Goal: Task Accomplishment & Management: Manage account settings

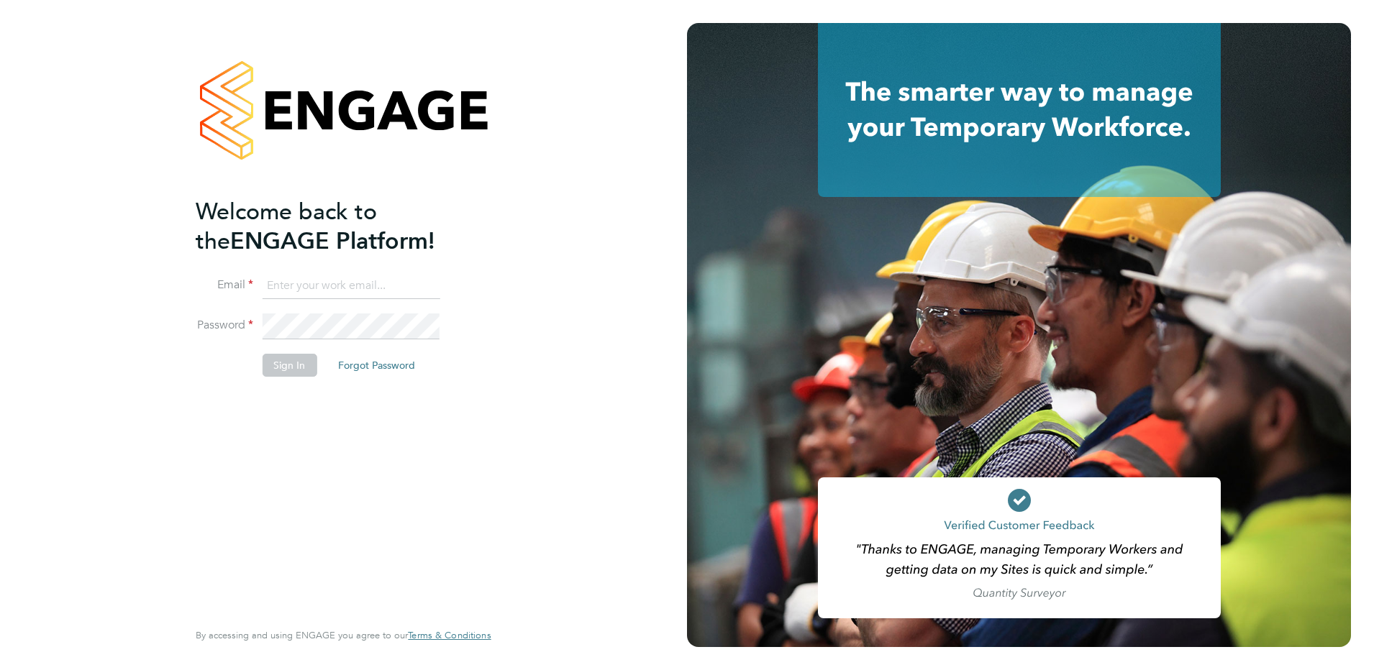
type input "Sasha.steeples@Setsquarerecruitment.com"
click at [291, 365] on button "Sign In" at bounding box center [289, 365] width 55 height 23
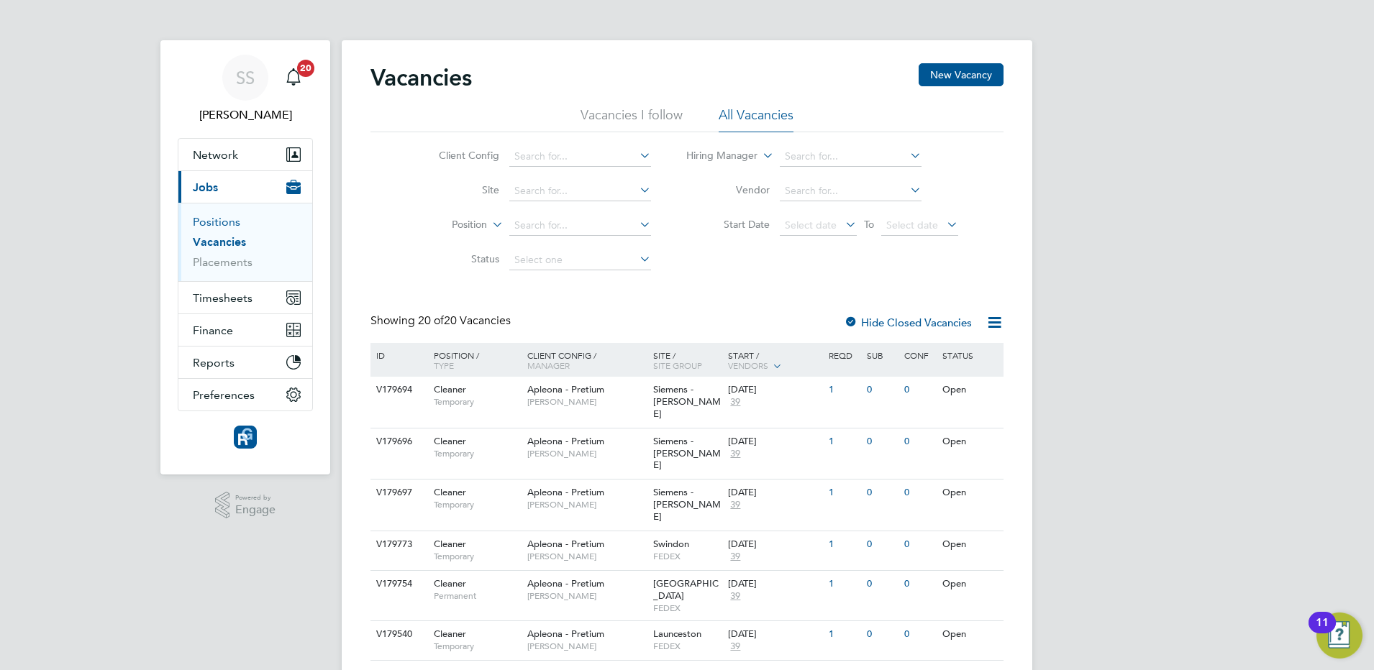
click at [216, 220] on link "Positions" at bounding box center [216, 222] width 47 height 14
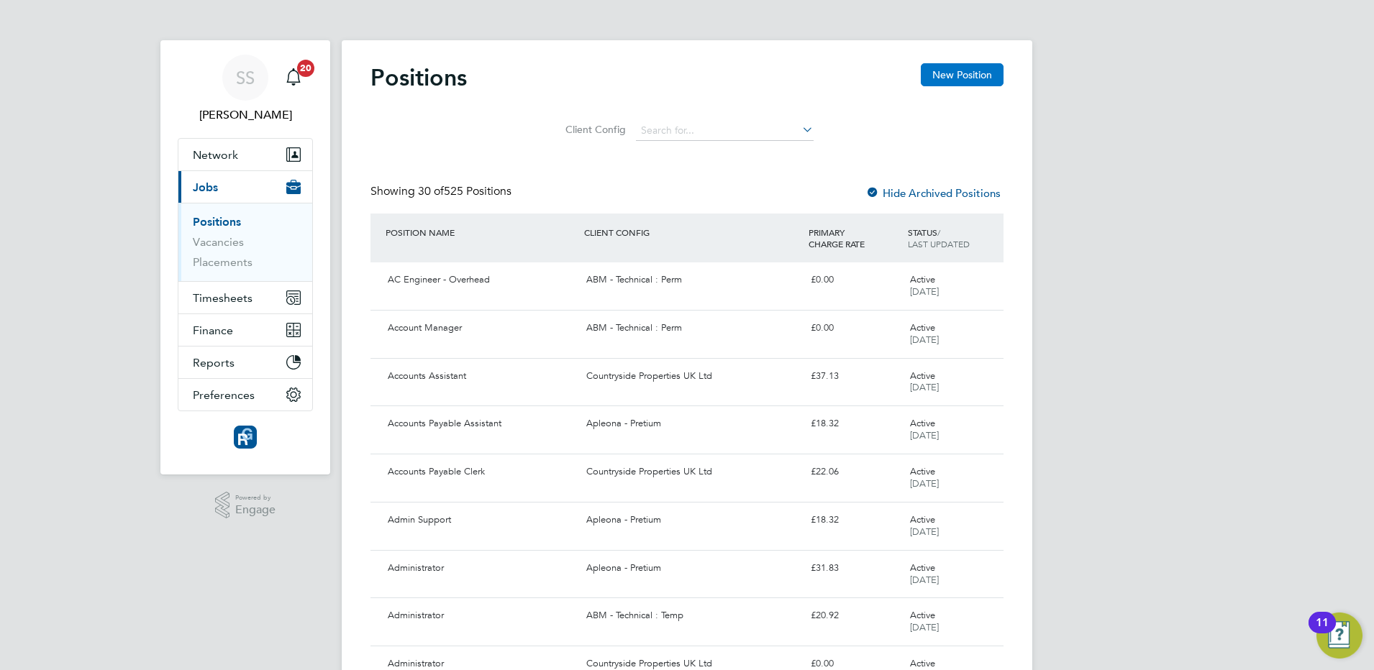
click at [947, 78] on button "New Position" at bounding box center [962, 74] width 83 height 23
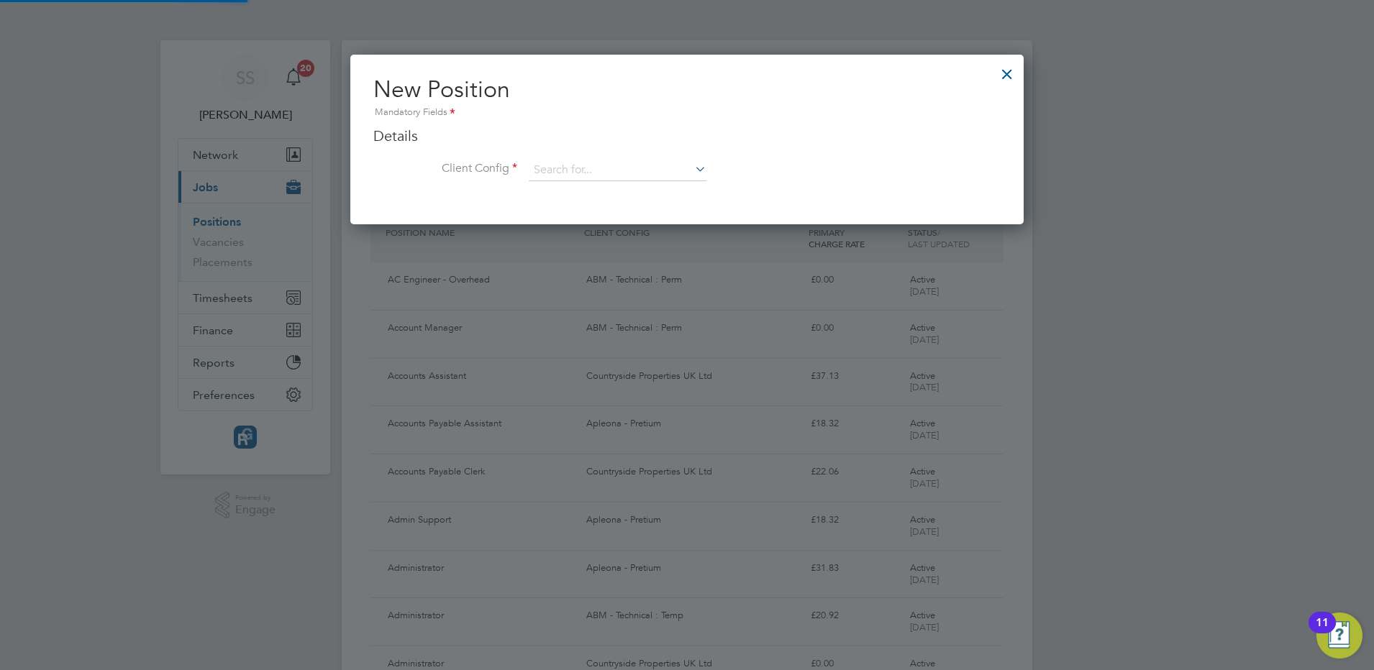
scroll to position [170, 673]
click at [635, 170] on input at bounding box center [618, 171] width 178 height 22
click at [692, 165] on icon at bounding box center [692, 169] width 0 height 20
click at [1002, 70] on div at bounding box center [1007, 71] width 26 height 26
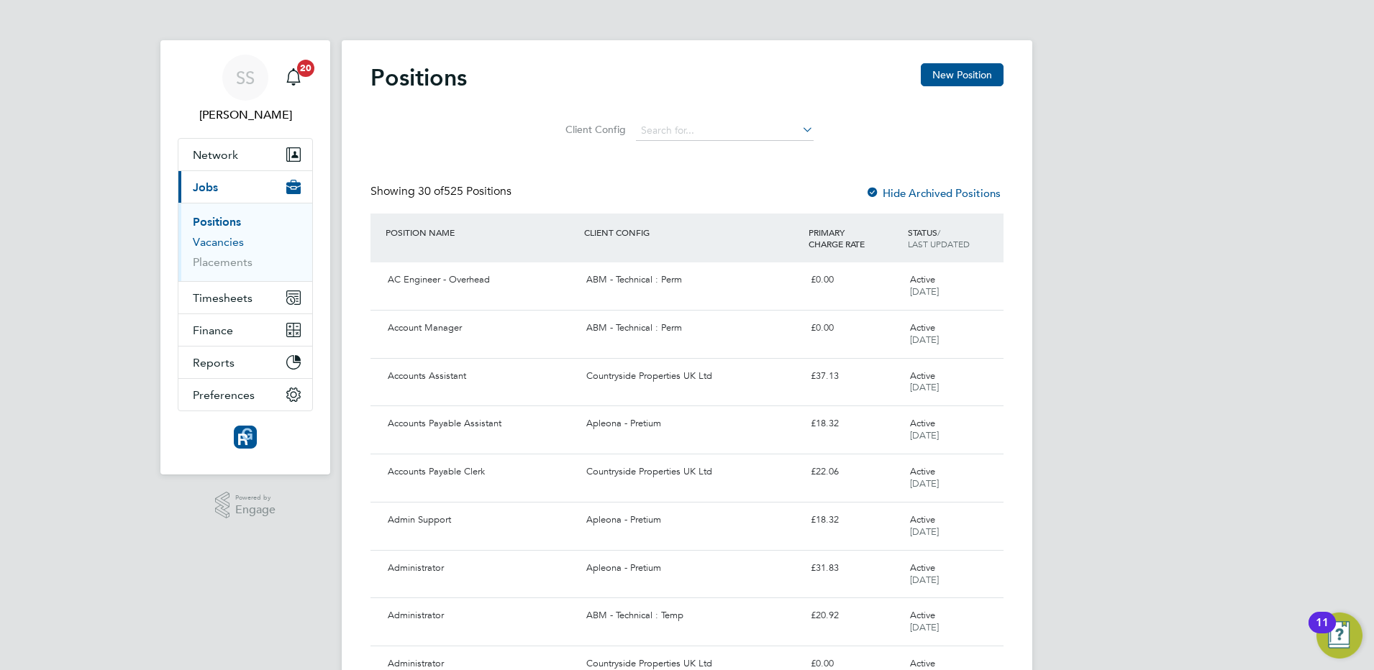
click at [224, 246] on link "Vacancies" at bounding box center [218, 242] width 51 height 14
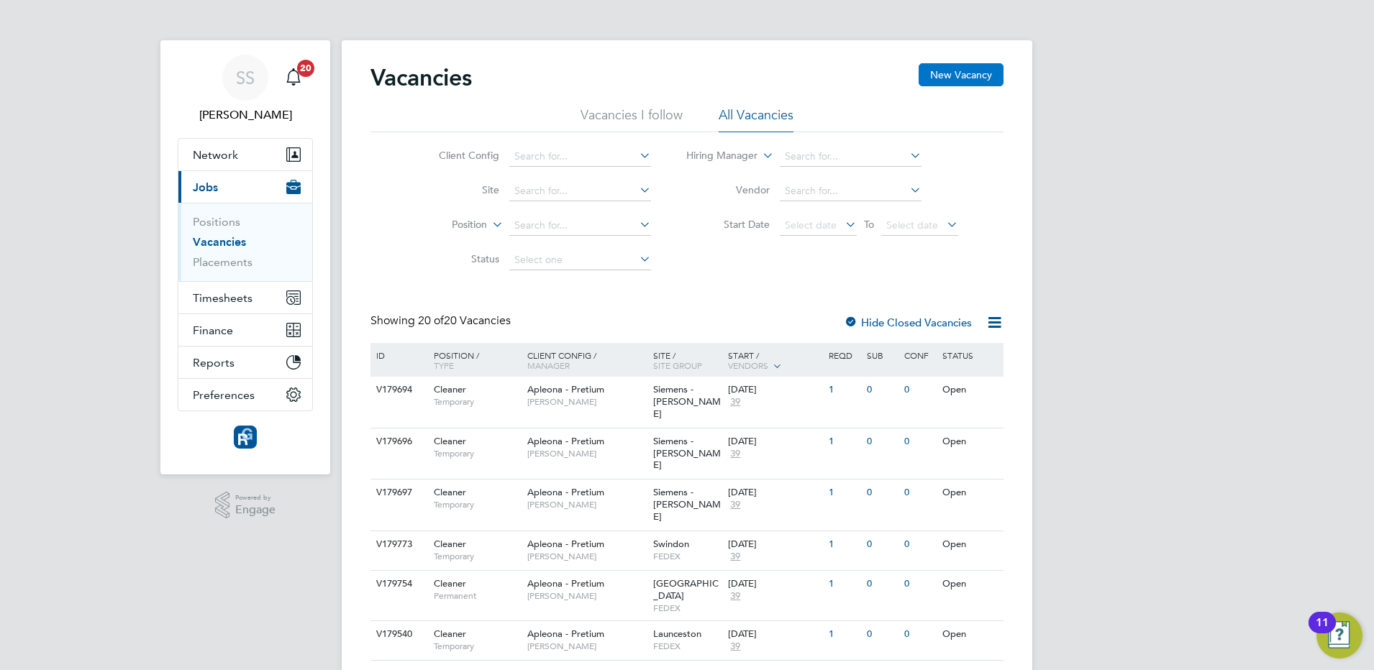
click at [948, 67] on button "New Vacancy" at bounding box center [961, 74] width 85 height 23
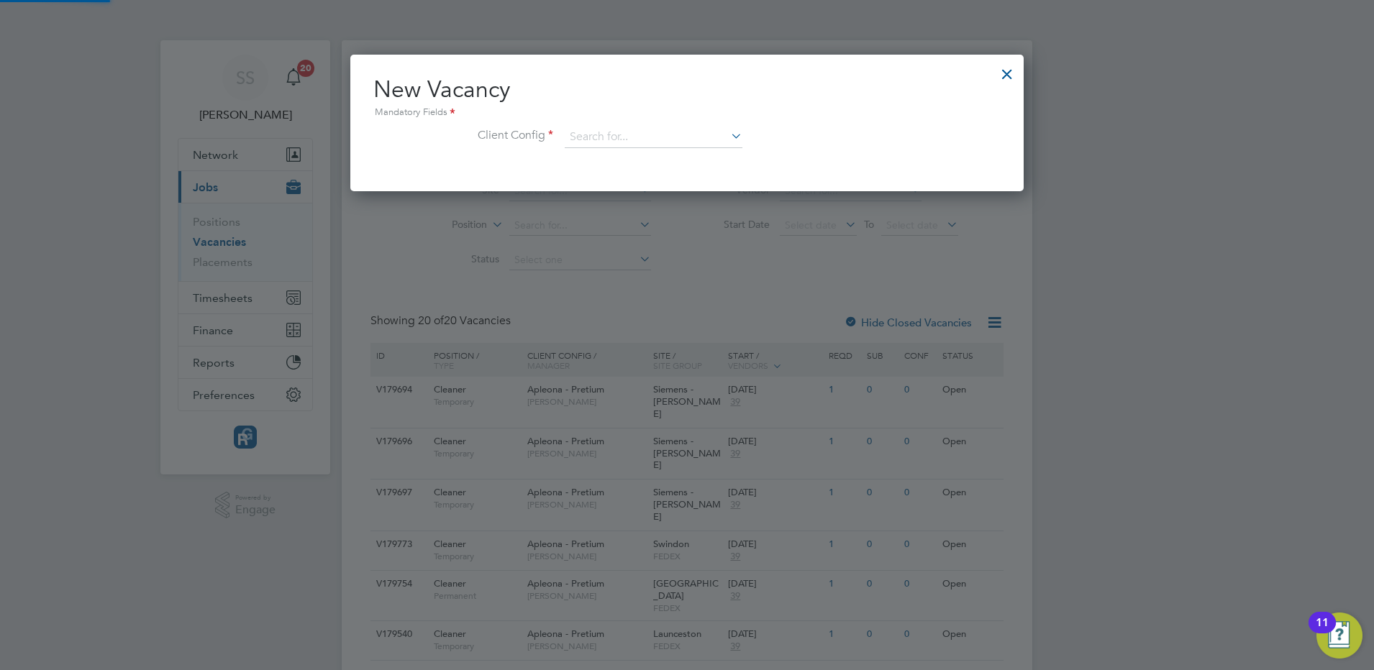
scroll to position [137, 673]
click at [1002, 70] on div at bounding box center [1007, 71] width 26 height 26
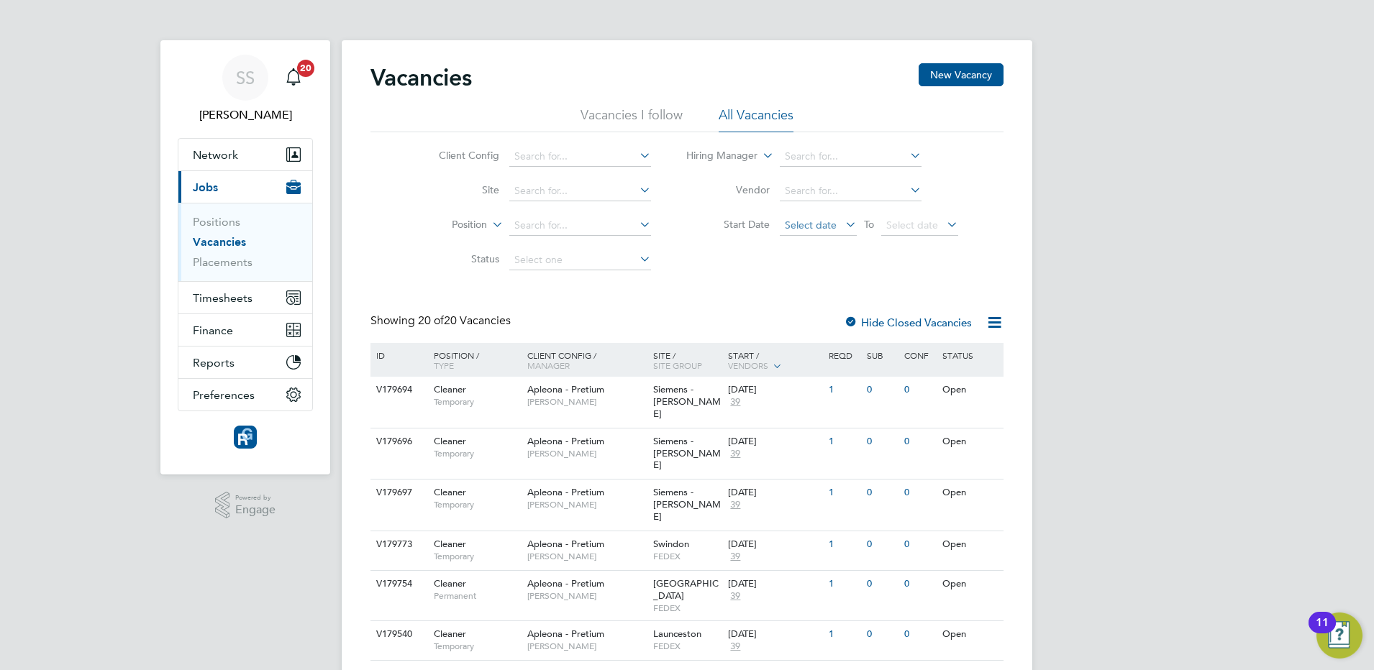
click at [821, 227] on span "Select date" at bounding box center [811, 225] width 52 height 13
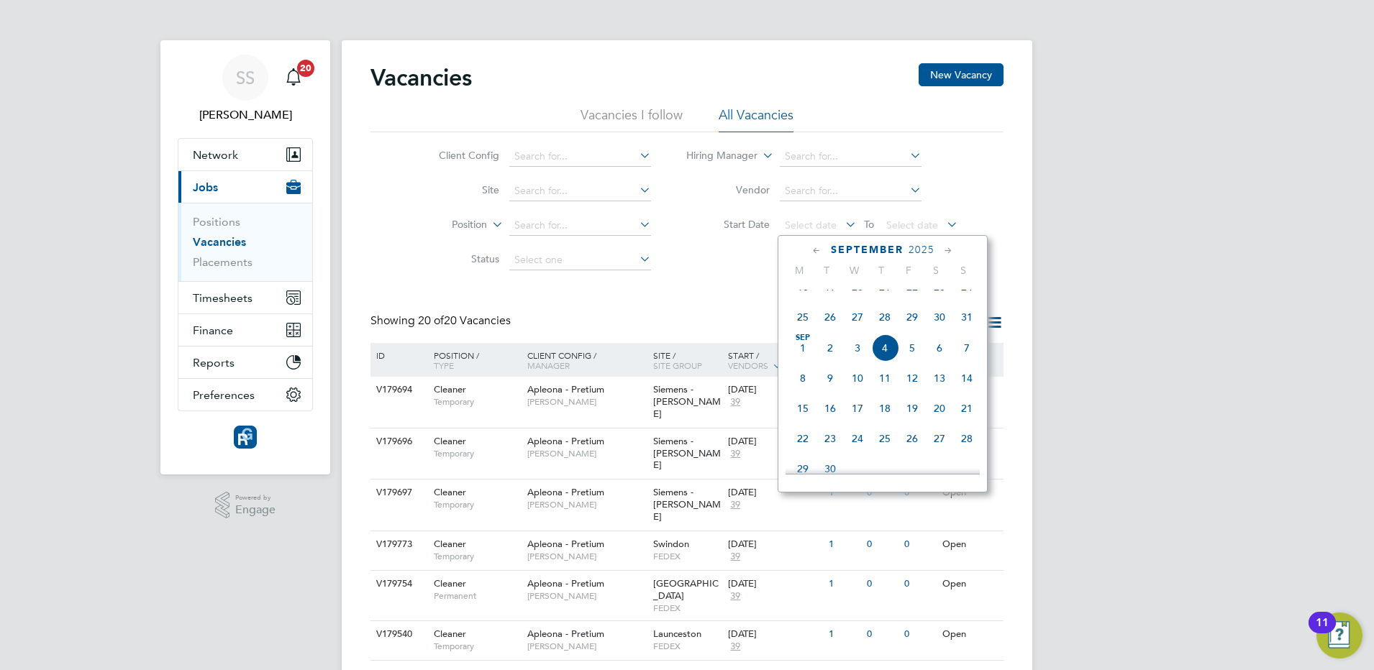
click at [802, 331] on span "25" at bounding box center [802, 317] width 27 height 27
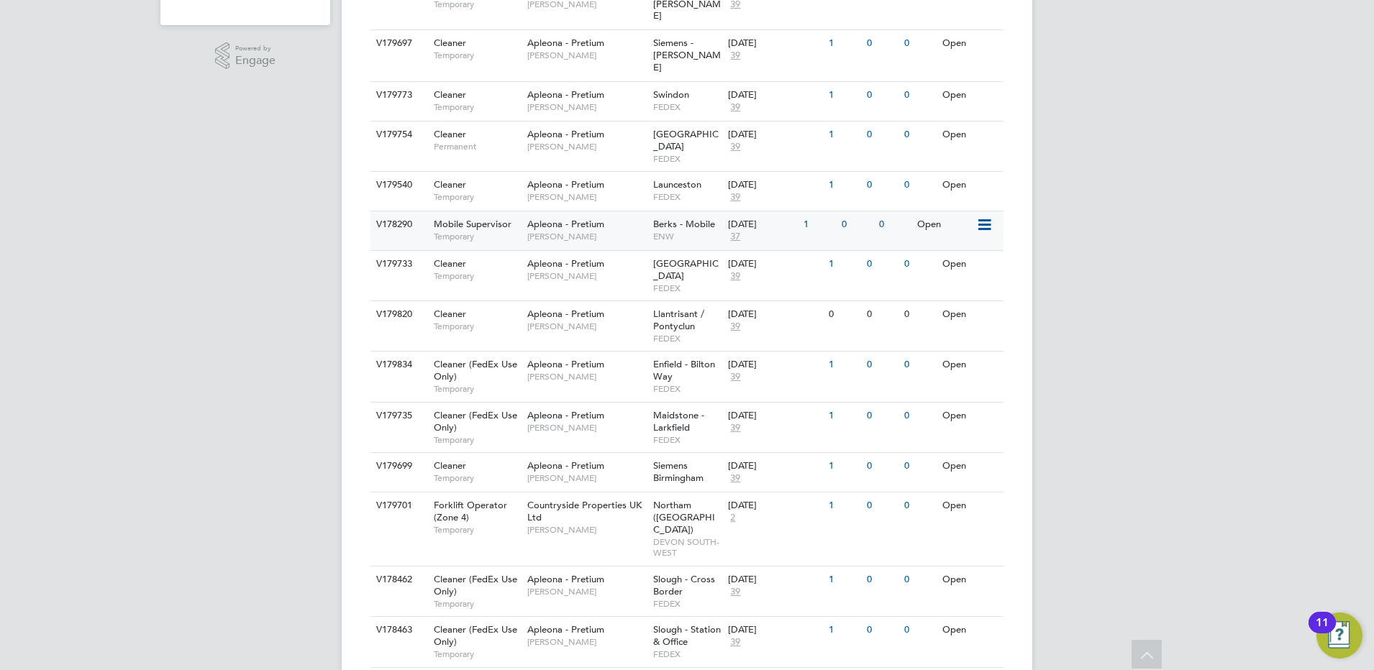
scroll to position [616, 0]
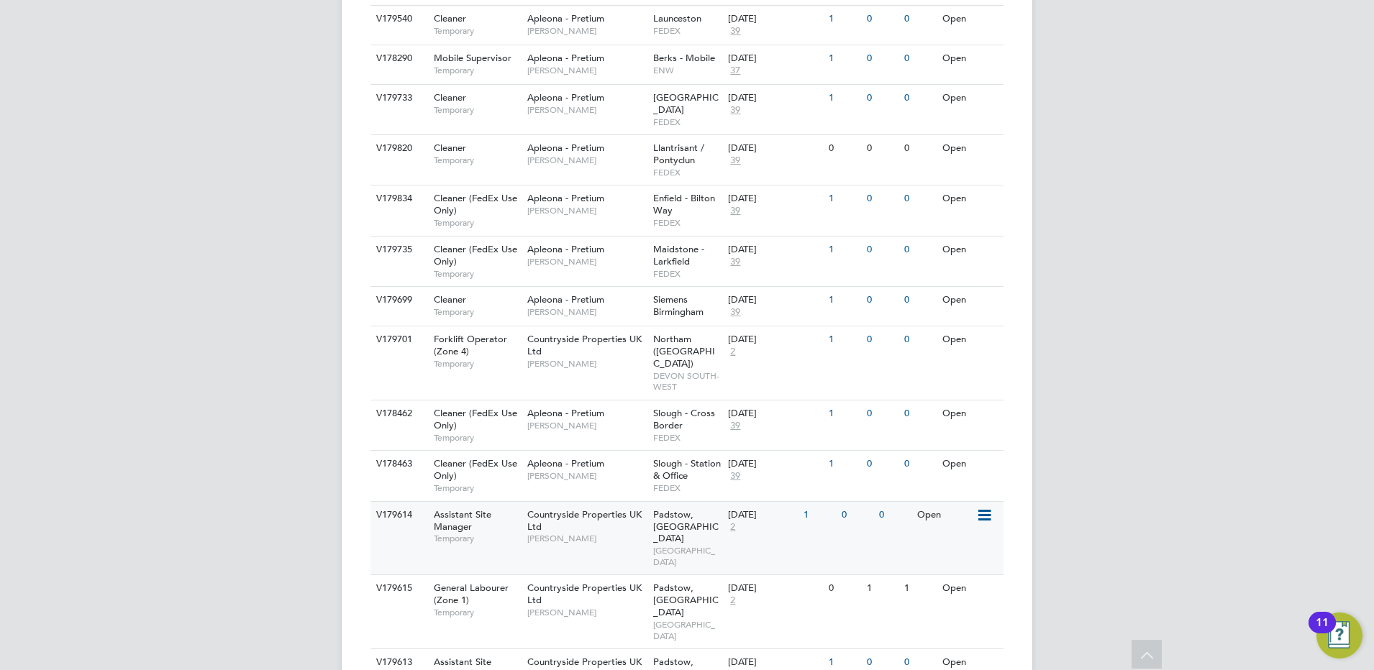
click at [827, 502] on div "1" at bounding box center [818, 515] width 37 height 27
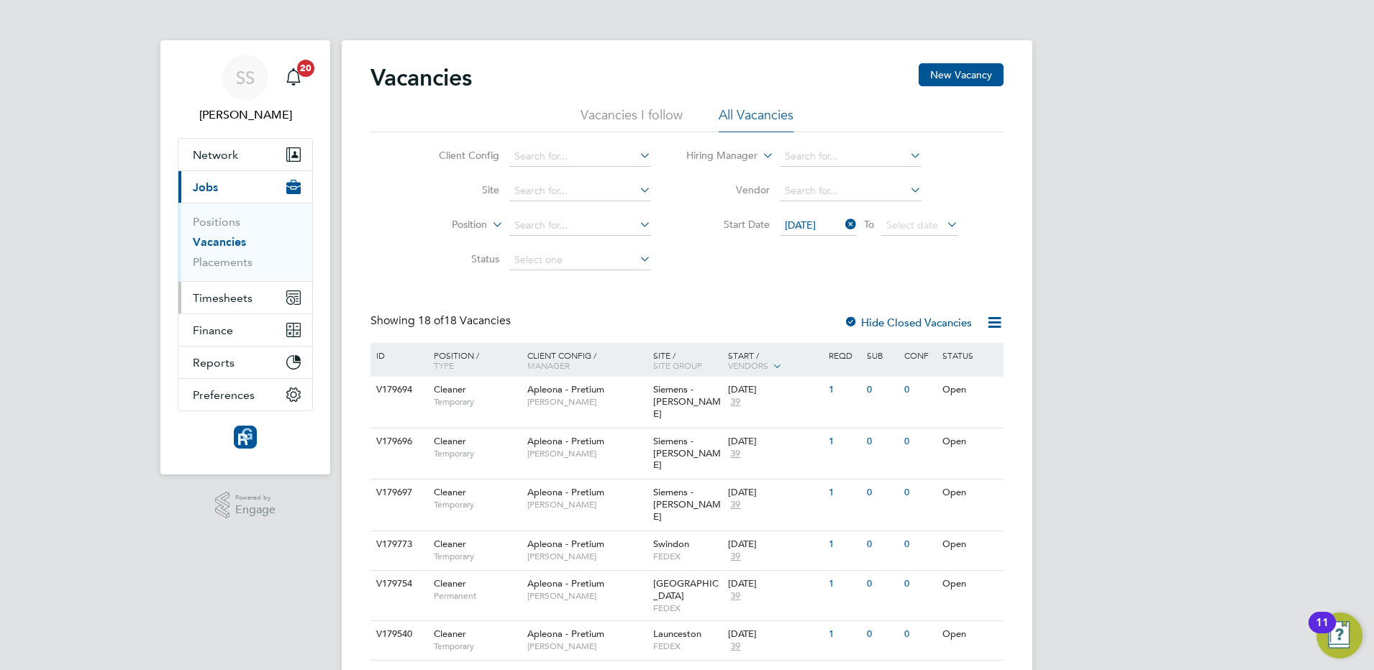
click at [245, 292] on span "Timesheets" at bounding box center [223, 298] width 60 height 14
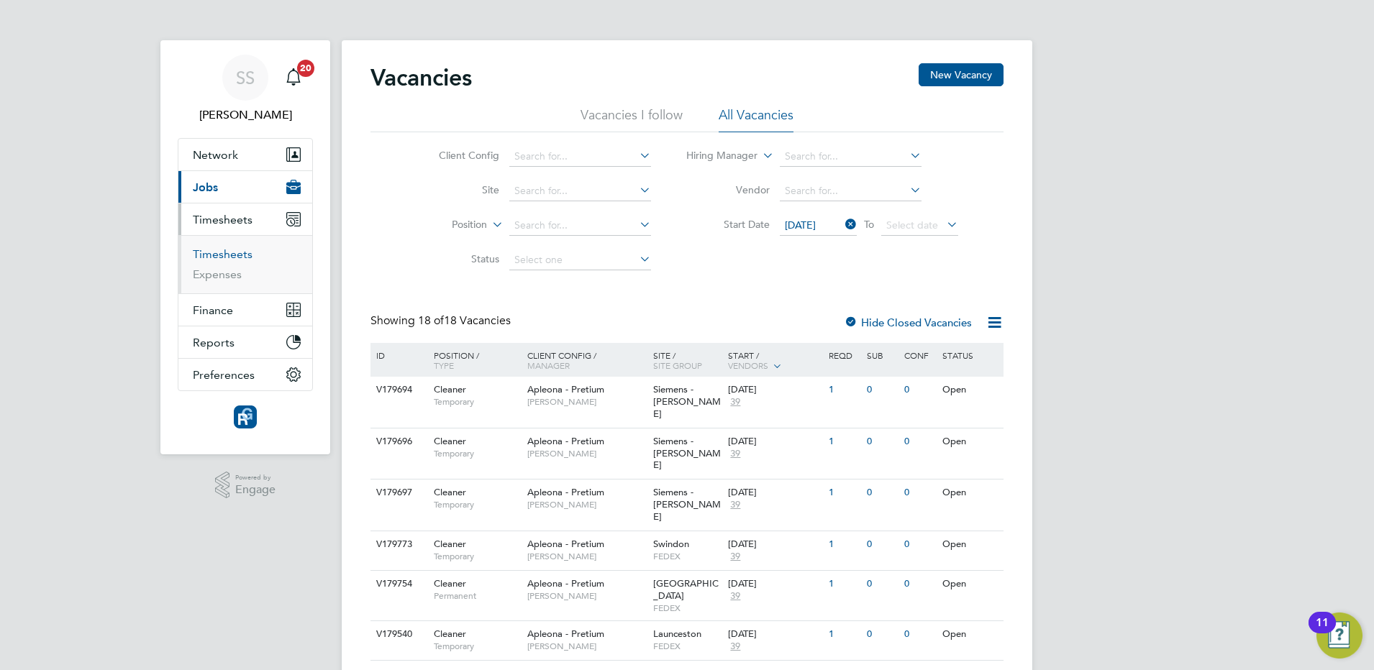
click at [236, 257] on link "Timesheets" at bounding box center [223, 254] width 60 height 14
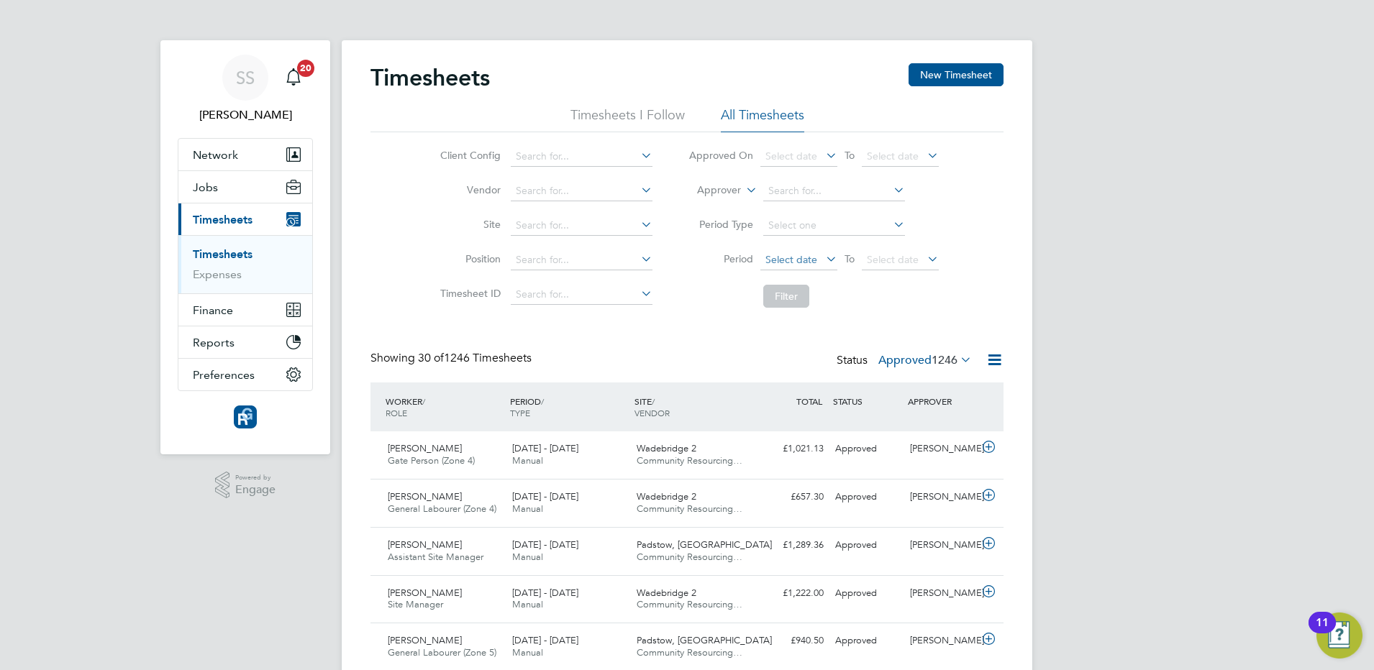
click at [809, 260] on span "Select date" at bounding box center [791, 259] width 52 height 13
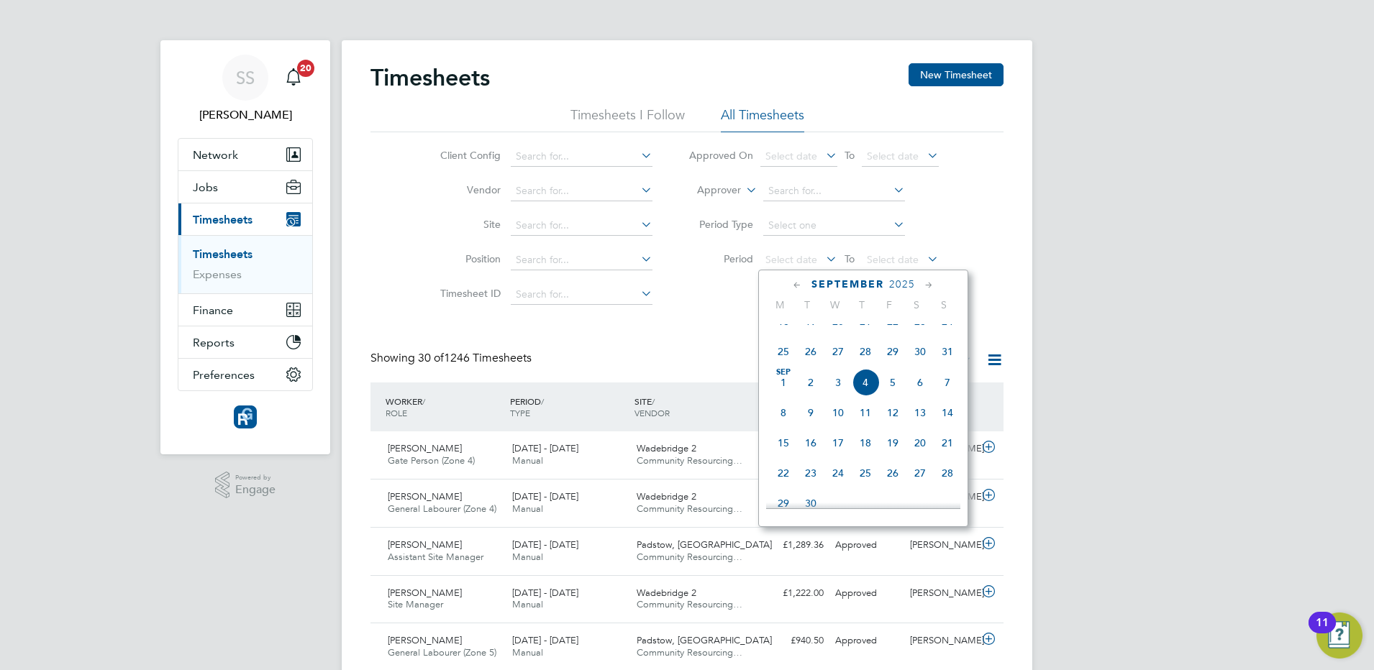
click at [779, 365] on span "25" at bounding box center [783, 351] width 27 height 27
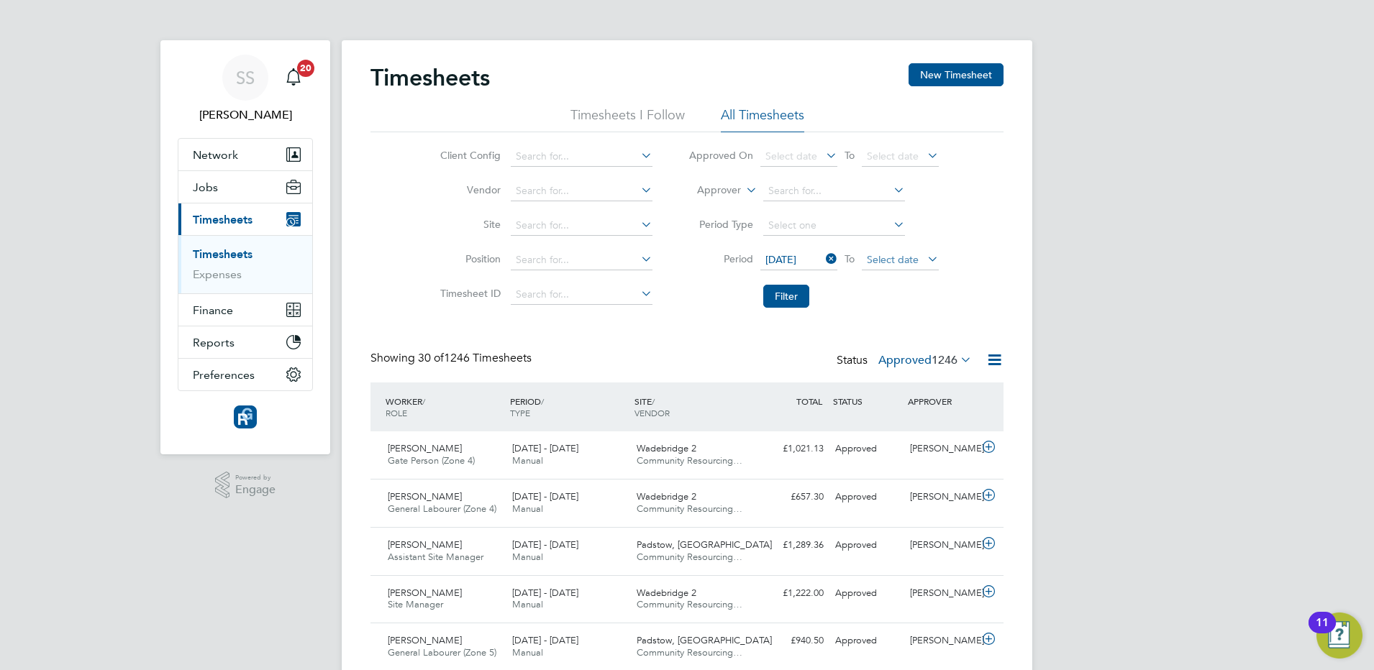
click at [892, 260] on span "Select date" at bounding box center [893, 259] width 52 height 13
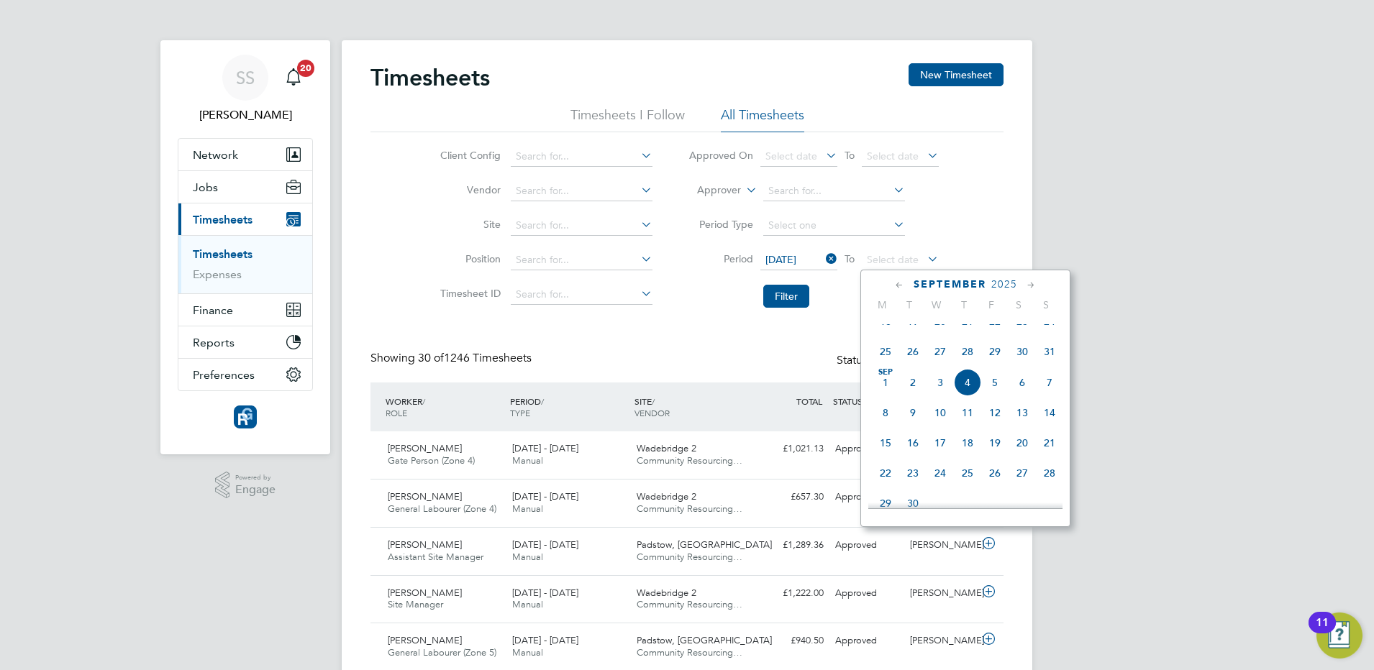
click at [1047, 365] on span "31" at bounding box center [1049, 351] width 27 height 27
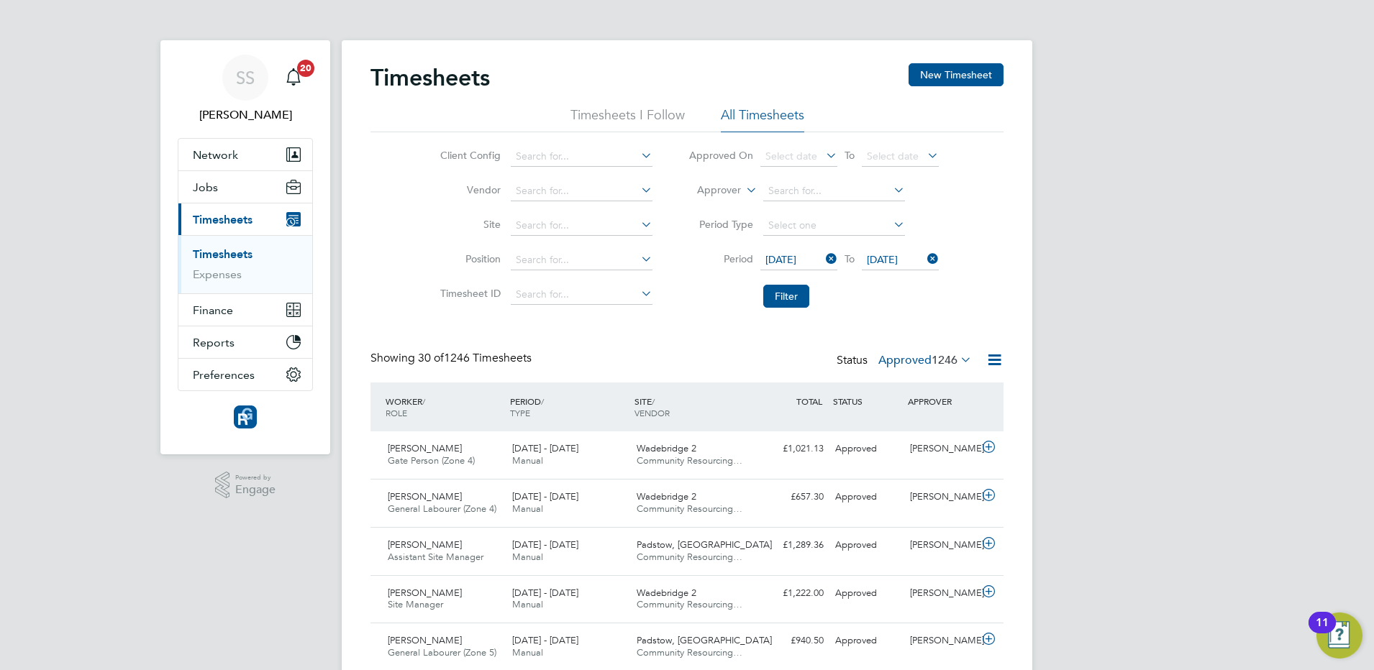
click at [954, 361] on span "1246" at bounding box center [945, 360] width 26 height 14
click at [909, 444] on li "Approved" at bounding box center [906, 447] width 66 height 20
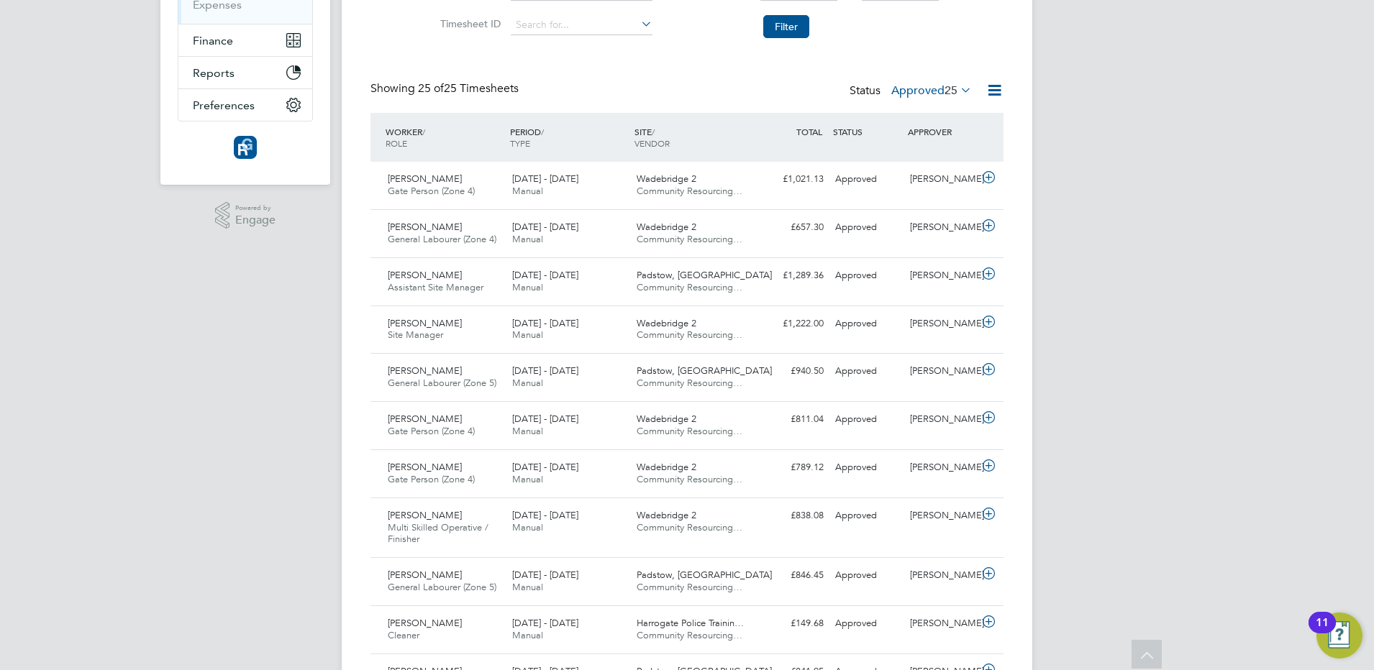
click at [952, 85] on span "25" at bounding box center [950, 90] width 13 height 14
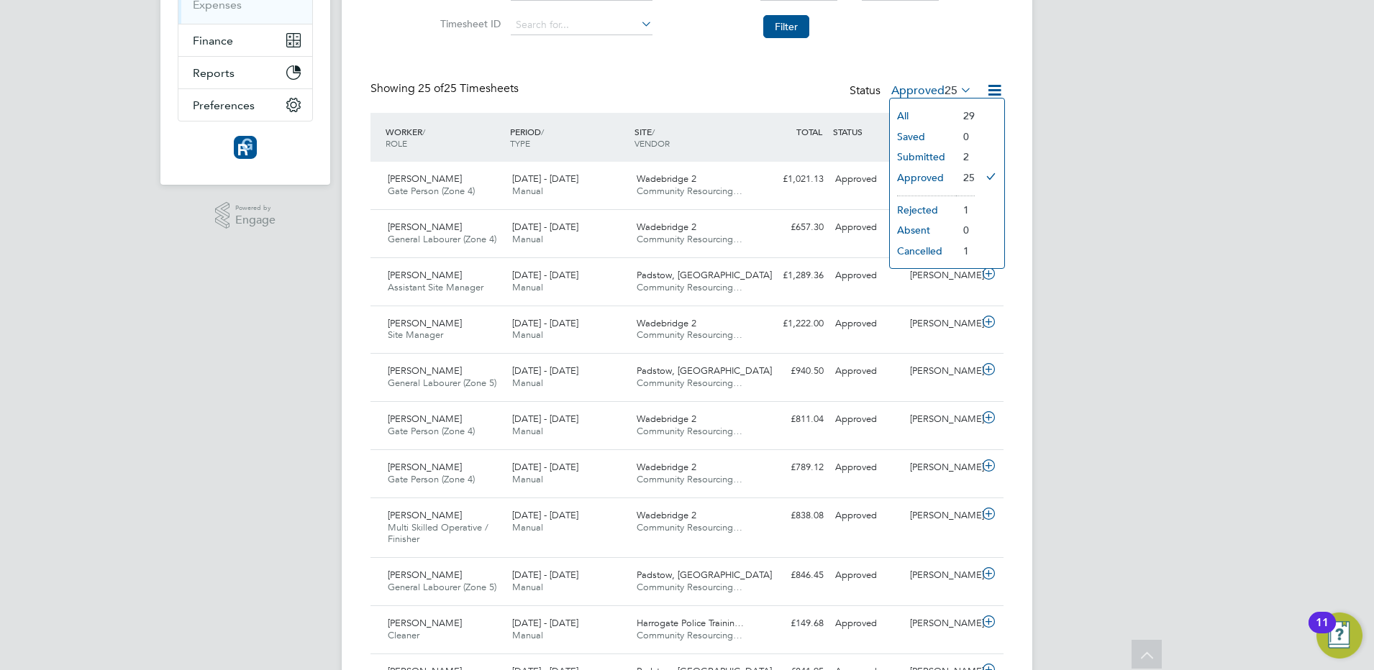
click at [914, 131] on li "Saved" at bounding box center [923, 137] width 66 height 20
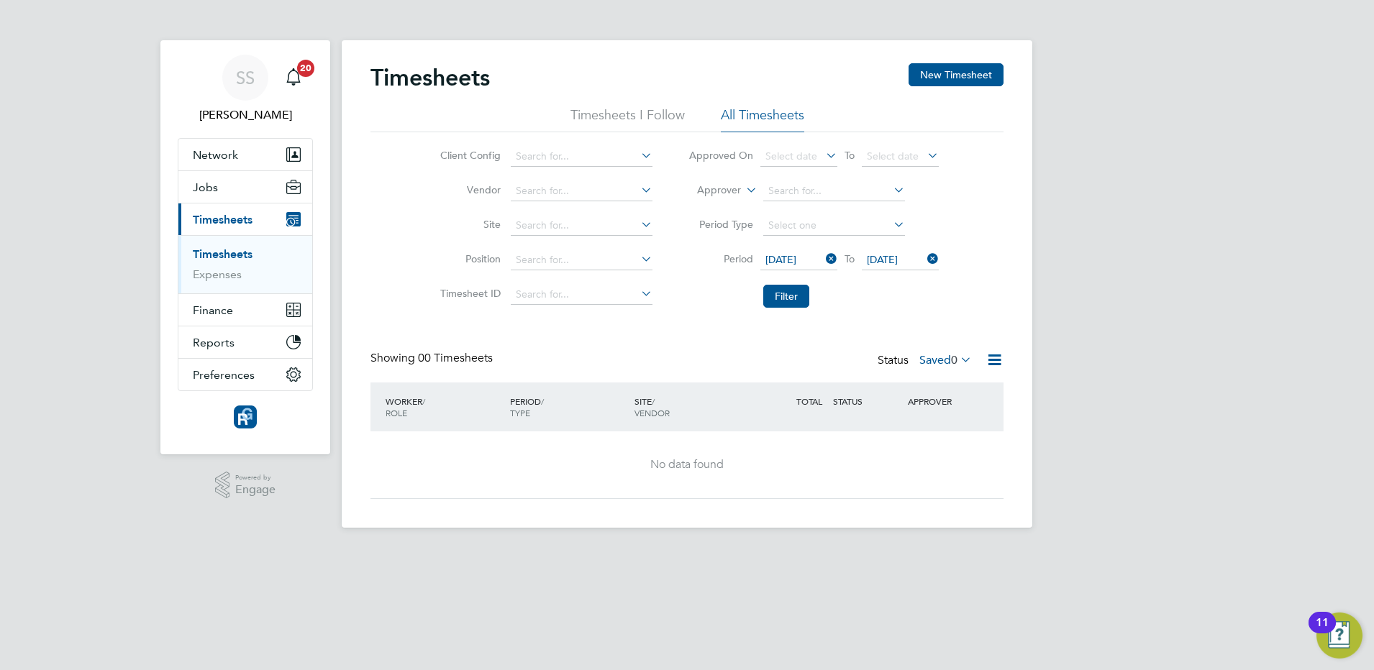
click at [944, 360] on label "Saved 0" at bounding box center [945, 360] width 53 height 14
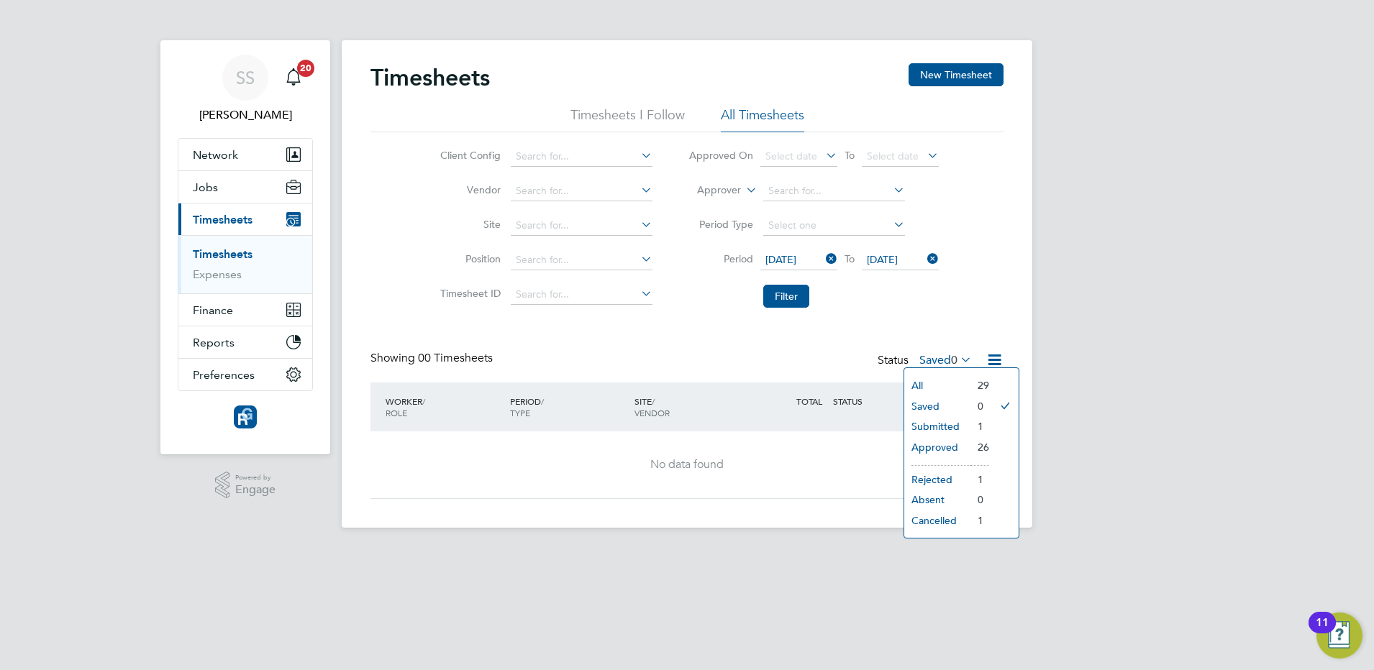
click at [950, 447] on li "Approved" at bounding box center [937, 447] width 66 height 20
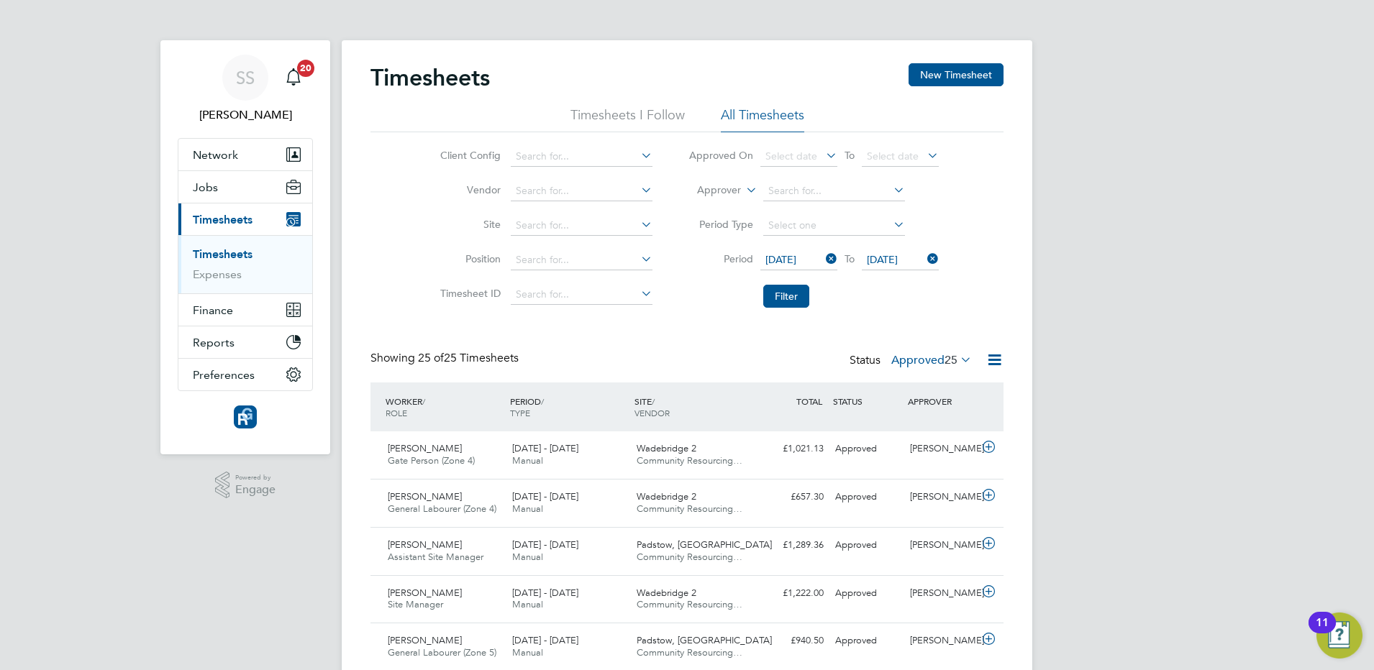
scroll to position [36, 124]
click at [957, 360] on icon at bounding box center [957, 360] width 0 height 20
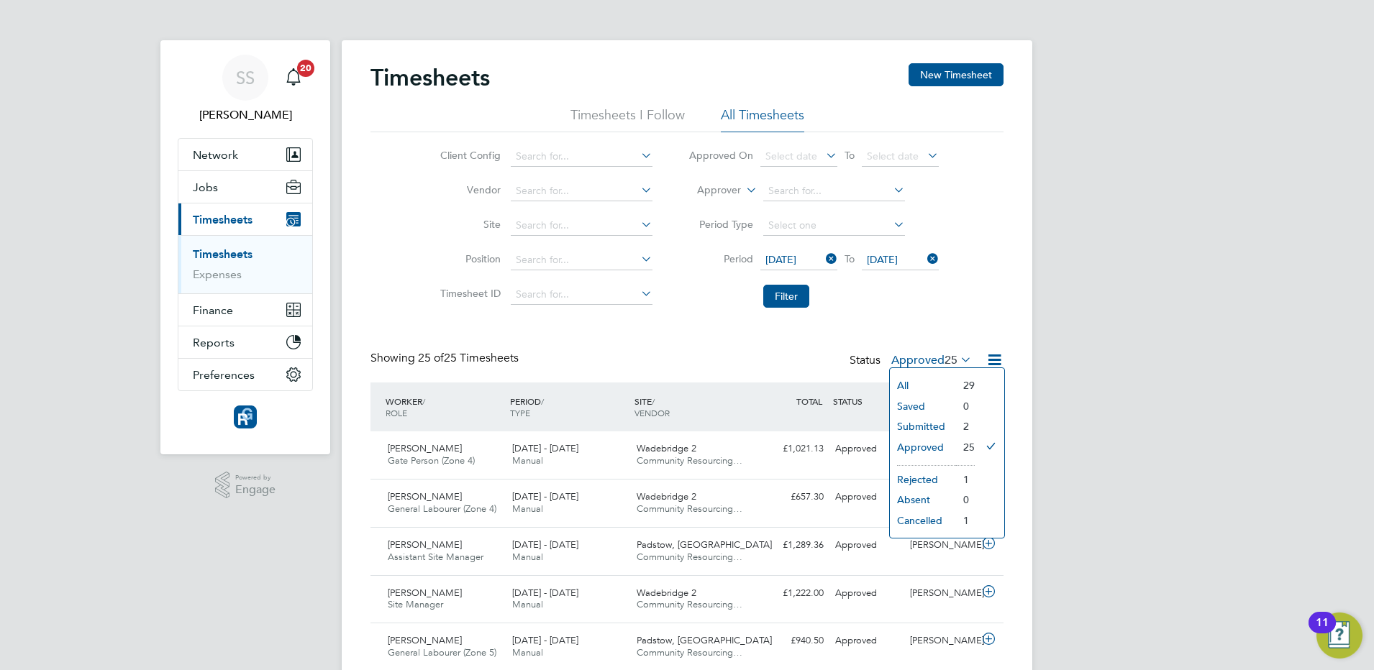
click at [921, 429] on li "Submitted" at bounding box center [923, 426] width 66 height 20
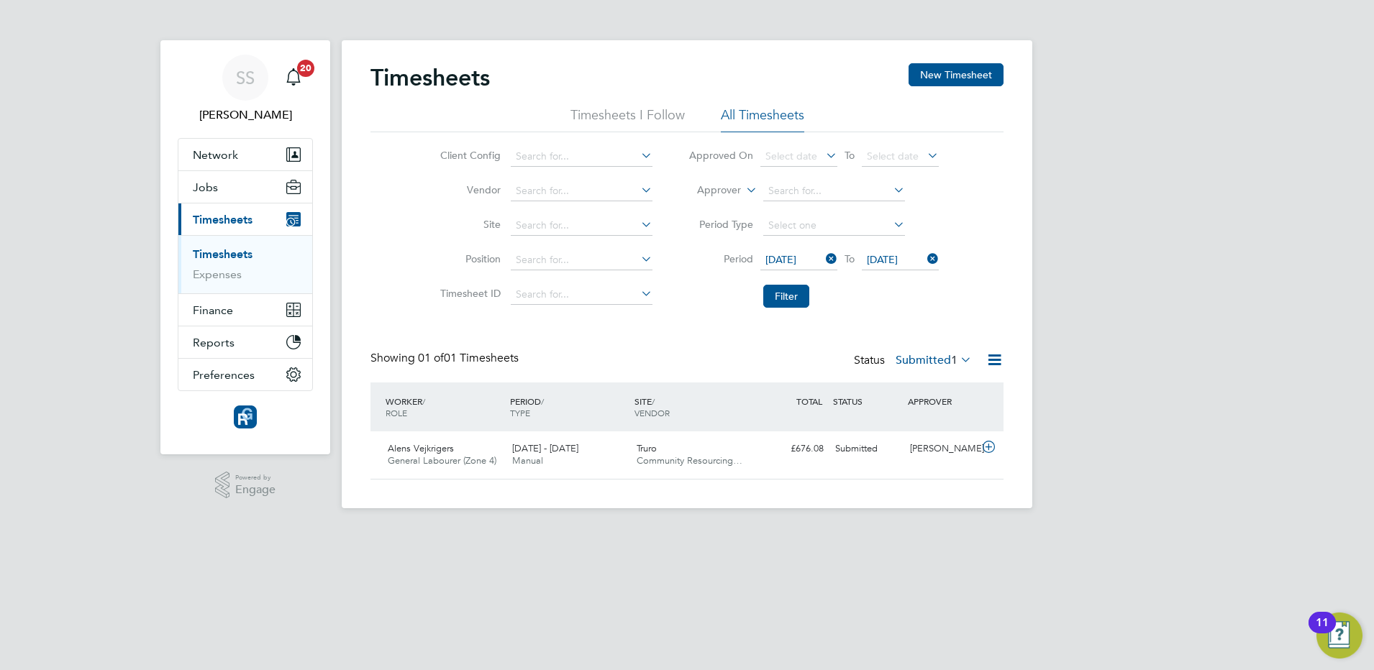
click at [921, 356] on label "Submitted 1" at bounding box center [934, 360] width 76 height 14
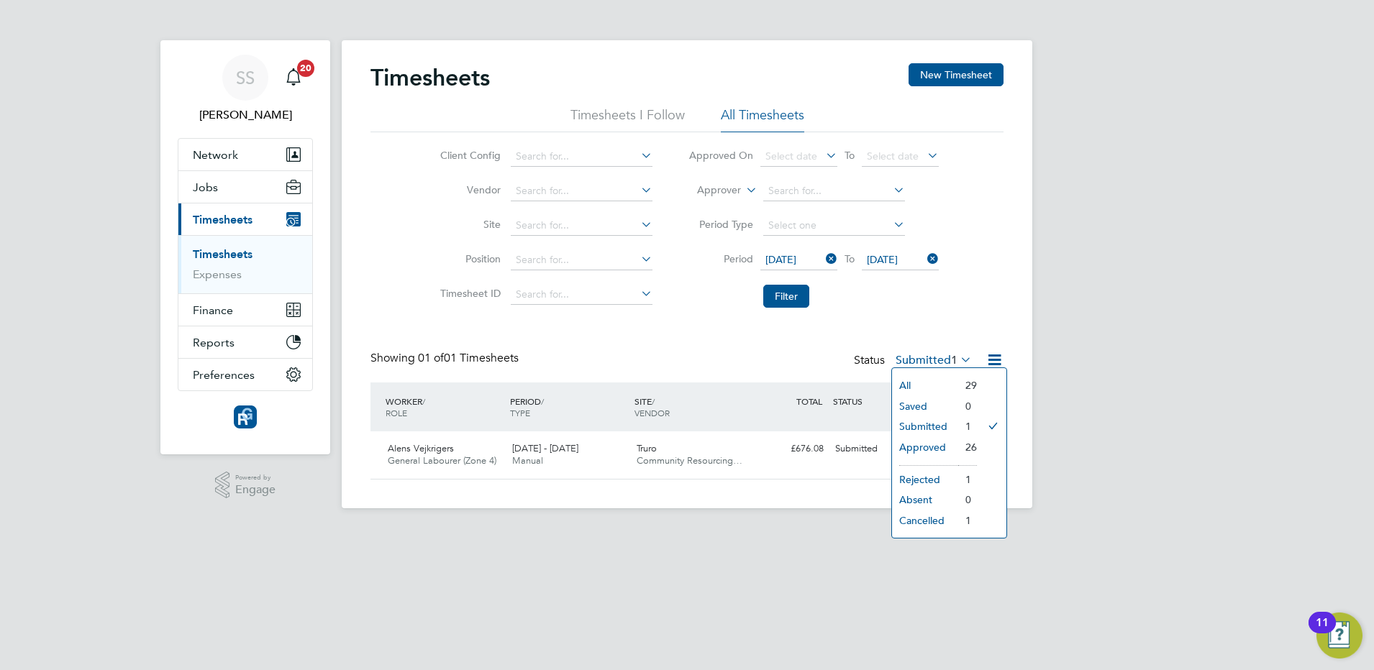
click at [925, 442] on li "Approved" at bounding box center [925, 447] width 66 height 20
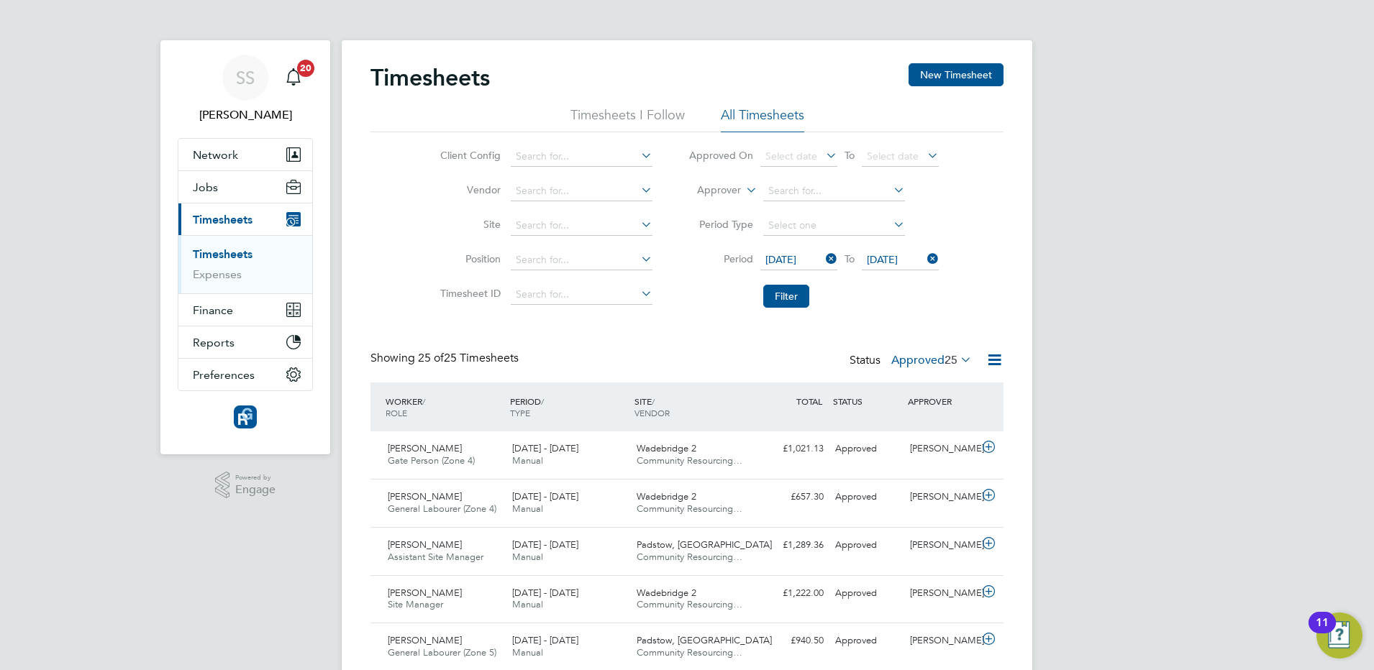
click at [937, 365] on label "Approved 25" at bounding box center [931, 360] width 81 height 14
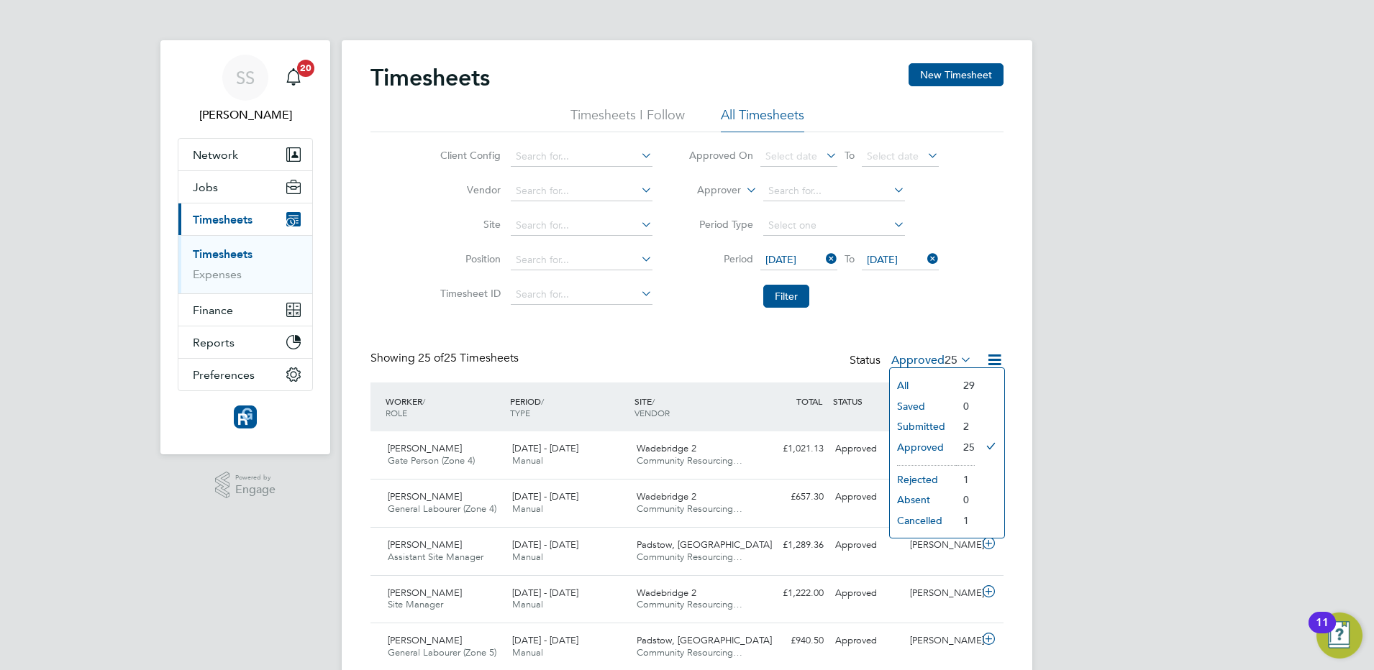
click at [932, 476] on li "Rejected" at bounding box center [923, 480] width 66 height 20
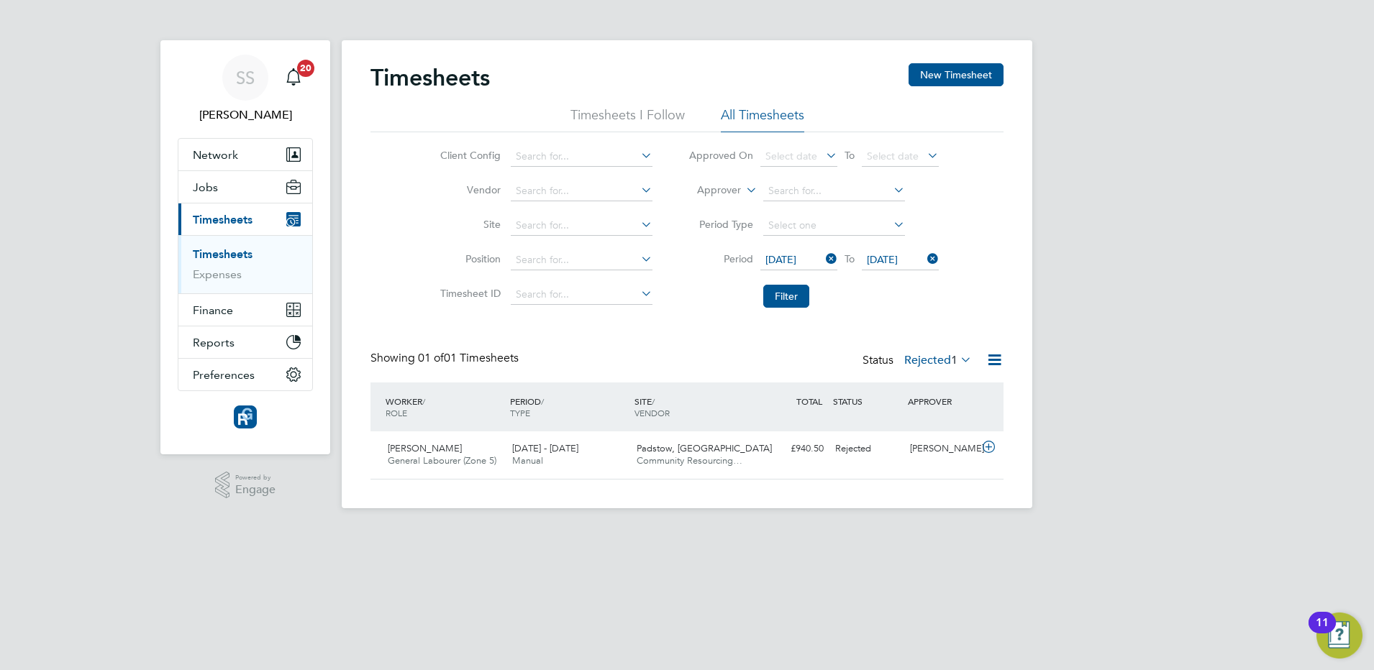
click at [944, 363] on label "Rejected 1" at bounding box center [938, 360] width 68 height 14
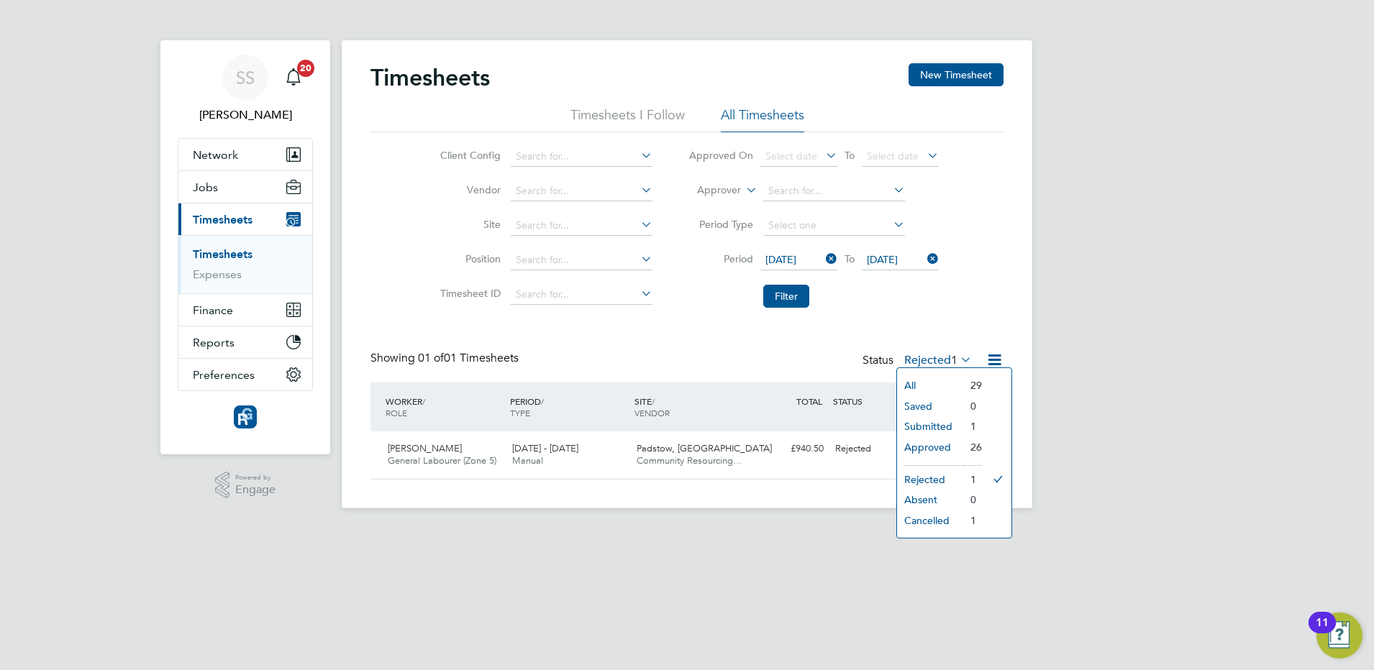
click at [932, 429] on li "Submitted" at bounding box center [930, 426] width 66 height 20
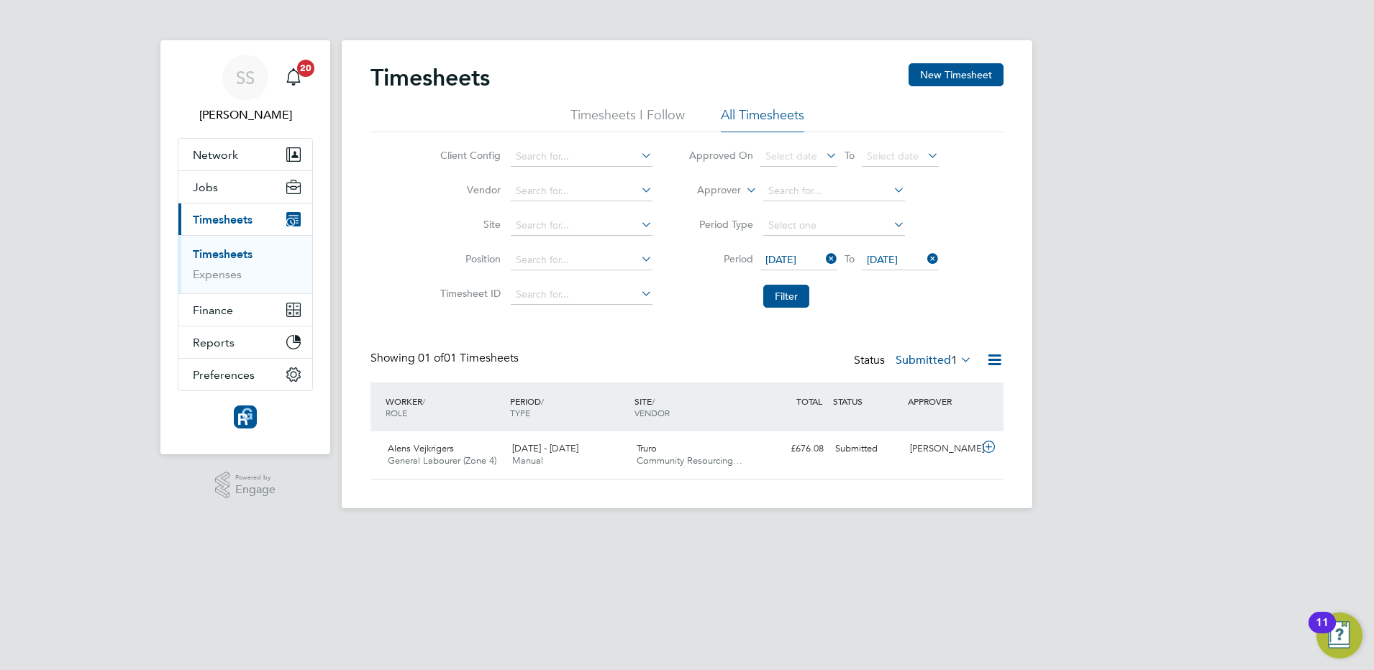
click at [939, 360] on label "Submitted 1" at bounding box center [934, 360] width 76 height 14
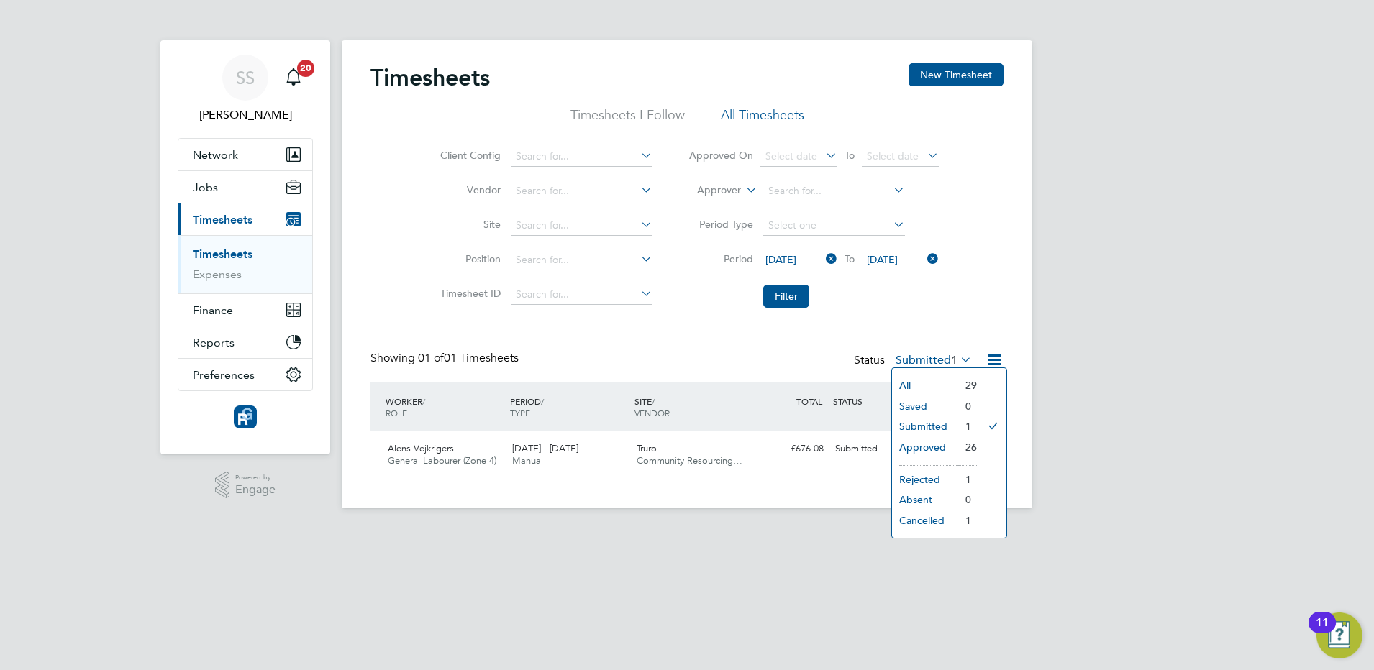
click at [919, 380] on li "All" at bounding box center [925, 385] width 66 height 20
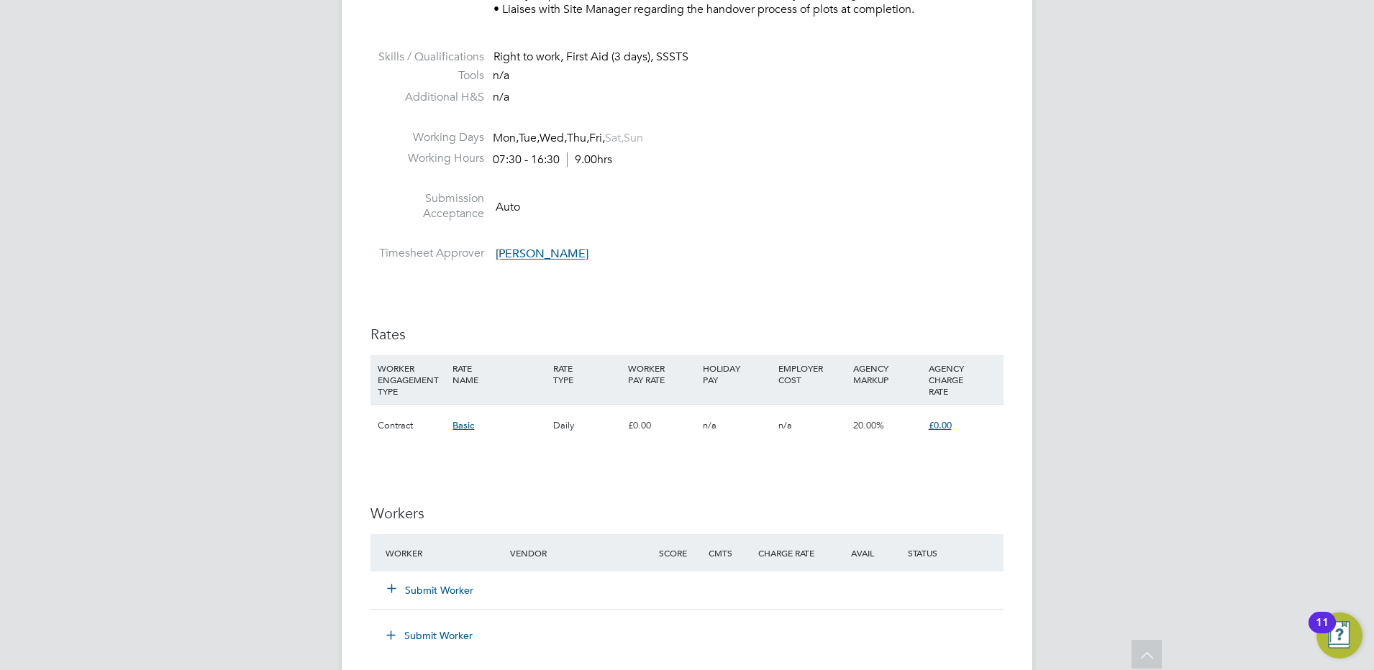
scroll to position [899, 0]
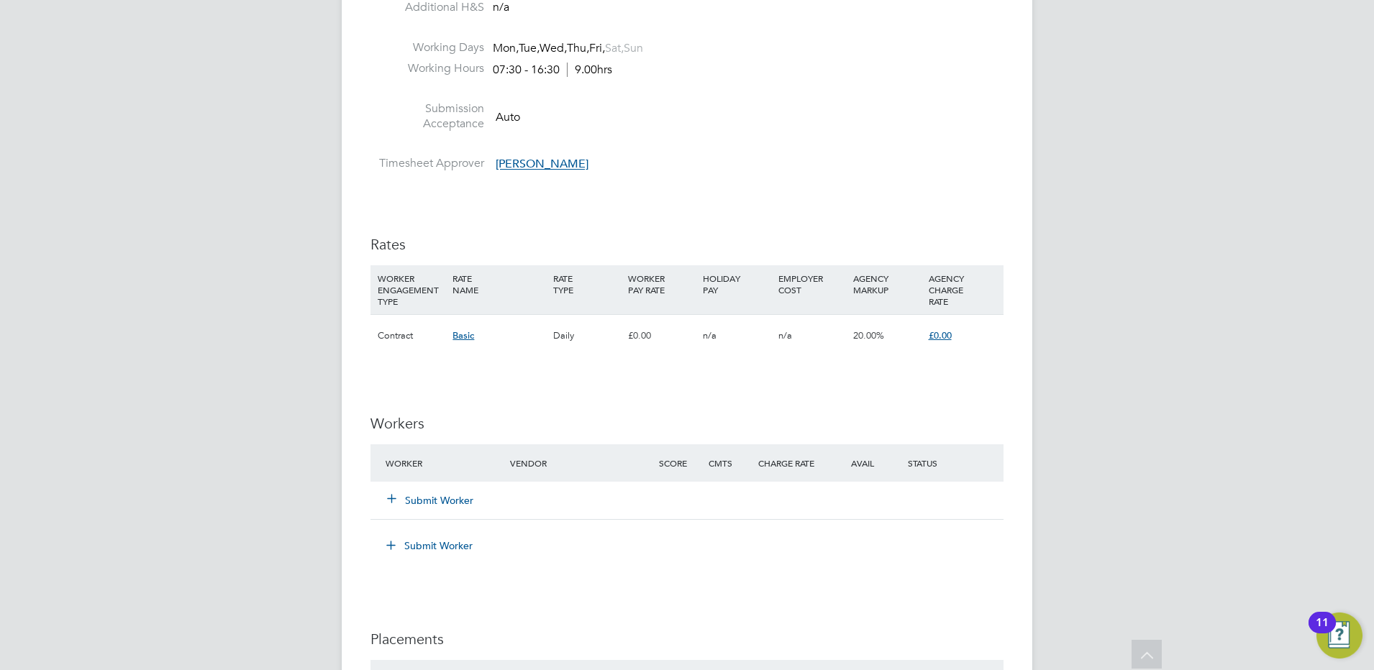
click at [446, 497] on button "Submit Worker" at bounding box center [431, 500] width 86 height 14
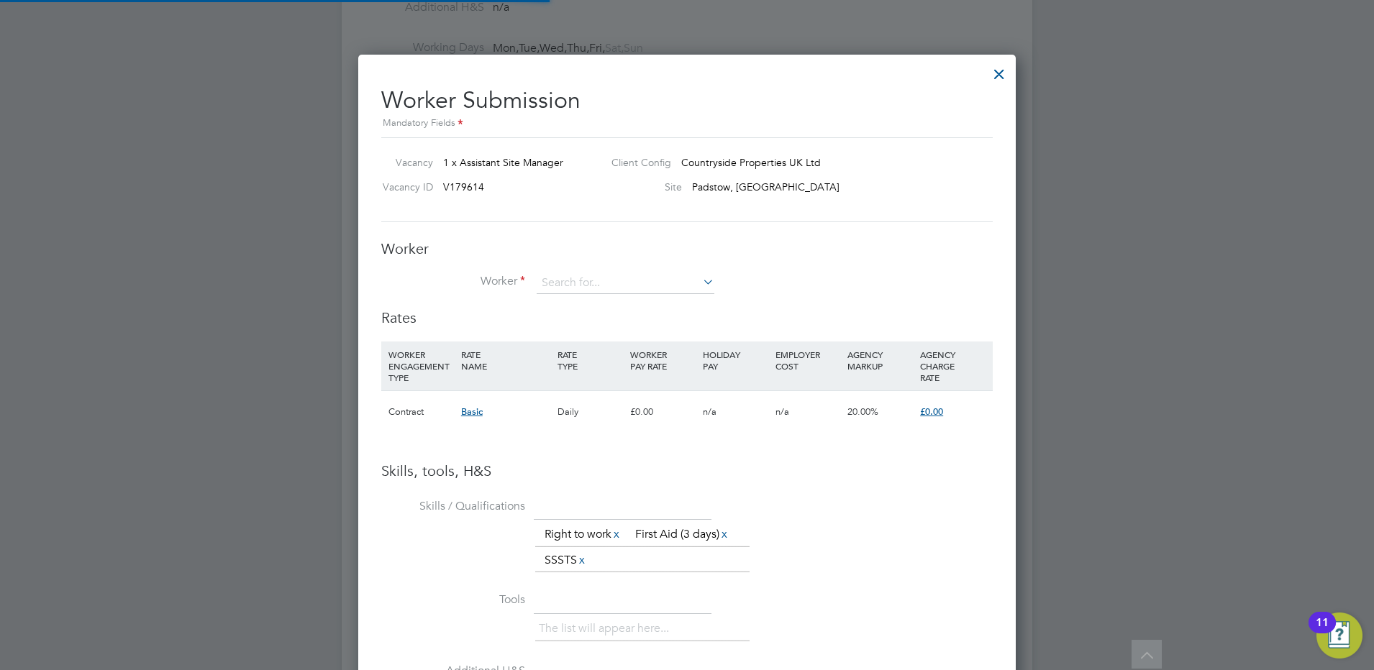
scroll to position [933, 658]
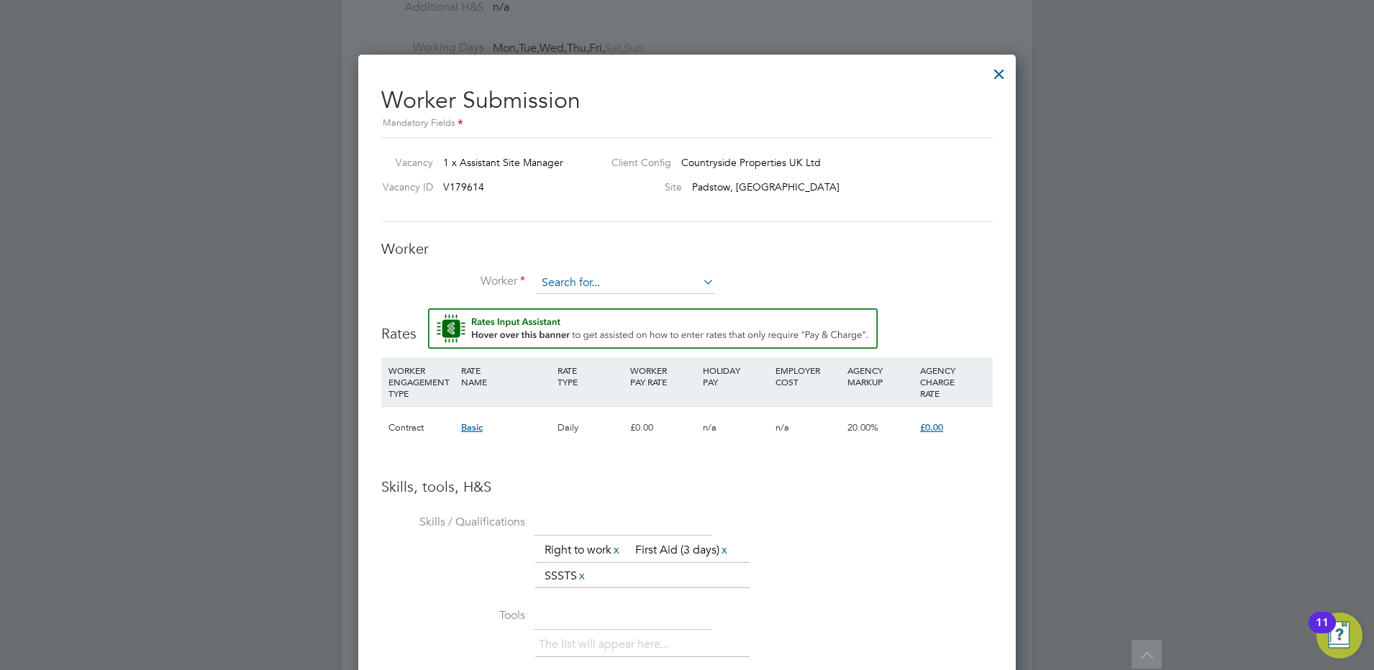
click at [595, 289] on input at bounding box center [626, 284] width 178 height 22
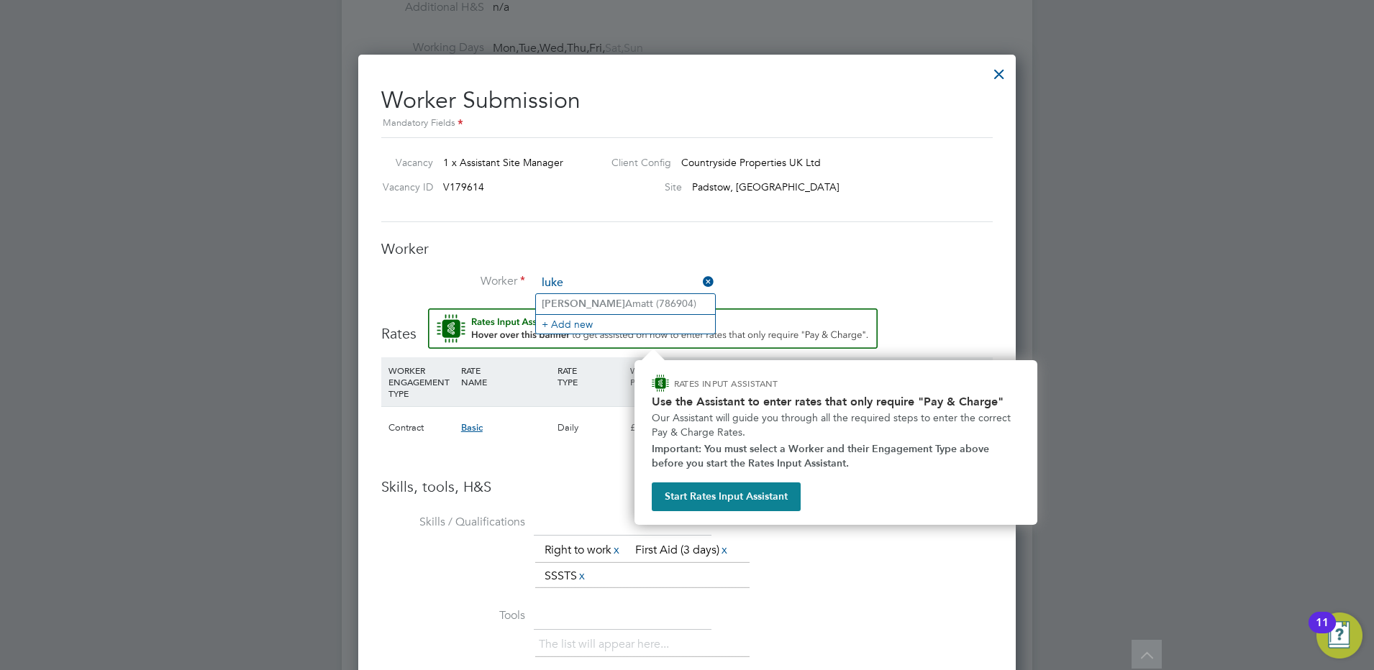
type input "luke"
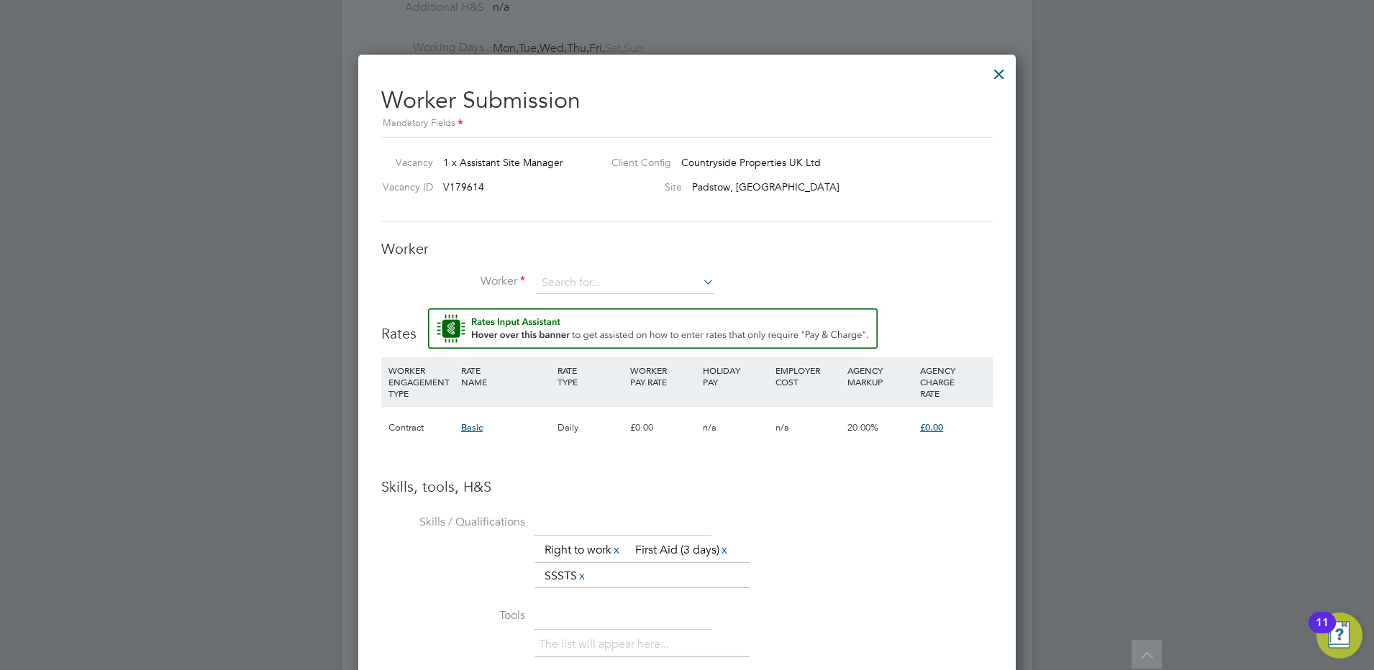
click at [609, 303] on li "Worker" at bounding box center [686, 291] width 611 height 36
click at [611, 278] on input at bounding box center [626, 284] width 178 height 22
click at [624, 297] on li "[PERSON_NAME] (786904)" at bounding box center [625, 303] width 179 height 19
type input "[PERSON_NAME] (786904)"
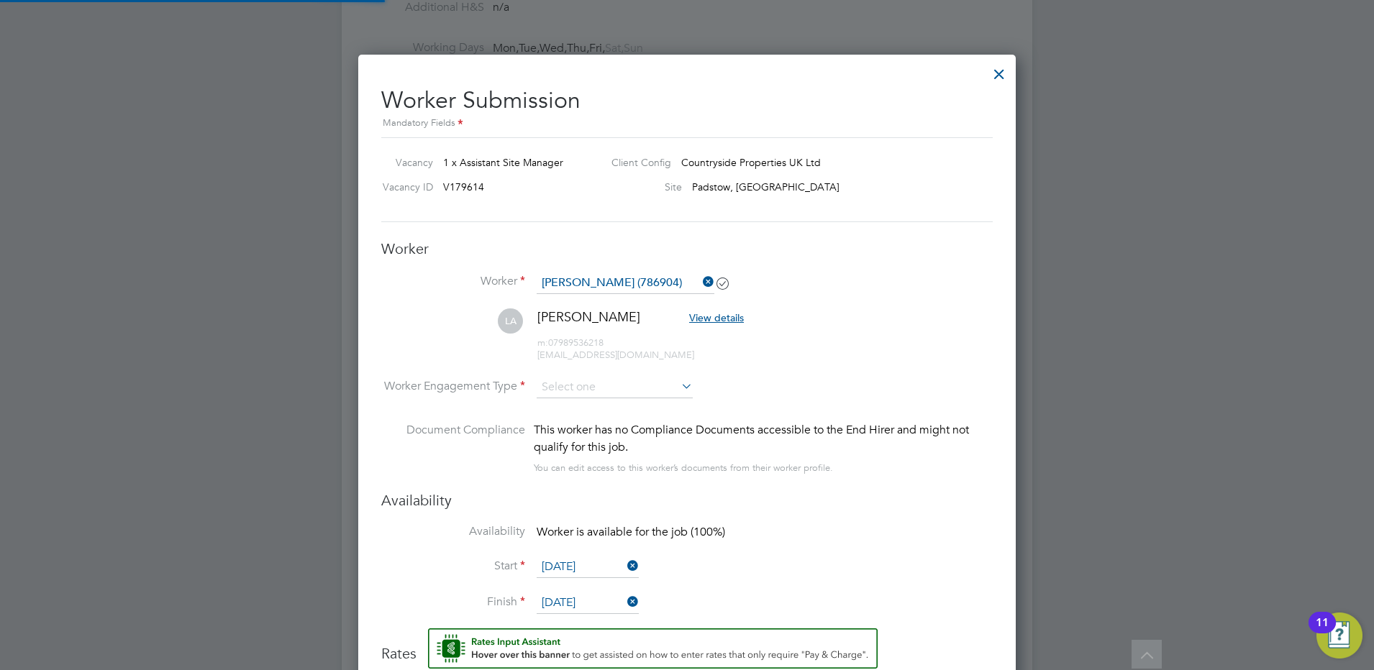
scroll to position [1268, 658]
click at [629, 389] on input at bounding box center [615, 388] width 156 height 22
click at [615, 415] on li "Contract" at bounding box center [615, 408] width 158 height 19
type input "Contract"
click at [775, 519] on div "Availability Availability Worker is available for the job (100%) Start [DATE] F…" at bounding box center [686, 559] width 611 height 137
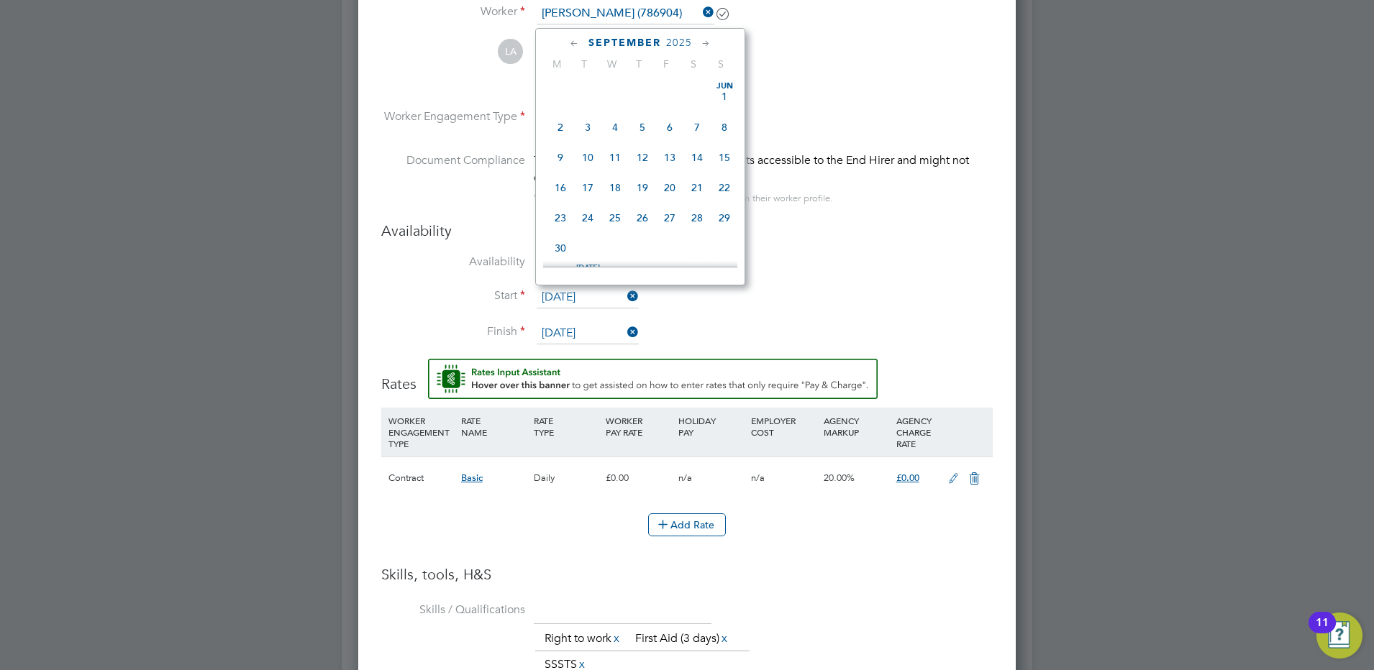
click at [583, 296] on input "[DATE]" at bounding box center [588, 298] width 102 height 22
click at [561, 124] on span "25" at bounding box center [560, 110] width 27 height 27
type input "[DATE]"
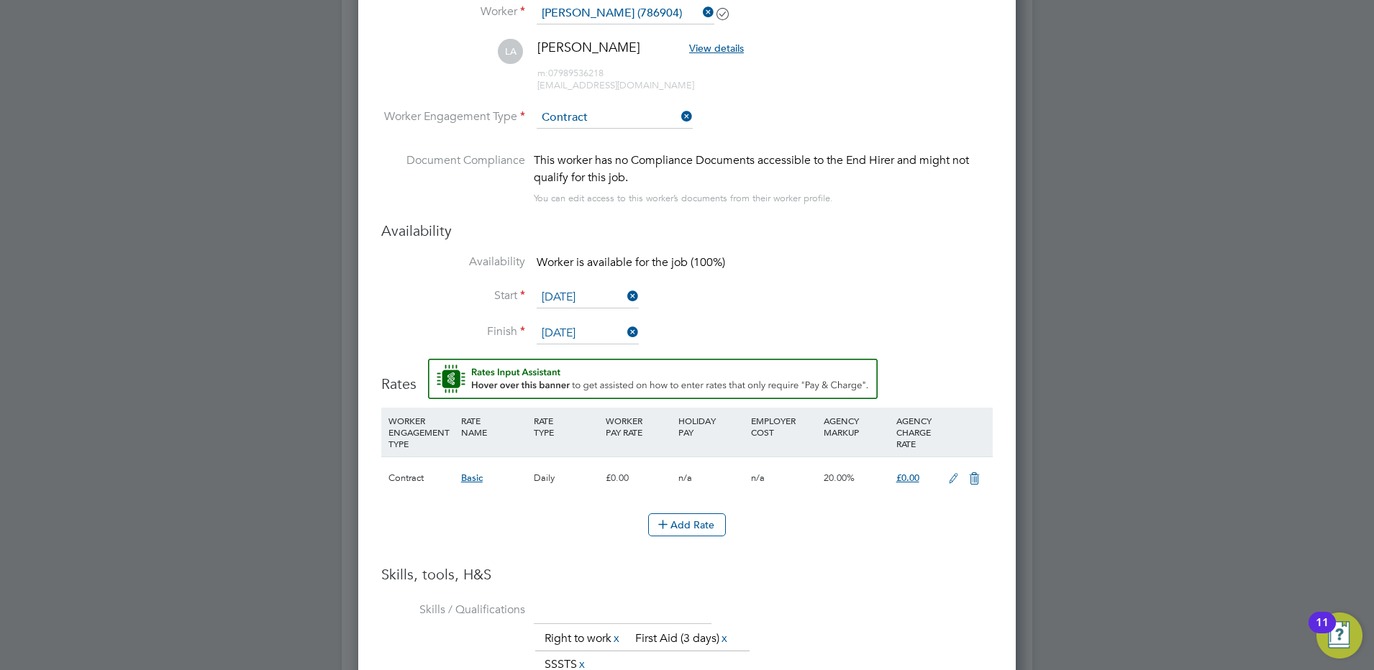
click at [624, 331] on icon at bounding box center [624, 332] width 0 height 20
click at [573, 332] on input at bounding box center [588, 334] width 102 height 22
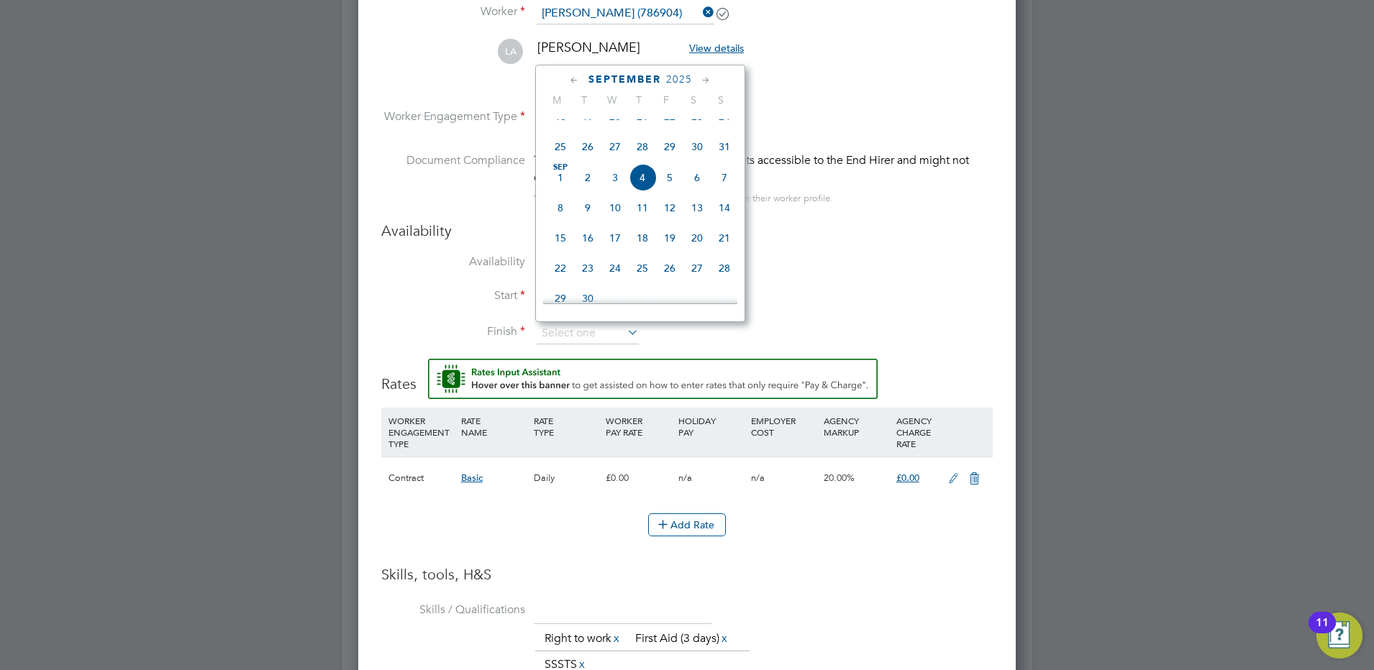
click at [705, 79] on icon at bounding box center [706, 81] width 14 height 16
click at [724, 205] on span "28" at bounding box center [724, 191] width 27 height 27
type input "[DATE]"
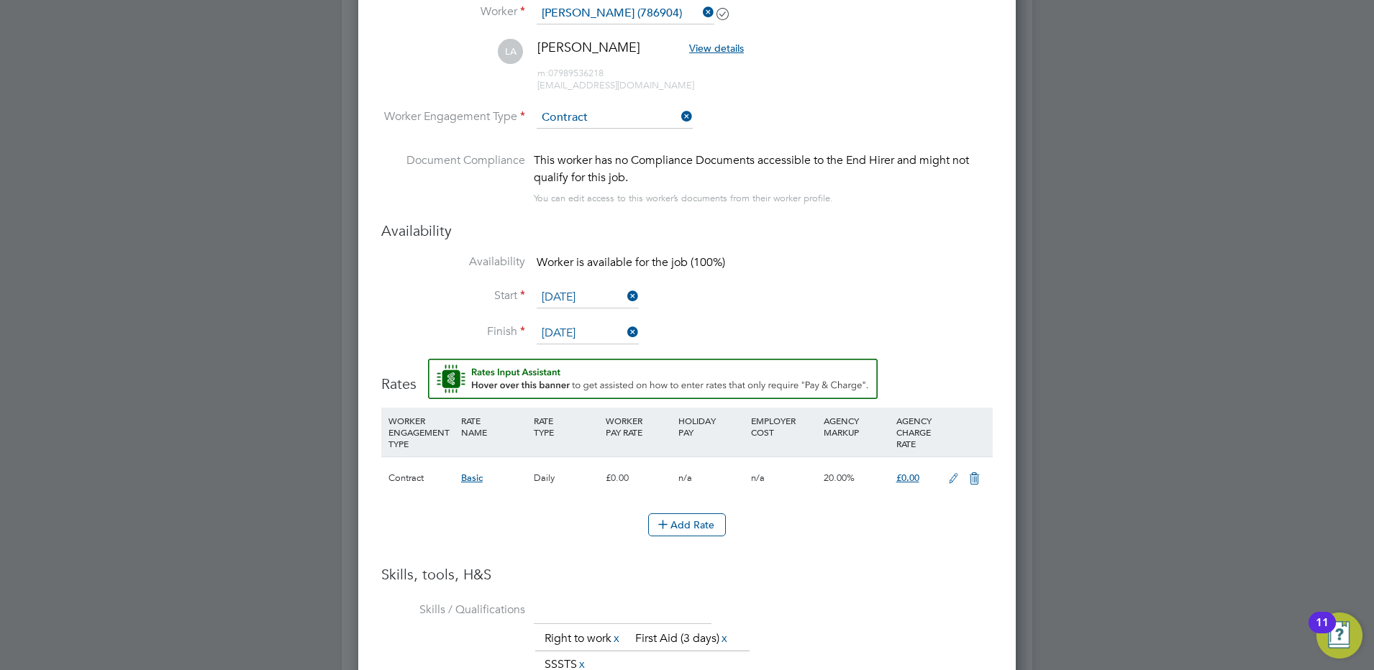
click at [824, 286] on li "Availability Worker is available for the job (100%)" at bounding box center [686, 271] width 611 height 32
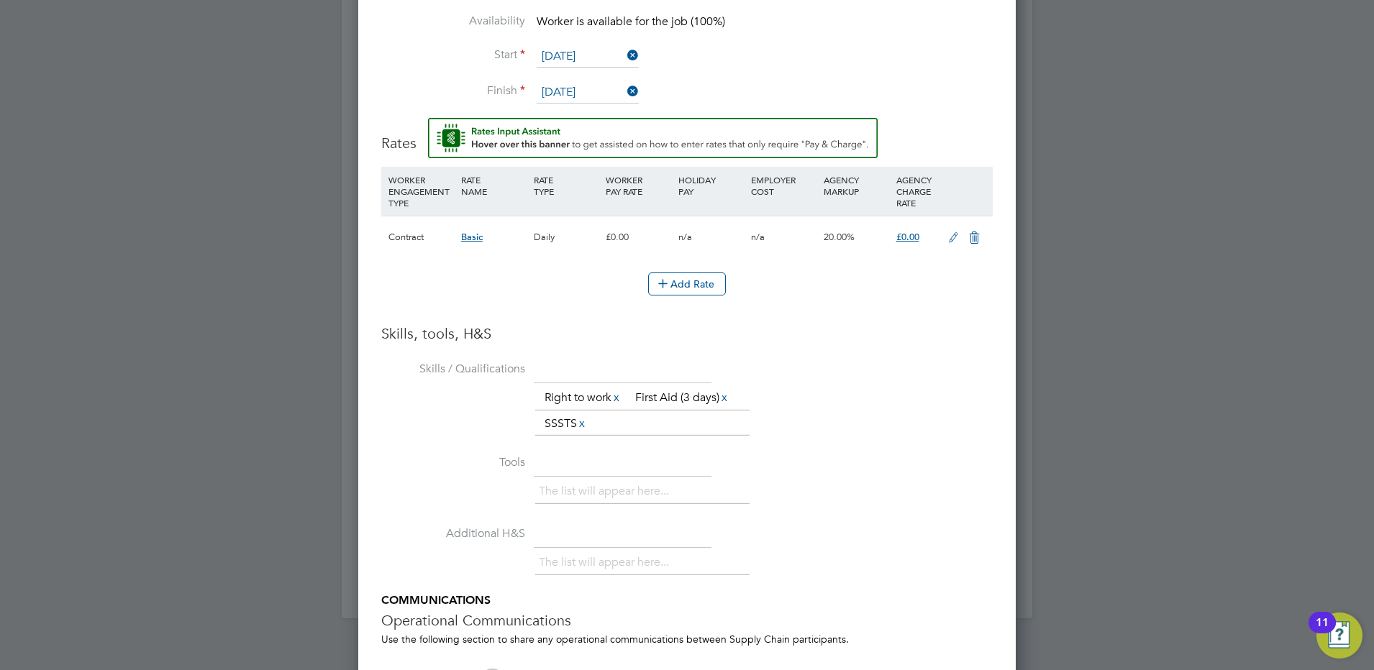
click at [977, 234] on icon at bounding box center [974, 238] width 18 height 12
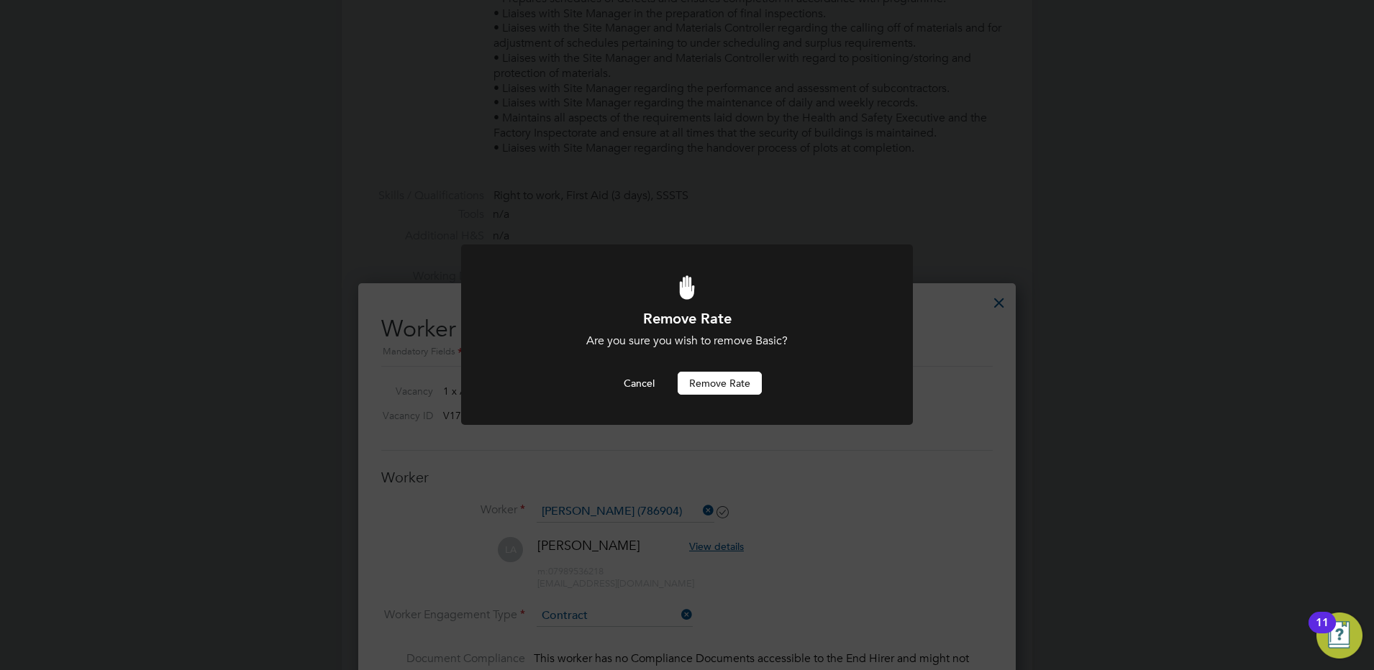
click at [713, 385] on button "Remove rate" at bounding box center [720, 383] width 84 height 23
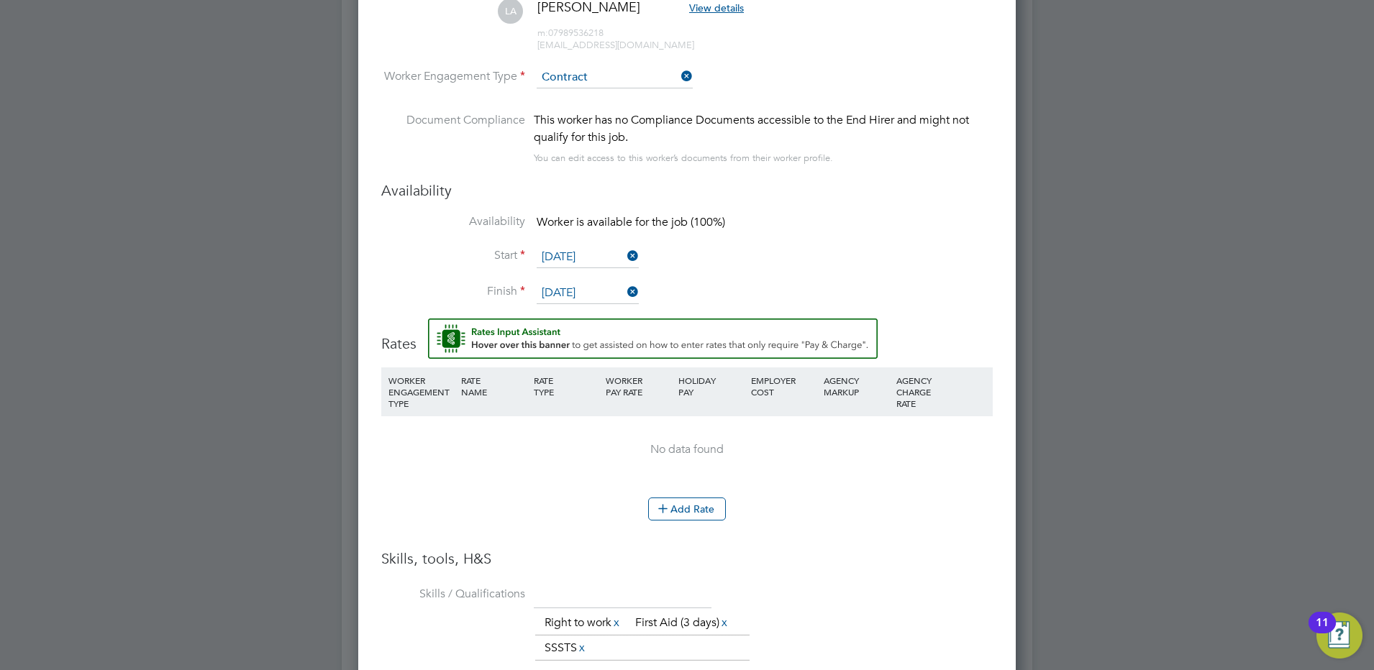
click at [493, 468] on div "No data found" at bounding box center [687, 449] width 583 height 67
click at [675, 518] on button "Add Rate" at bounding box center [687, 509] width 78 height 23
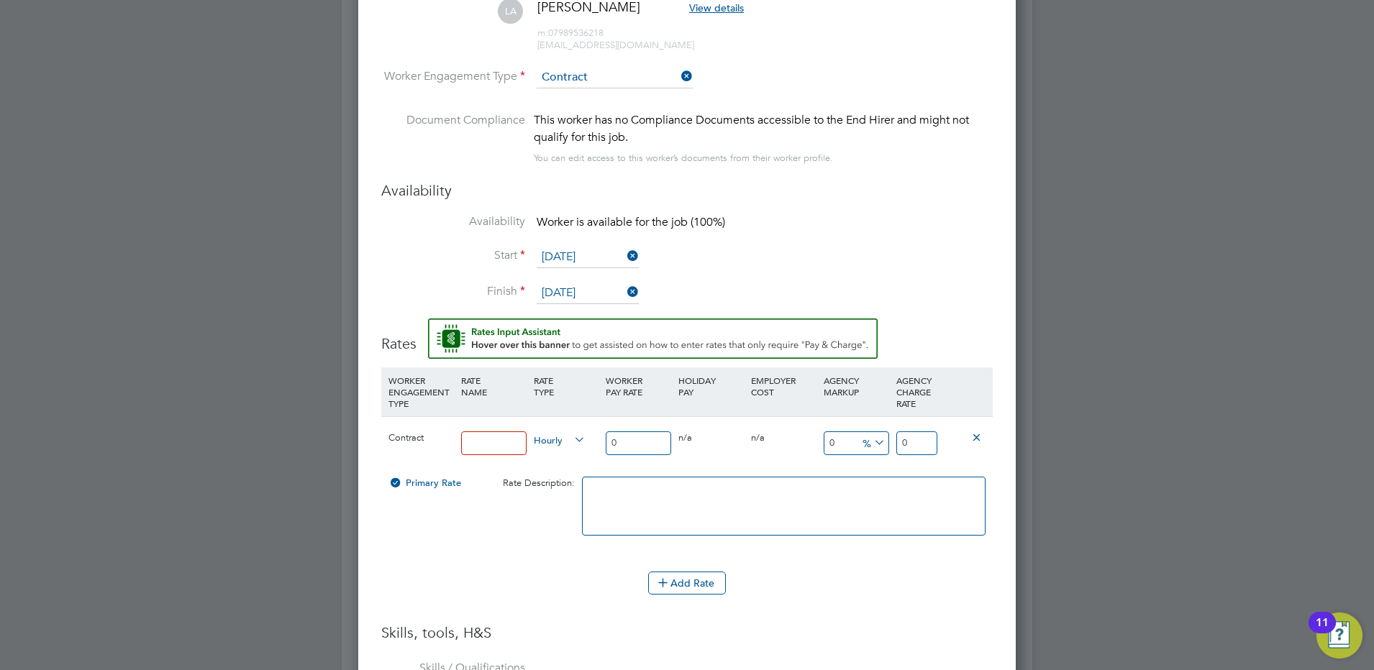
click at [486, 444] on input at bounding box center [493, 444] width 65 height 24
click at [519, 545] on div "Primary Rate Rate Description:" at bounding box center [686, 514] width 611 height 88
click at [557, 441] on span "Hourly" at bounding box center [560, 440] width 52 height 16
click at [565, 478] on li "DAILY" at bounding box center [559, 475] width 63 height 18
click at [493, 440] on input "27.5" at bounding box center [493, 444] width 65 height 24
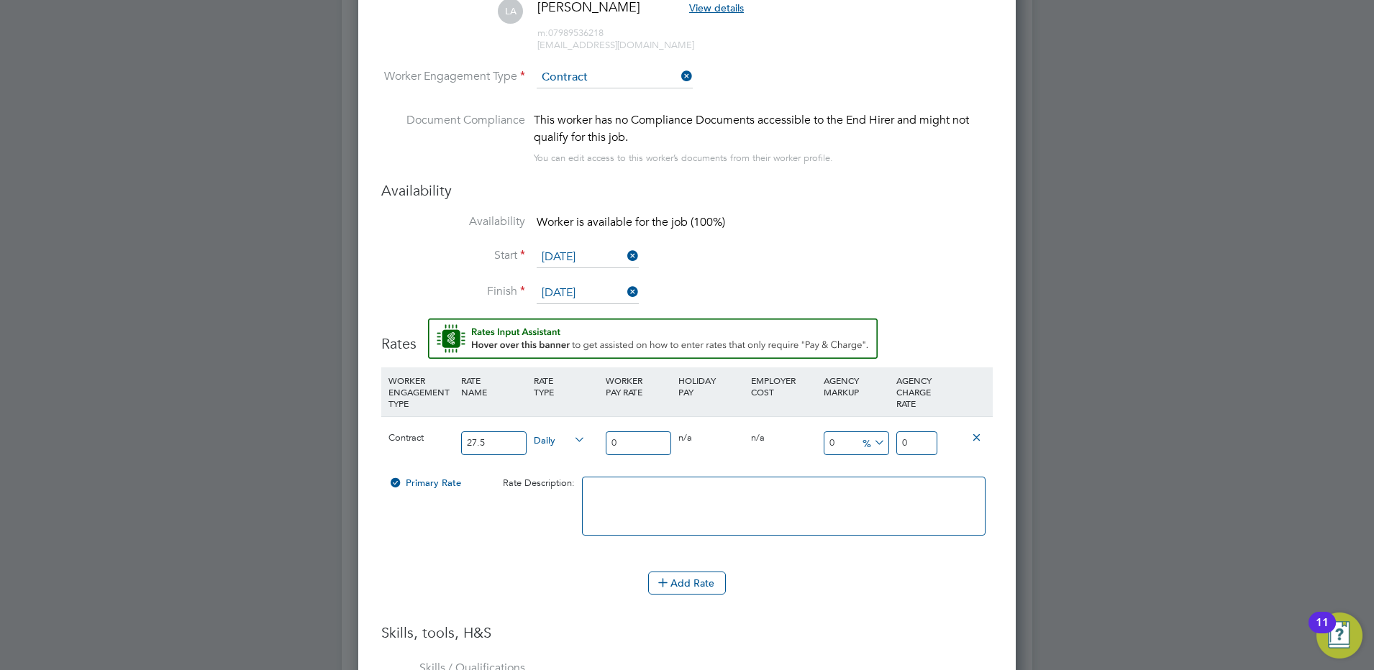
drag, startPoint x: 494, startPoint y: 447, endPoint x: 476, endPoint y: 442, distance: 18.5
click at [476, 442] on input "27.5" at bounding box center [493, 444] width 65 height 24
type input "275.5"
click at [647, 468] on div "0" at bounding box center [638, 443] width 73 height 53
drag, startPoint x: 834, startPoint y: 444, endPoint x: 810, endPoint y: 442, distance: 24.5
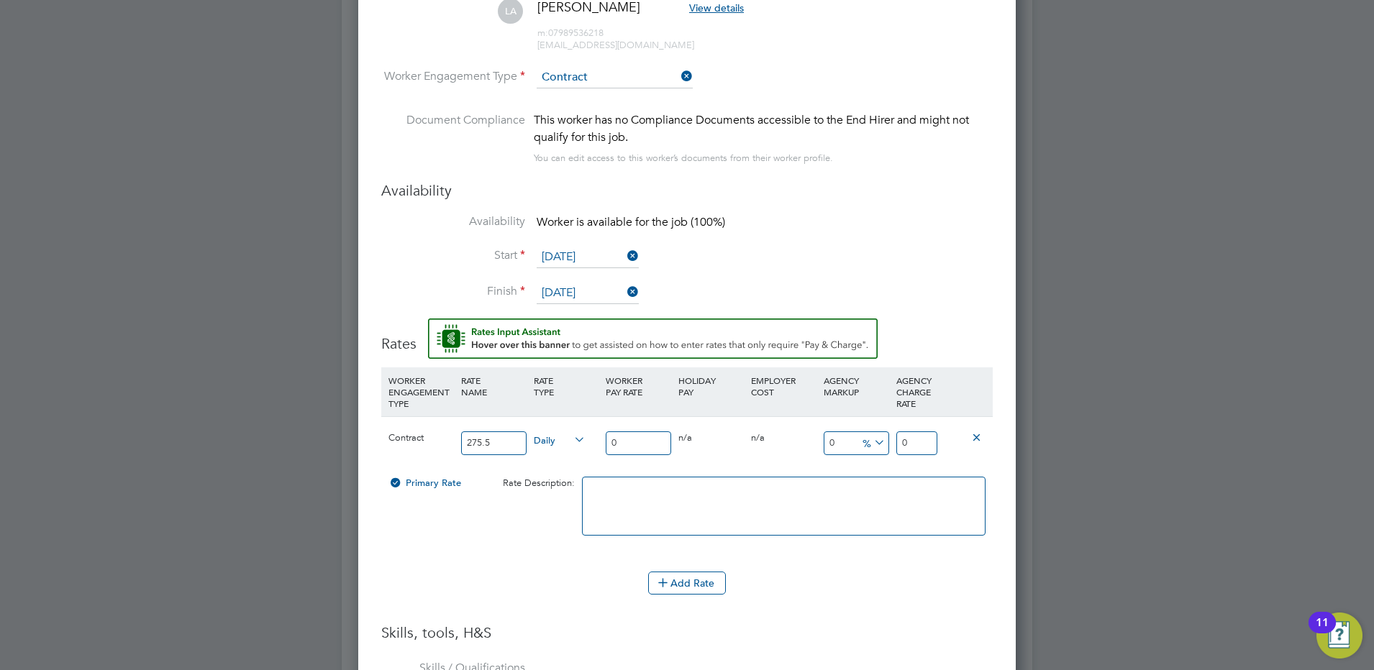
click at [810, 442] on div "Contract 275.5 Daily 0 0 n/a 0 n/a 0 0 % 0" at bounding box center [686, 442] width 611 height 53
type input "17"
click at [796, 461] on div "Contract 275.5 Daily 0 0 n/a 0 n/a 17 0 % 0" at bounding box center [686, 442] width 611 height 53
click at [806, 464] on div "Contract 275.5 Daily 0 0 n/a 0 n/a 17 0 % 0" at bounding box center [686, 442] width 611 height 53
click at [827, 469] on div "17 0 %" at bounding box center [856, 443] width 73 height 53
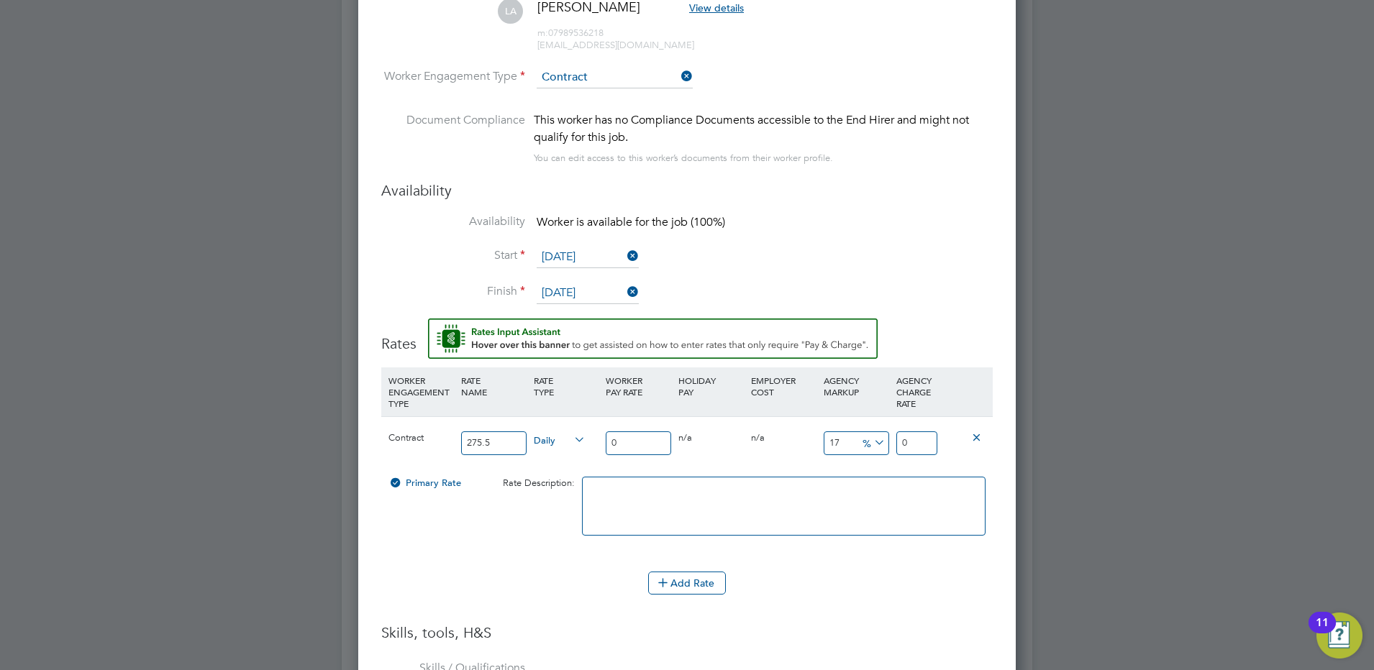
click at [739, 469] on div "Contract 275.5 Daily 0 0 n/a 0 n/a 17 0 % 0" at bounding box center [686, 442] width 611 height 53
click at [874, 263] on li "Start [DATE]" at bounding box center [686, 265] width 611 height 36
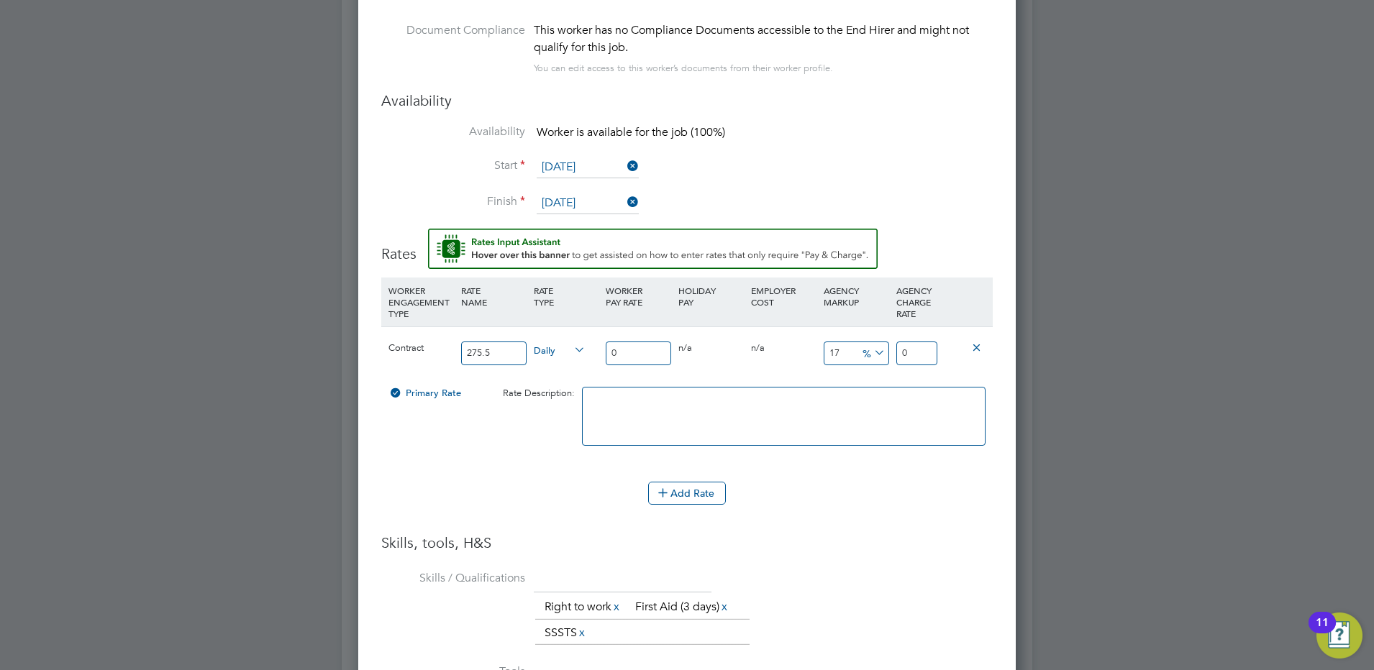
click at [814, 484] on div "Add Rate" at bounding box center [686, 493] width 611 height 23
click at [871, 354] on icon at bounding box center [871, 353] width 0 height 20
click at [874, 368] on icon at bounding box center [879, 370] width 11 height 11
click at [865, 482] on li "WORKER ENGAGEMENT TYPE RATE NAME RATE TYPE WORKER PAY RATE HOLIDAY PAY EMPLOYER…" at bounding box center [686, 380] width 611 height 204
click at [504, 355] on input "275.5" at bounding box center [493, 354] width 65 height 24
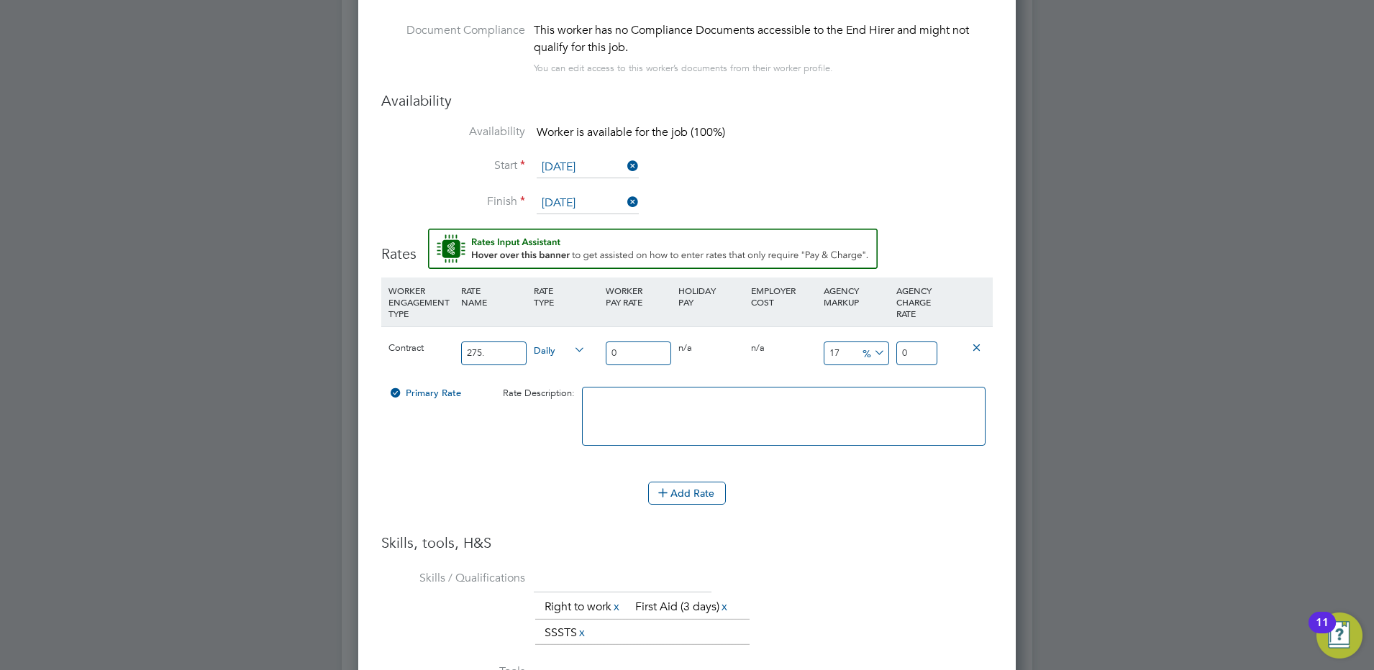
type input "275.5"
click at [802, 483] on div "Add Rate" at bounding box center [686, 493] width 611 height 23
click at [777, 468] on div at bounding box center [783, 424] width 411 height 88
click at [914, 353] on input "0" at bounding box center [916, 354] width 41 height 24
drag, startPoint x: 910, startPoint y: 353, endPoint x: 896, endPoint y: 352, distance: 13.7
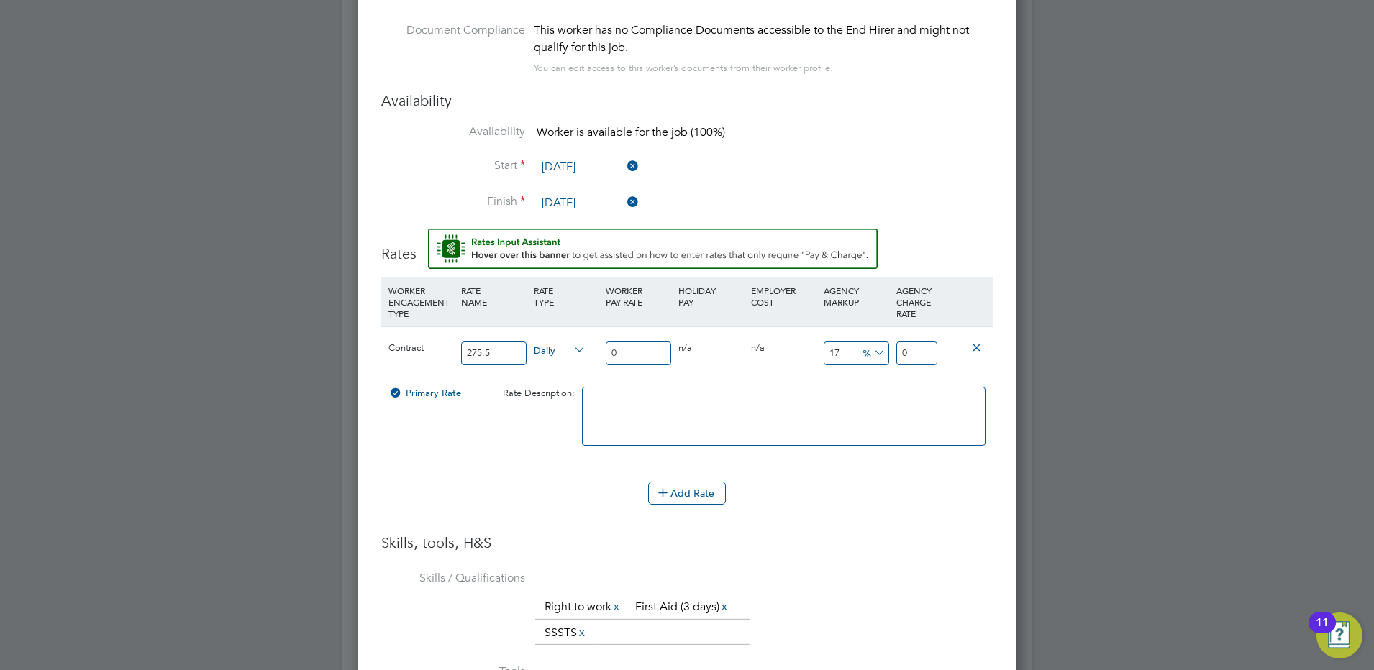
click at [896, 352] on input "0" at bounding box center [916, 354] width 41 height 24
type input "3"
type input "0"
type input "3"
type input "1000"
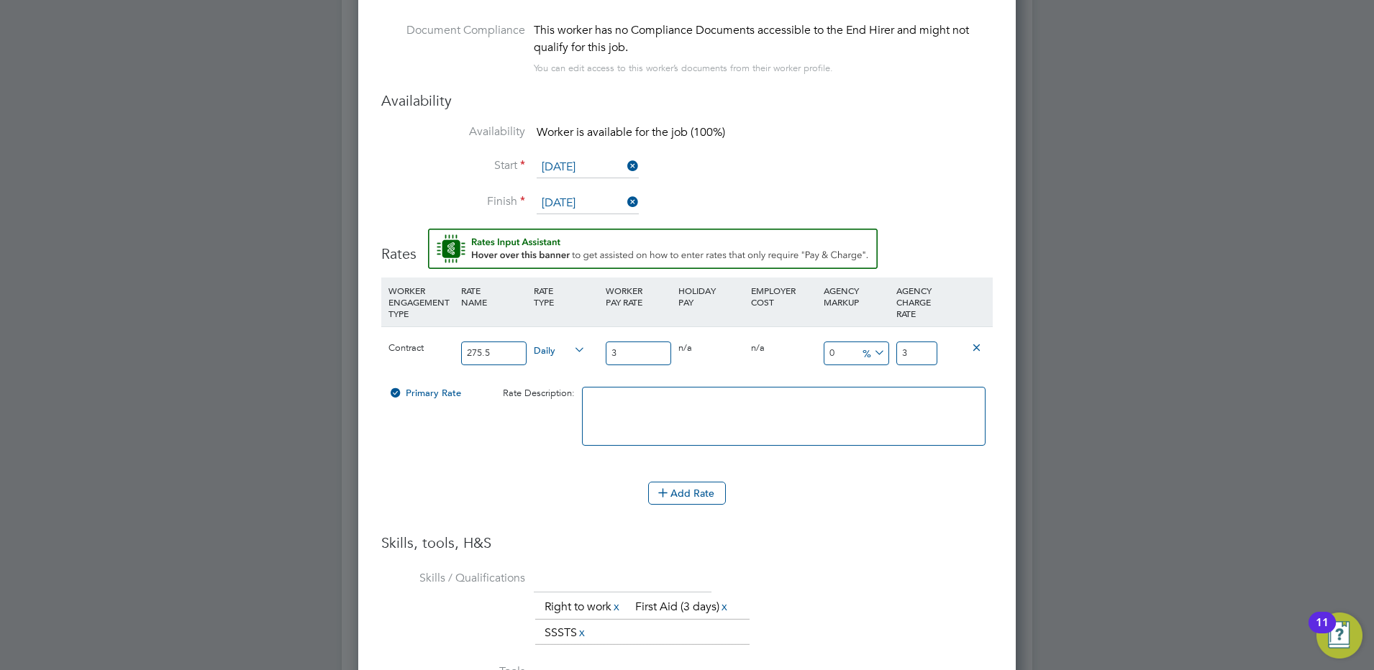
type input "33"
type input "10900"
type input "330"
type input "10920"
type input "330.6"
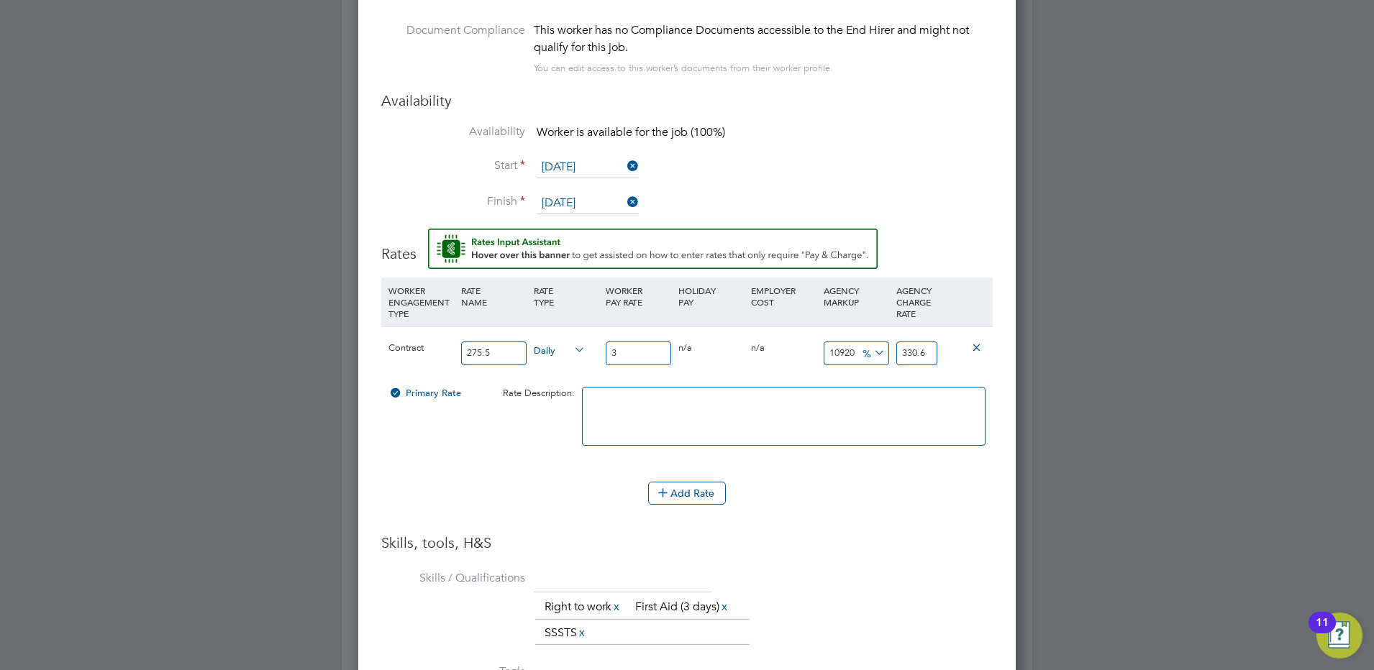
drag, startPoint x: 1004, startPoint y: 593, endPoint x: 985, endPoint y: 573, distance: 27.5
click at [998, 588] on div "Worker Submission Mandatory Fields Vacancy 1 x Assistant Site Manager Client Co…" at bounding box center [686, 356] width 657 height 1403
click at [933, 476] on li "WORKER ENGAGEMENT TYPE RATE NAME RATE TYPE WORKER PAY RATE HOLIDAY PAY EMPLOYER…" at bounding box center [686, 380] width 611 height 204
click at [850, 347] on input "10920" at bounding box center [856, 354] width 65 height 24
click at [852, 354] on input "10920" at bounding box center [856, 354] width 65 height 24
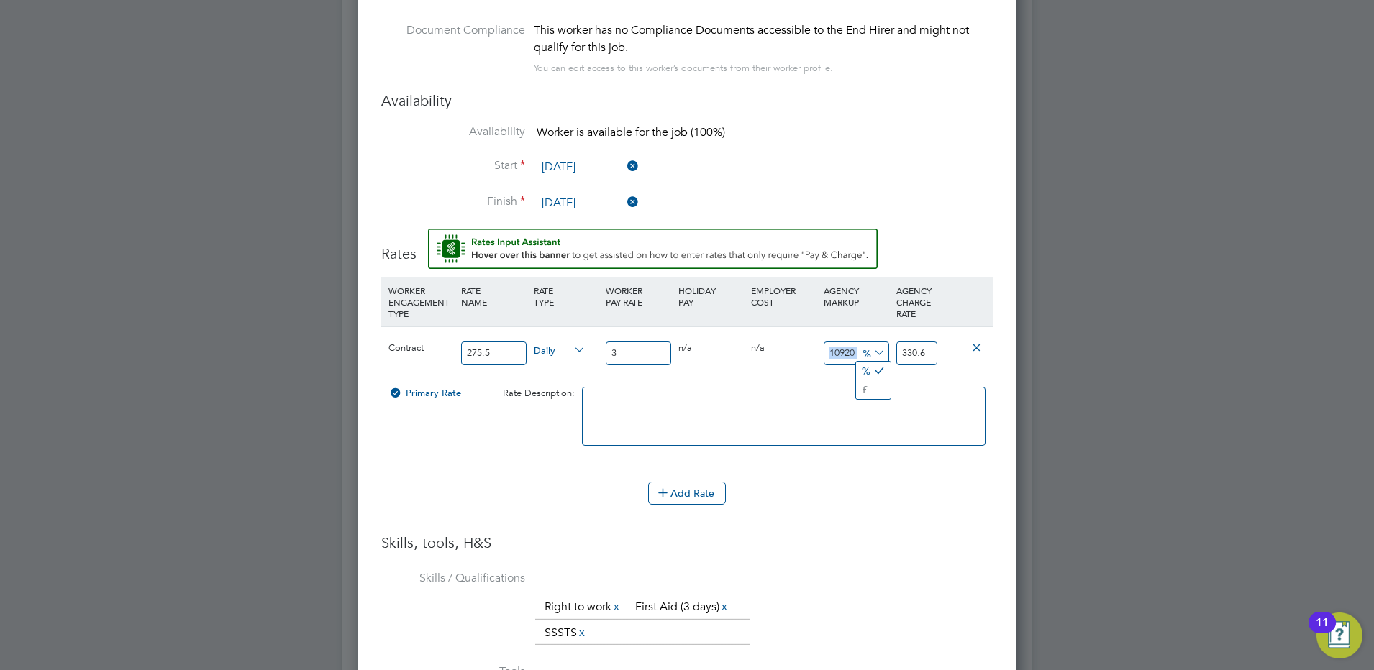
drag, startPoint x: 858, startPoint y: 354, endPoint x: 808, endPoint y: 349, distance: 50.6
click at [808, 349] on div "Contract 275.5 Daily 3 0 n/a 0 n/a 10920 327.6 % 330.6" at bounding box center [686, 353] width 611 height 53
drag, startPoint x: 808, startPoint y: 349, endPoint x: 865, endPoint y: 483, distance: 146.0
click at [865, 483] on div "Add Rate" at bounding box center [686, 493] width 611 height 23
click at [874, 361] on input "10920" at bounding box center [856, 354] width 65 height 24
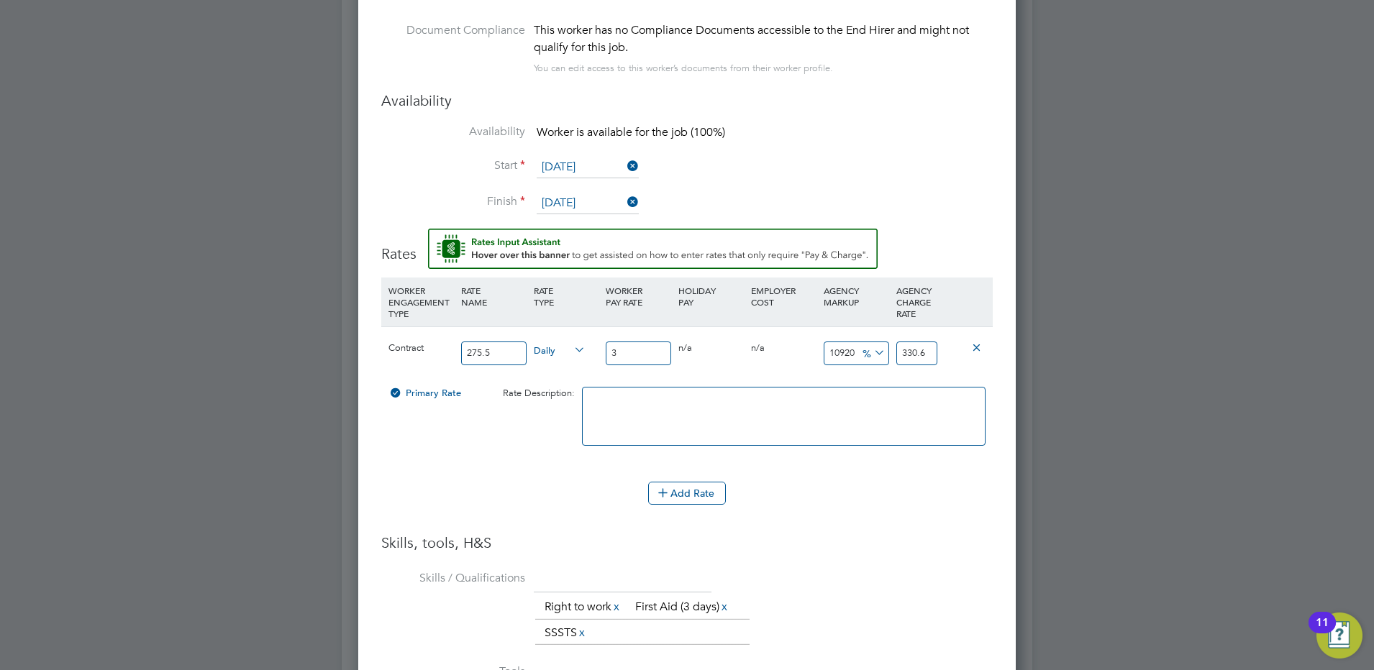
click at [871, 354] on icon at bounding box center [871, 353] width 0 height 20
click at [878, 391] on li "£" at bounding box center [873, 390] width 35 height 19
click at [871, 350] on icon at bounding box center [871, 353] width 0 height 20
click at [876, 372] on li "%" at bounding box center [873, 371] width 32 height 19
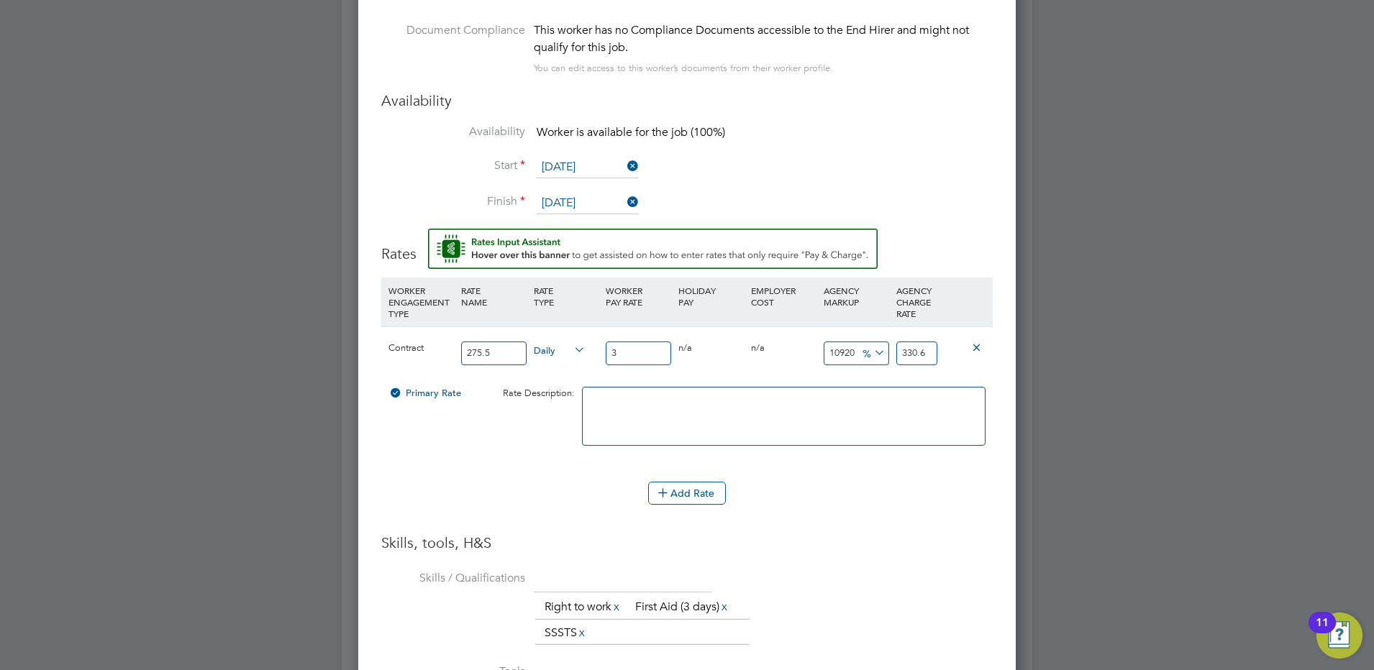
click at [855, 360] on input "10920" at bounding box center [856, 354] width 65 height 24
click at [645, 357] on input "3" at bounding box center [638, 354] width 65 height 24
drag, startPoint x: 501, startPoint y: 355, endPoint x: 432, endPoint y: 350, distance: 69.2
click at [432, 350] on div "Contract 275.5 Daily 3 0 n/a 0 n/a 10920 327.6 % 330.6" at bounding box center [686, 353] width 611 height 53
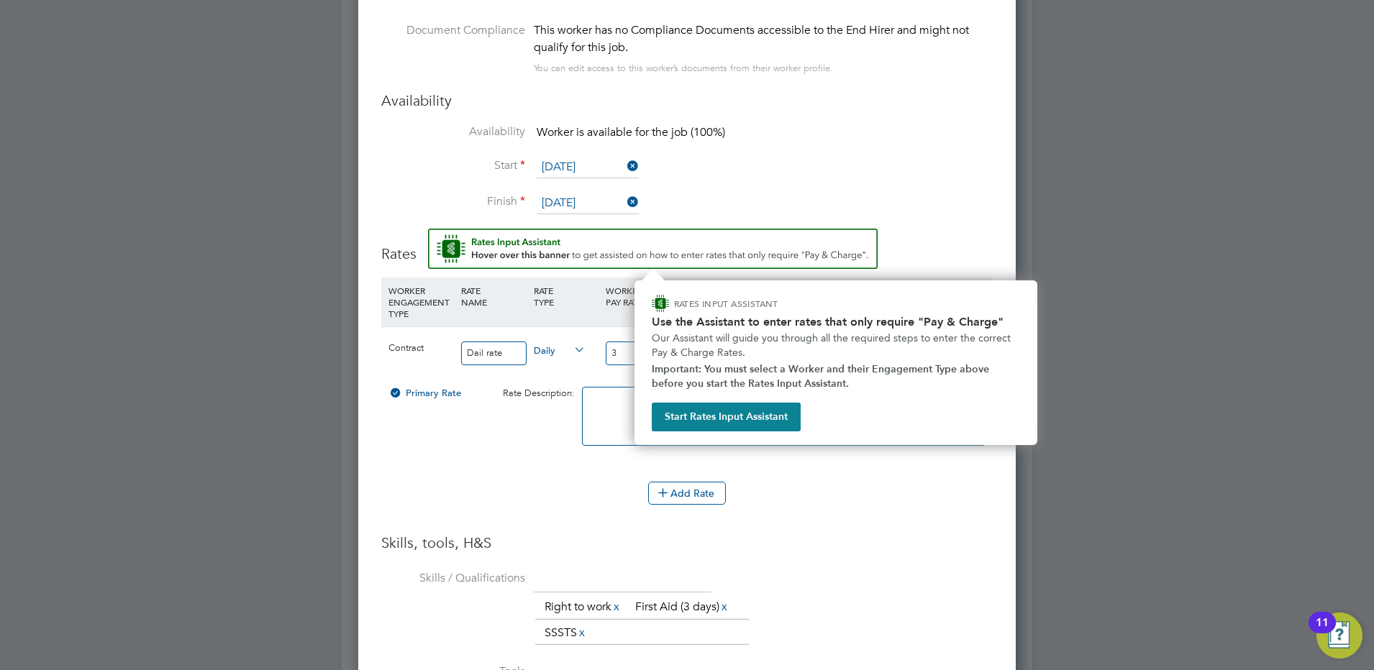
type input "Dail rate"
click at [619, 356] on input "3" at bounding box center [638, 354] width 65 height 24
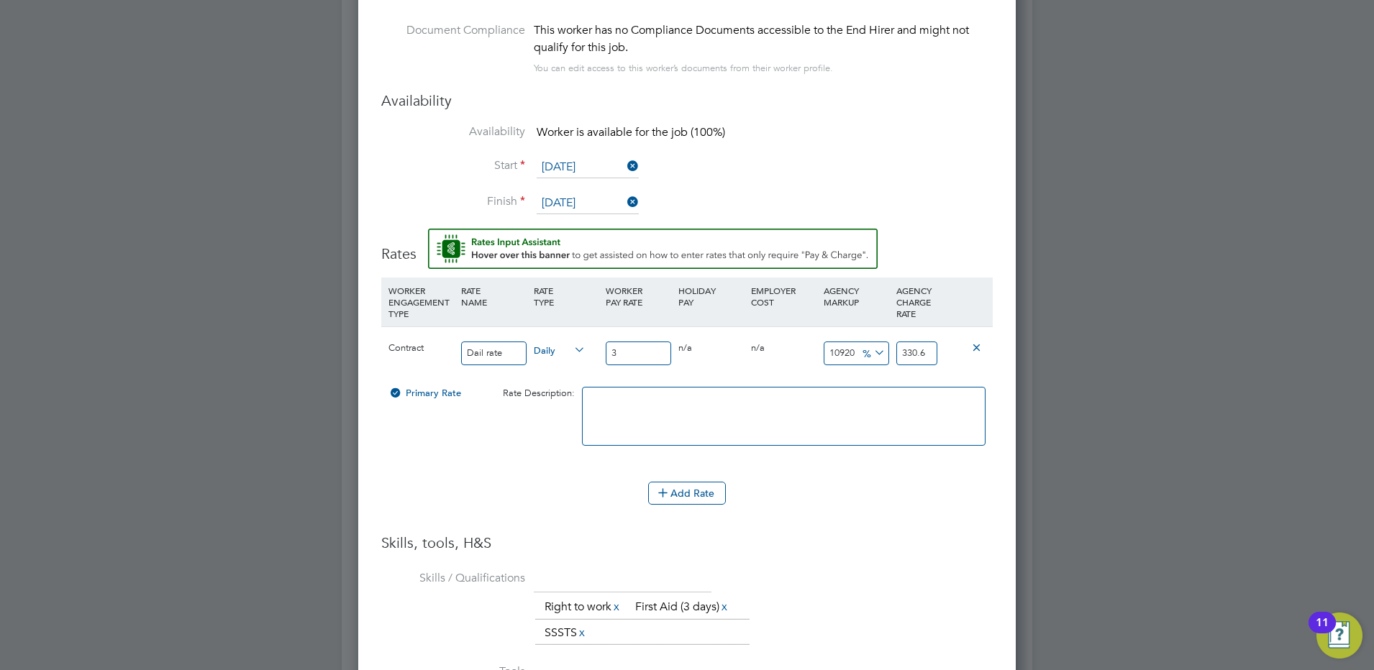
drag, startPoint x: 619, startPoint y: 355, endPoint x: 584, endPoint y: 360, distance: 35.6
click at [584, 360] on div "Contract Dail rate Daily 3 0 n/a 0 n/a 10920 327.6 % 330.6" at bounding box center [686, 353] width 611 height 53
type input "2"
type input "220.4"
type input "27"
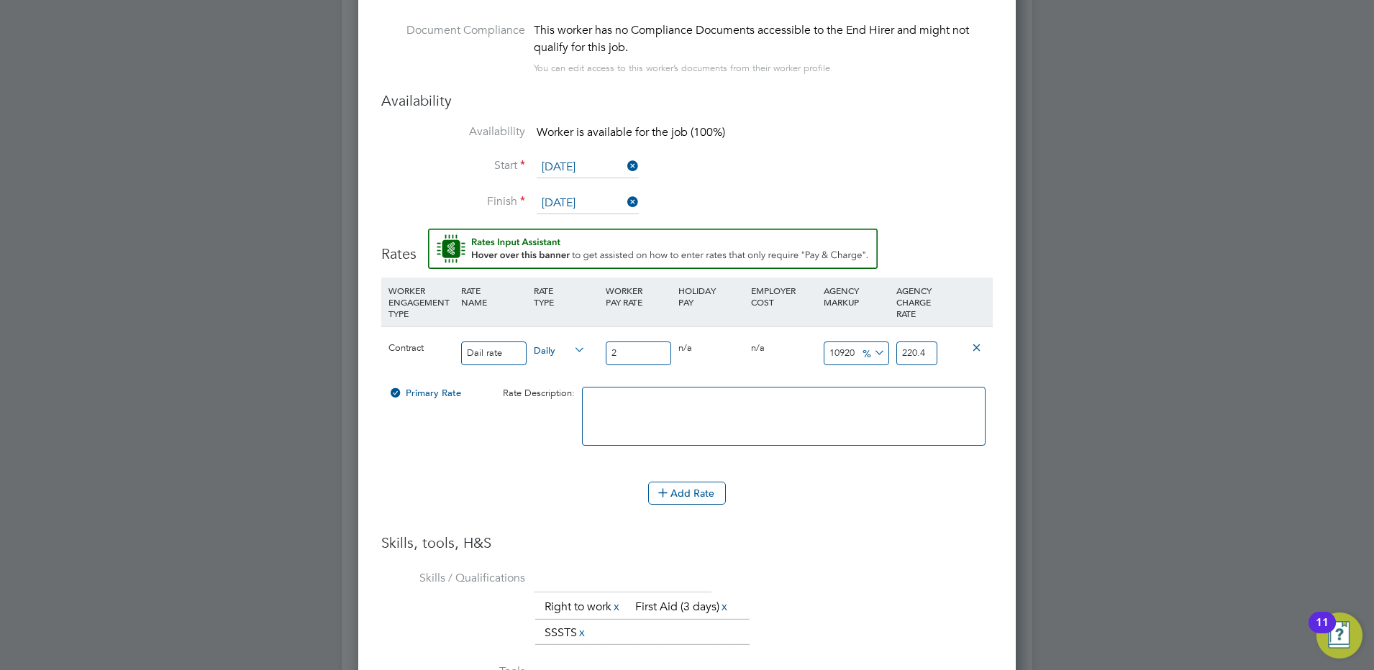
type input "2975.4"
type input "275"
type input "30305"
type input "275.5"
type input "30360.1"
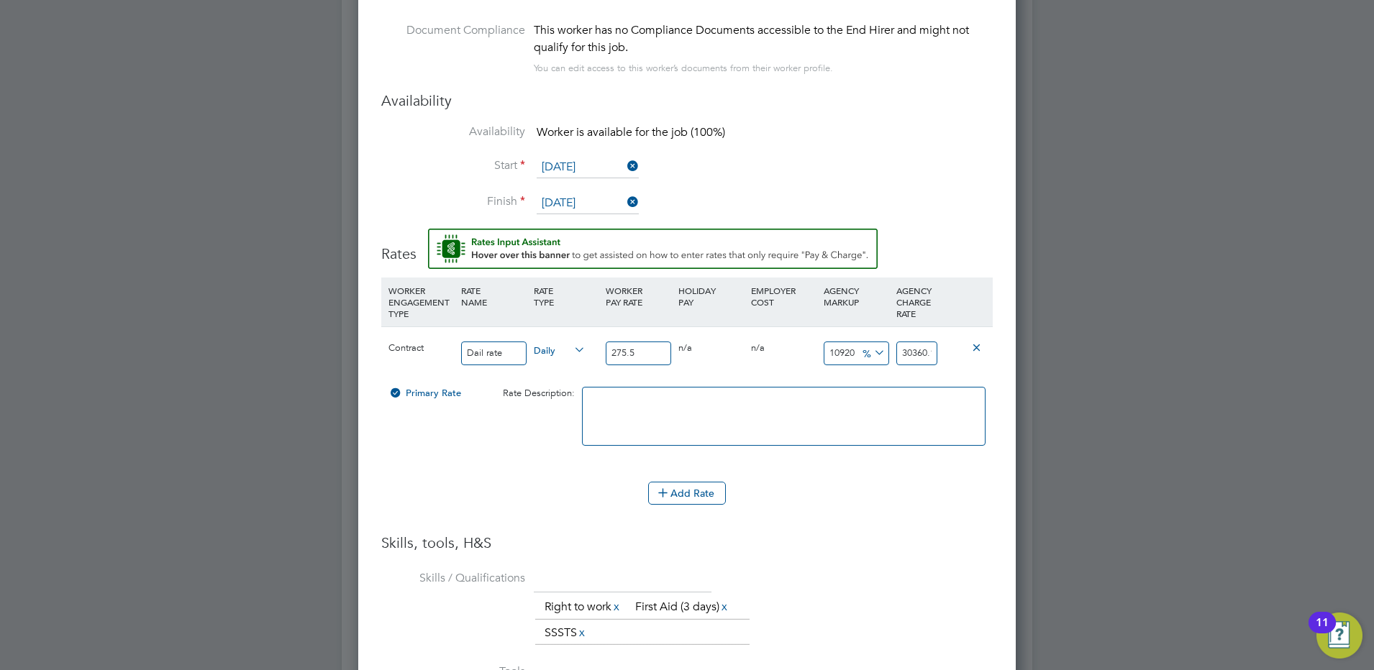
type input "275.5"
click at [838, 504] on div "Add Rate" at bounding box center [686, 493] width 611 height 23
click at [868, 357] on span "%" at bounding box center [871, 353] width 29 height 16
click at [851, 350] on input "10920" at bounding box center [856, 354] width 65 height 24
drag, startPoint x: 856, startPoint y: 353, endPoint x: 802, endPoint y: 346, distance: 54.4
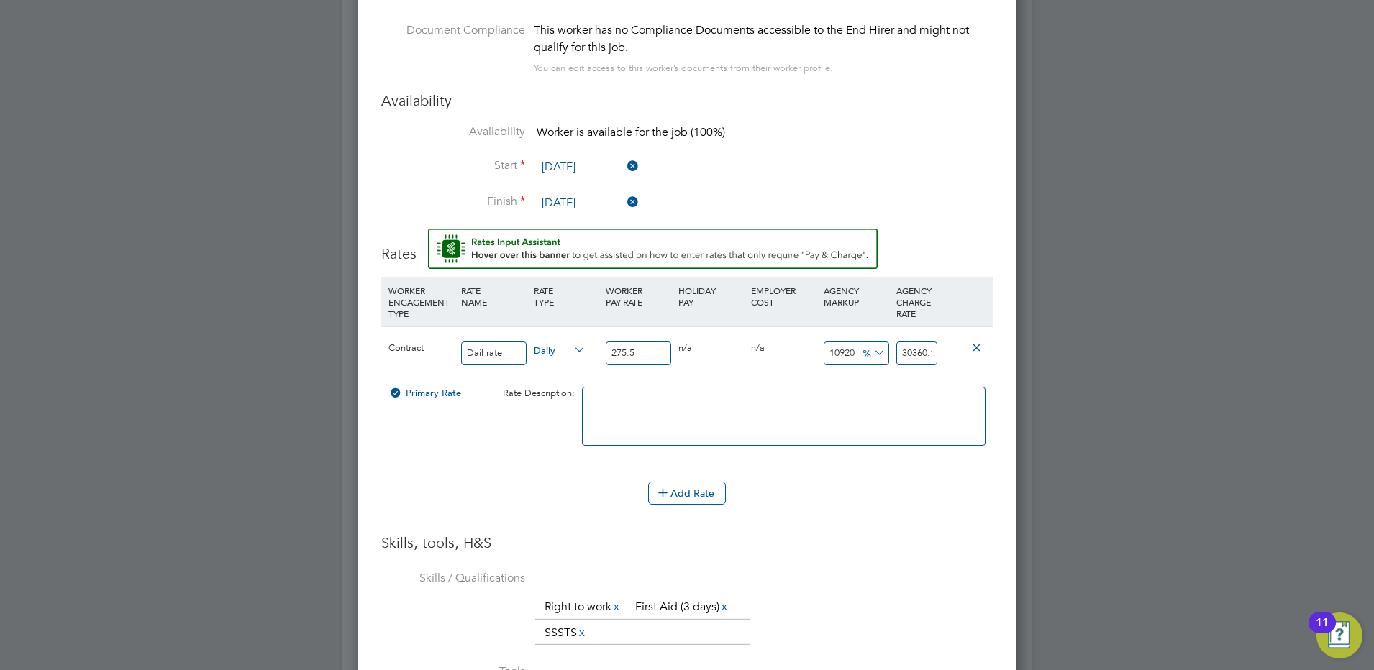
click at [802, 346] on div "Contract Dail rate Daily 275.5 0 n/a 0 n/a 10920 30084.6 % 30360.1" at bounding box center [686, 353] width 611 height 53
drag, startPoint x: 929, startPoint y: 358, endPoint x: 857, endPoint y: 347, distance: 71.9
click at [857, 347] on div "Contract Dail rate Daily 275.5 0 n/a 0 n/a 10920 30084.6 % 30360.1" at bounding box center [686, 353] width 611 height 53
type input "-99.63702359346642"
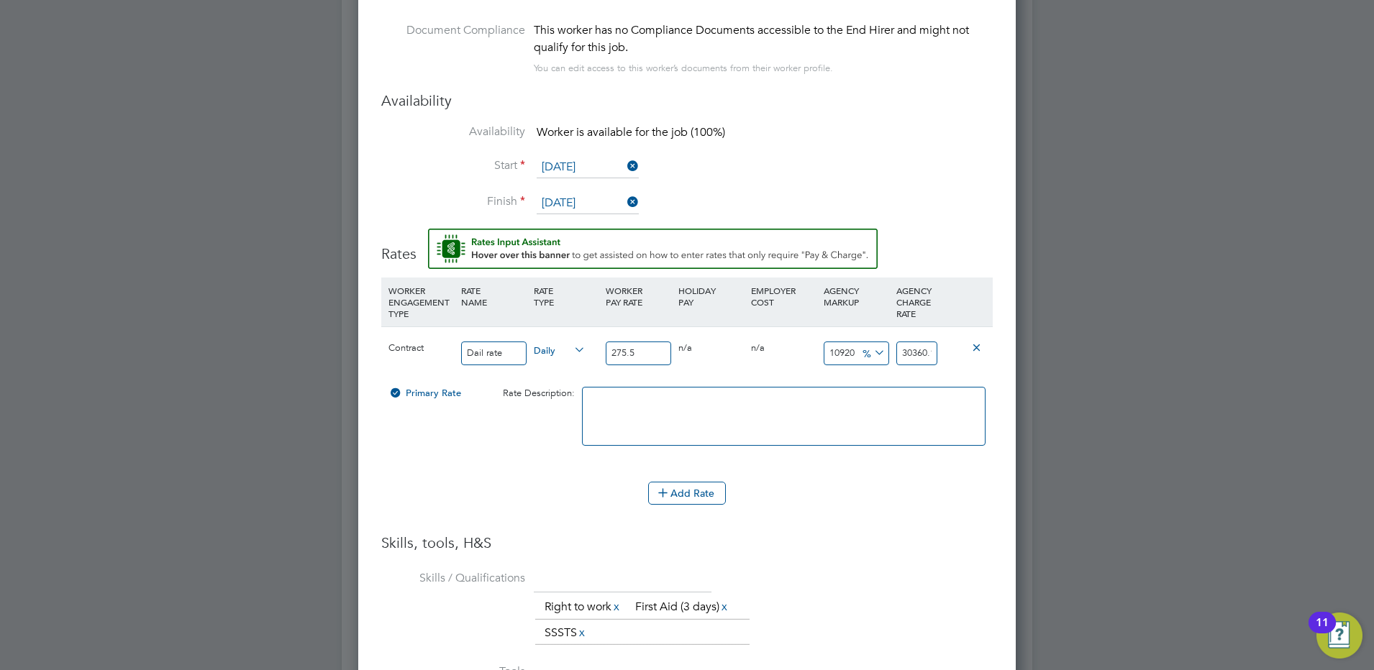
type input "1"
drag, startPoint x: 912, startPoint y: 360, endPoint x: 879, endPoint y: 353, distance: 33.7
click at [879, 353] on div "Contract Dail rate Daily 275.5 0 n/a 0 n/a -99.63702359346642 -274.5 % 1" at bounding box center [686, 353] width 611 height 53
type input "1.0000000000000129"
click at [845, 354] on input "-99.63702359346642" at bounding box center [856, 354] width 65 height 24
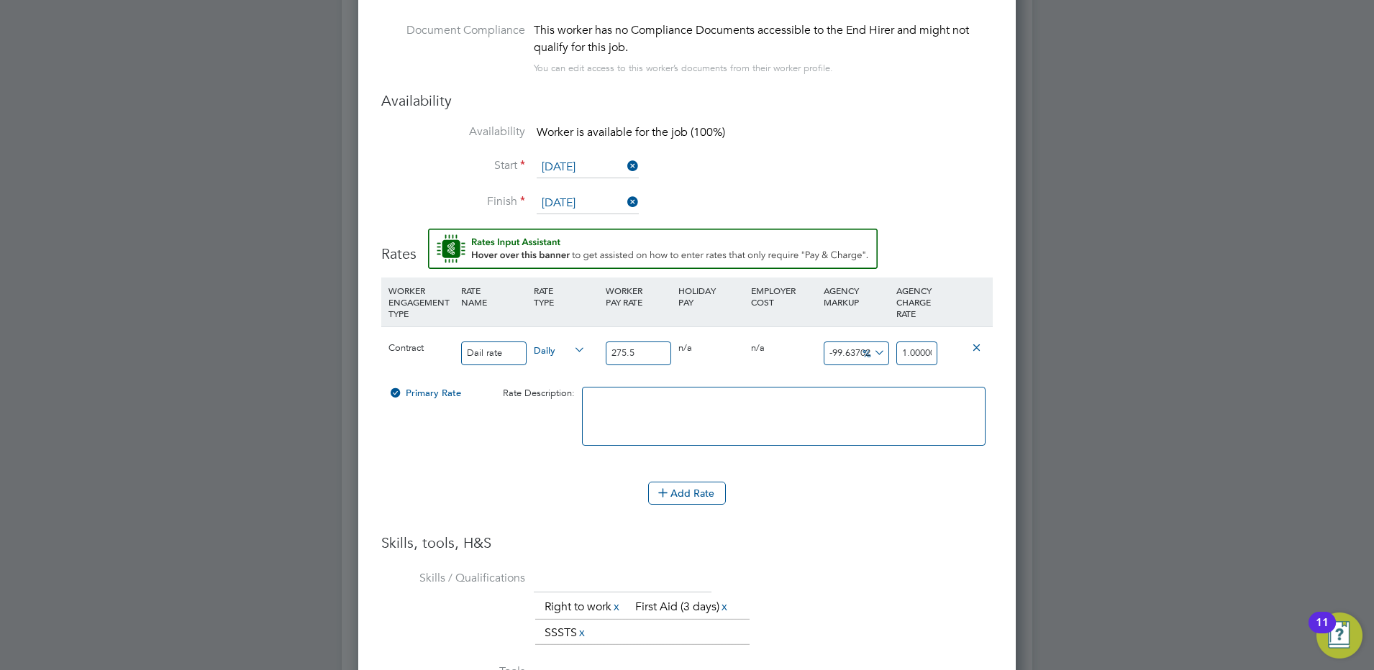
scroll to position [0, 36]
drag, startPoint x: 837, startPoint y: 357, endPoint x: 910, endPoint y: 361, distance: 73.5
click at [910, 361] on div "Contract Dail rate Daily 275.5 0 n/a 0 n/a -99.63702359346642 -274.5 % 1.000000…" at bounding box center [686, 353] width 611 height 53
type input "-9"
type input "250.705"
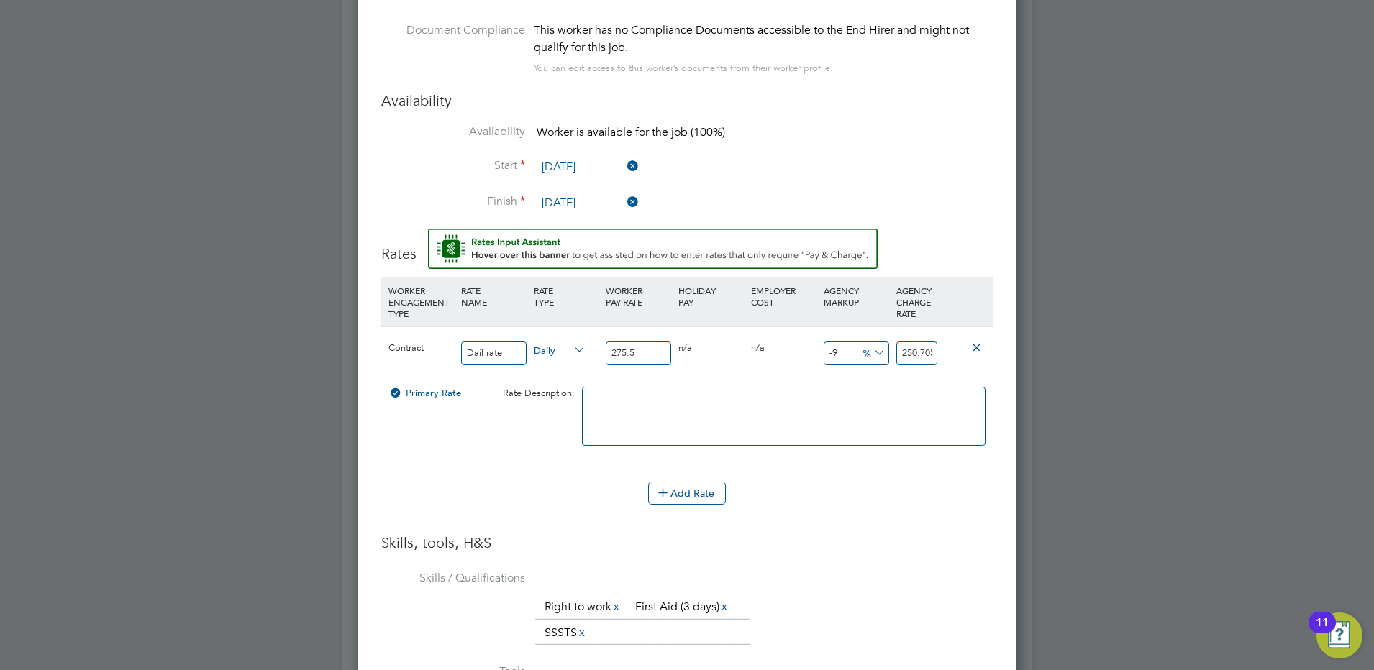
scroll to position [0, 0]
type input "1"
type input "278.255"
type input "17"
type input "322.335"
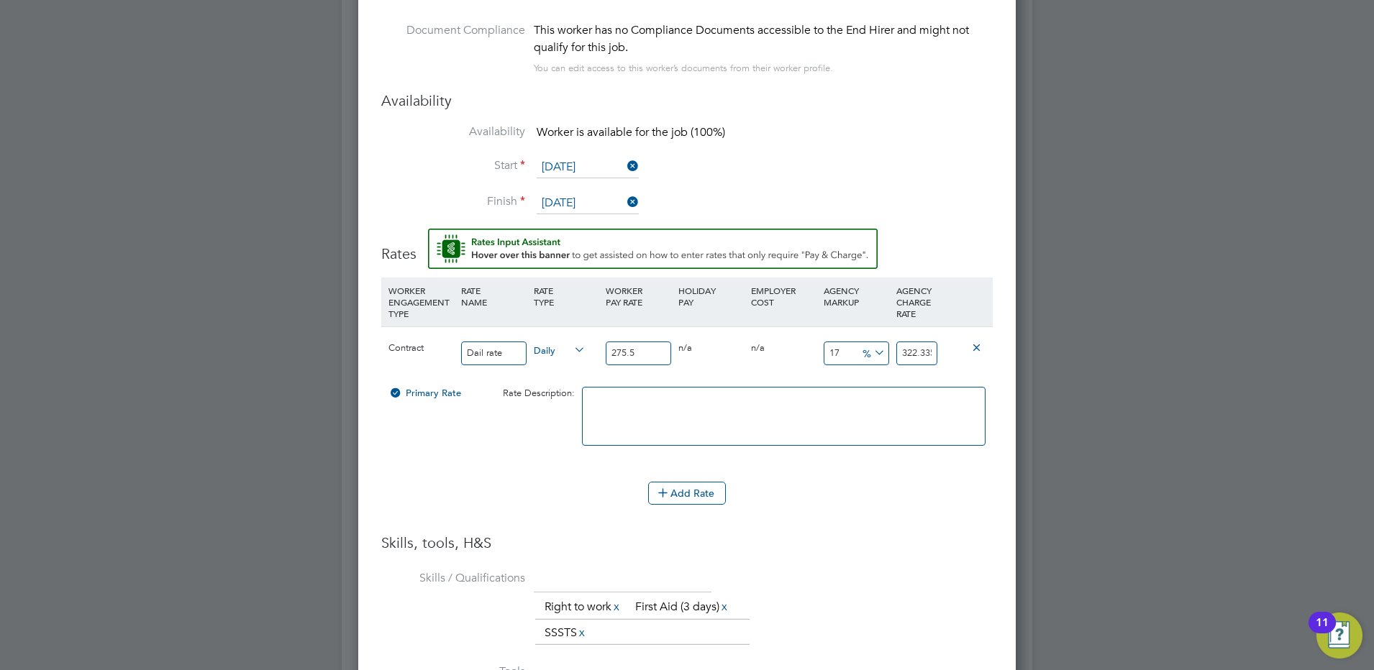
type input "1"
type input "278.255"
type input "2"
type input "281.01"
type input "20"
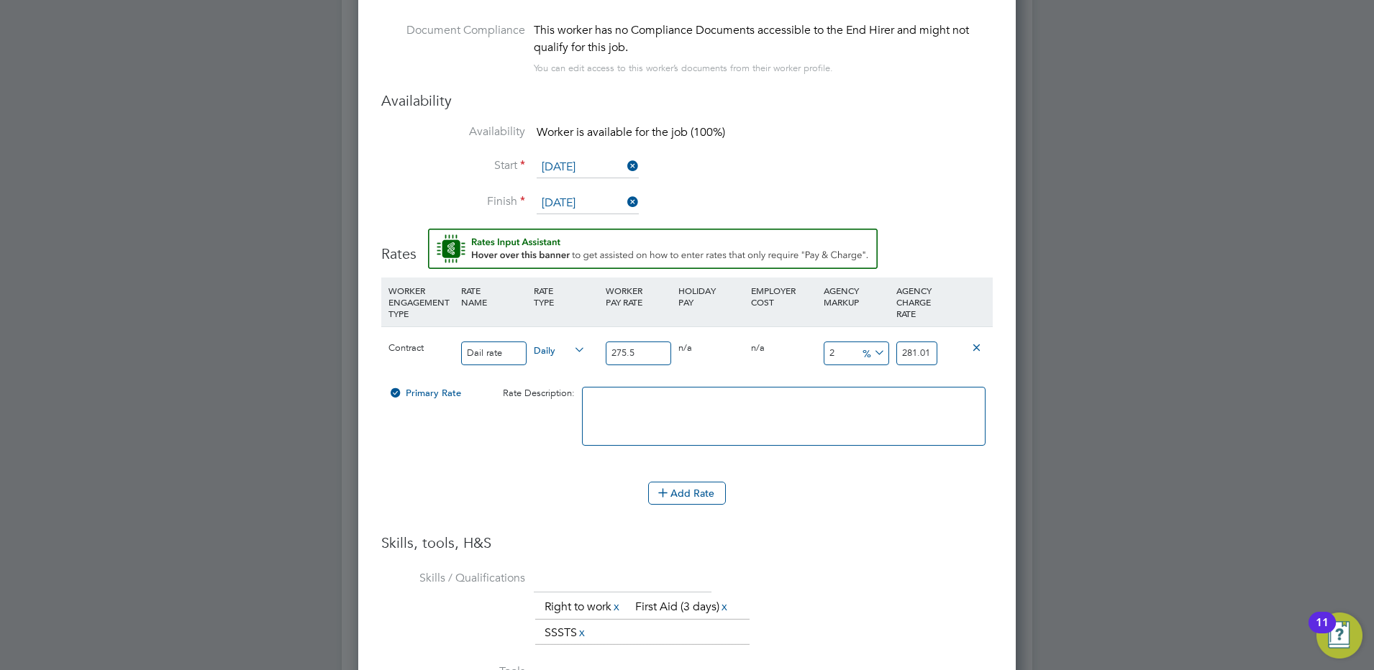
type input "330.6"
type input "20"
click at [887, 465] on div at bounding box center [783, 424] width 411 height 88
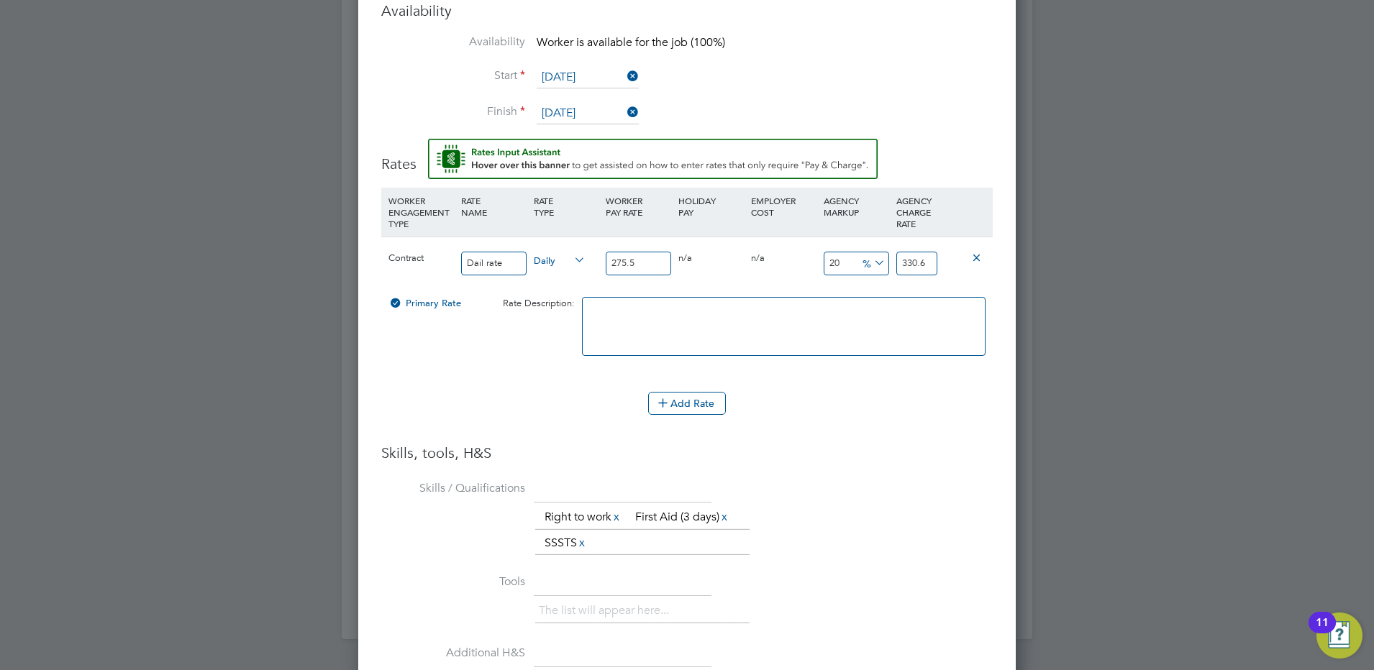
scroll to position [1479, 0]
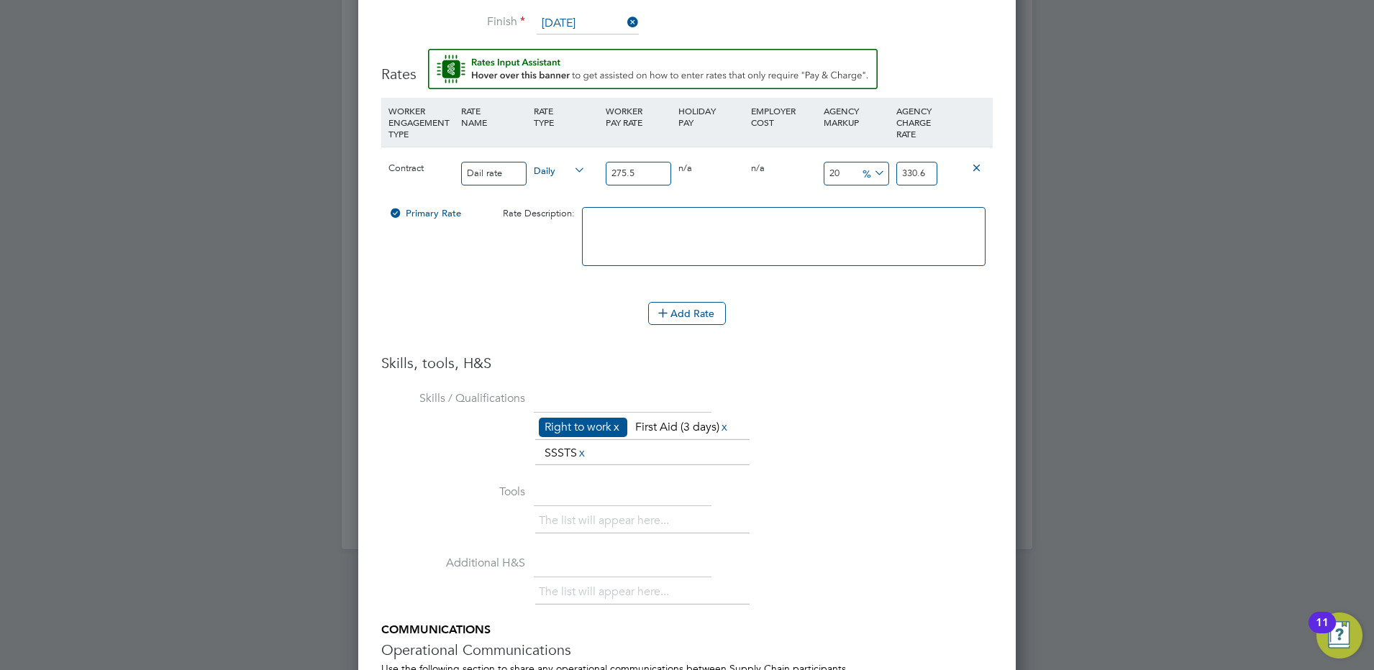
click at [619, 430] on link "x" at bounding box center [616, 427] width 10 height 19
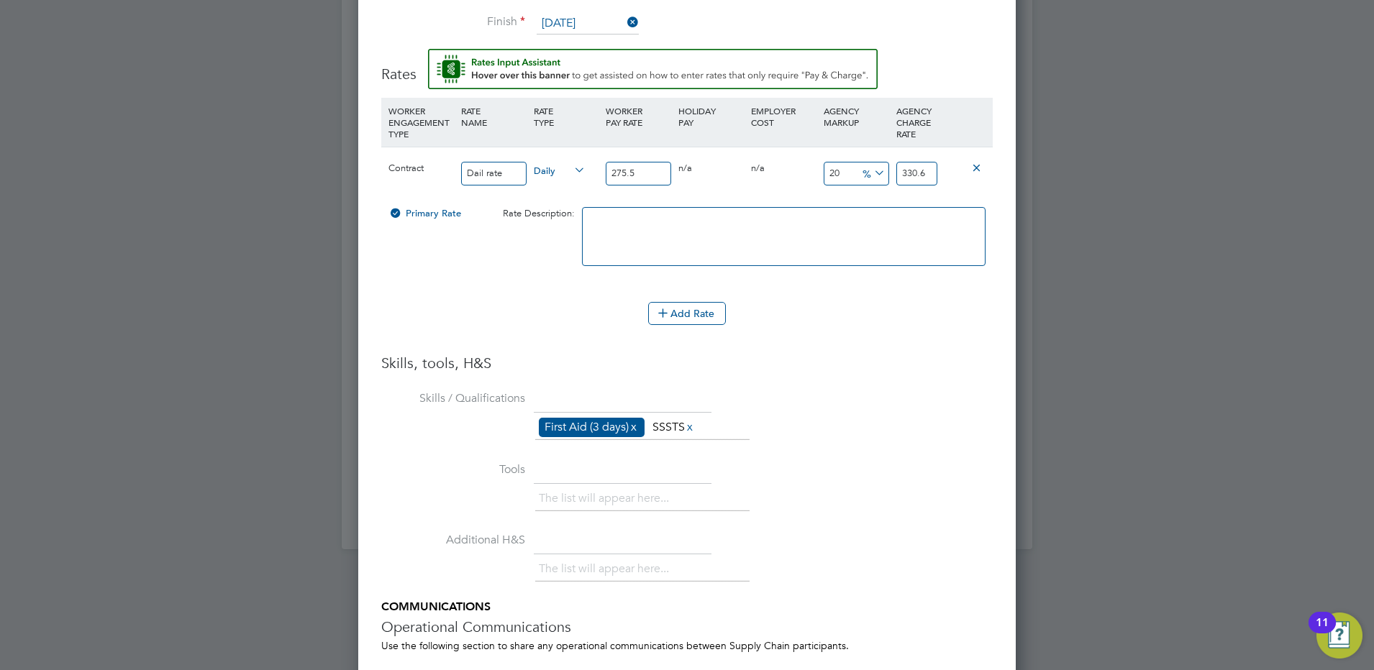
click at [637, 428] on link "x" at bounding box center [634, 427] width 10 height 19
click at [583, 429] on link "x" at bounding box center [582, 427] width 10 height 19
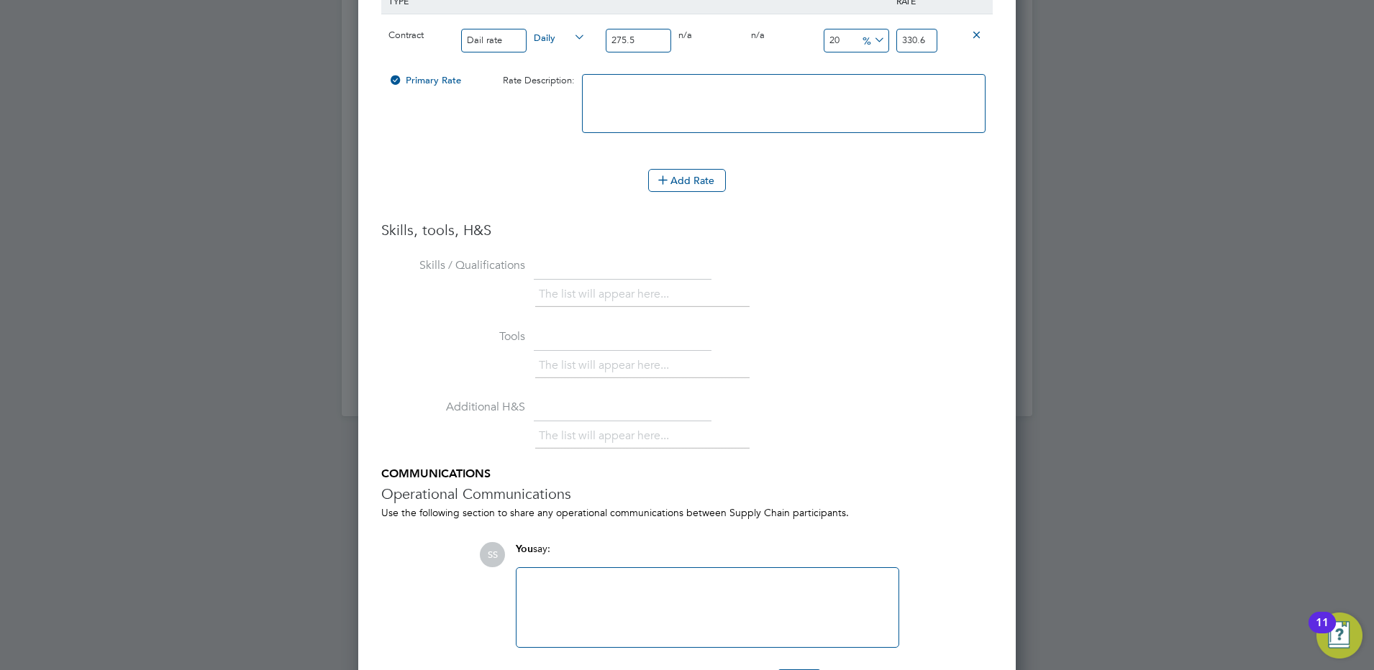
scroll to position [1666, 0]
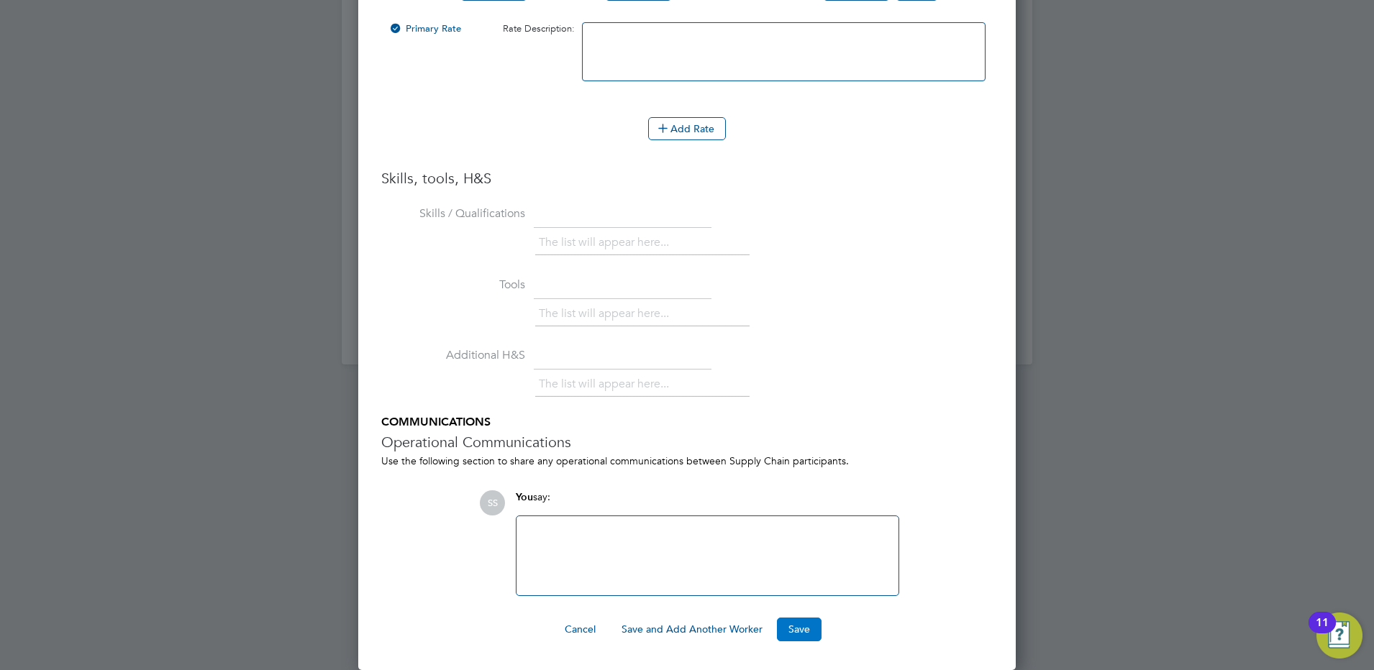
click at [802, 634] on button "Save" at bounding box center [799, 629] width 45 height 23
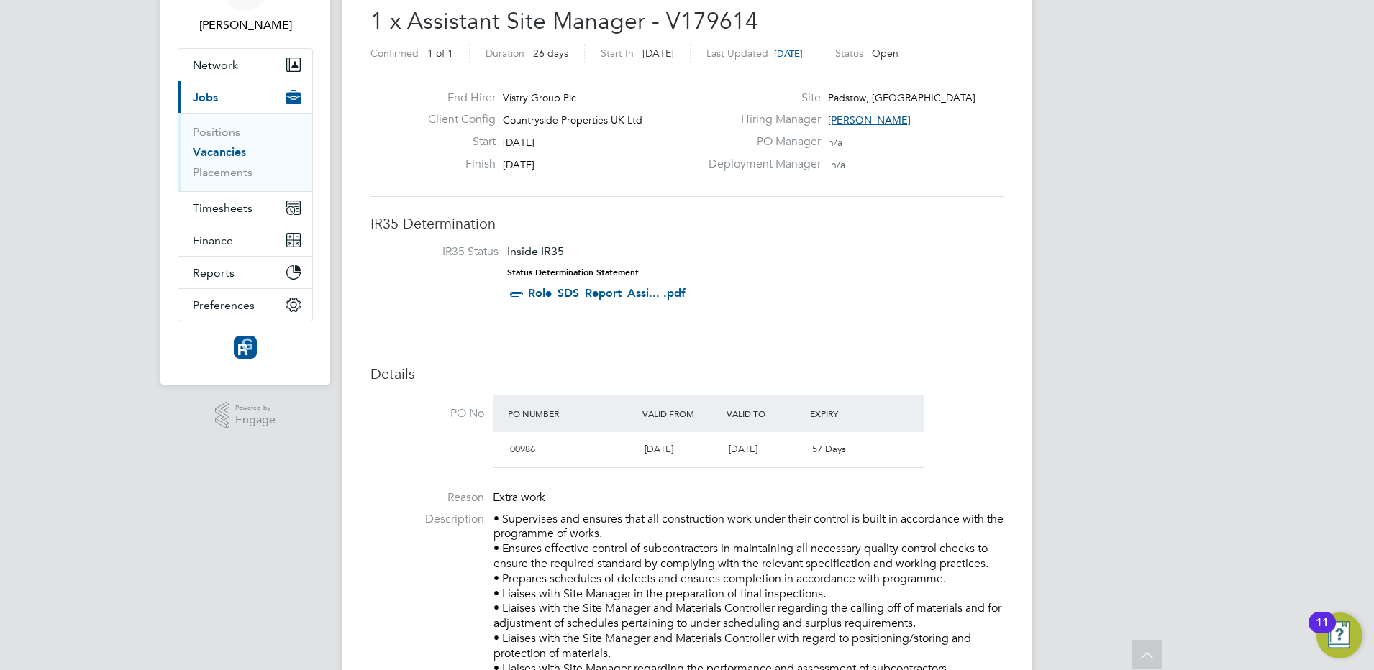
scroll to position [0, 0]
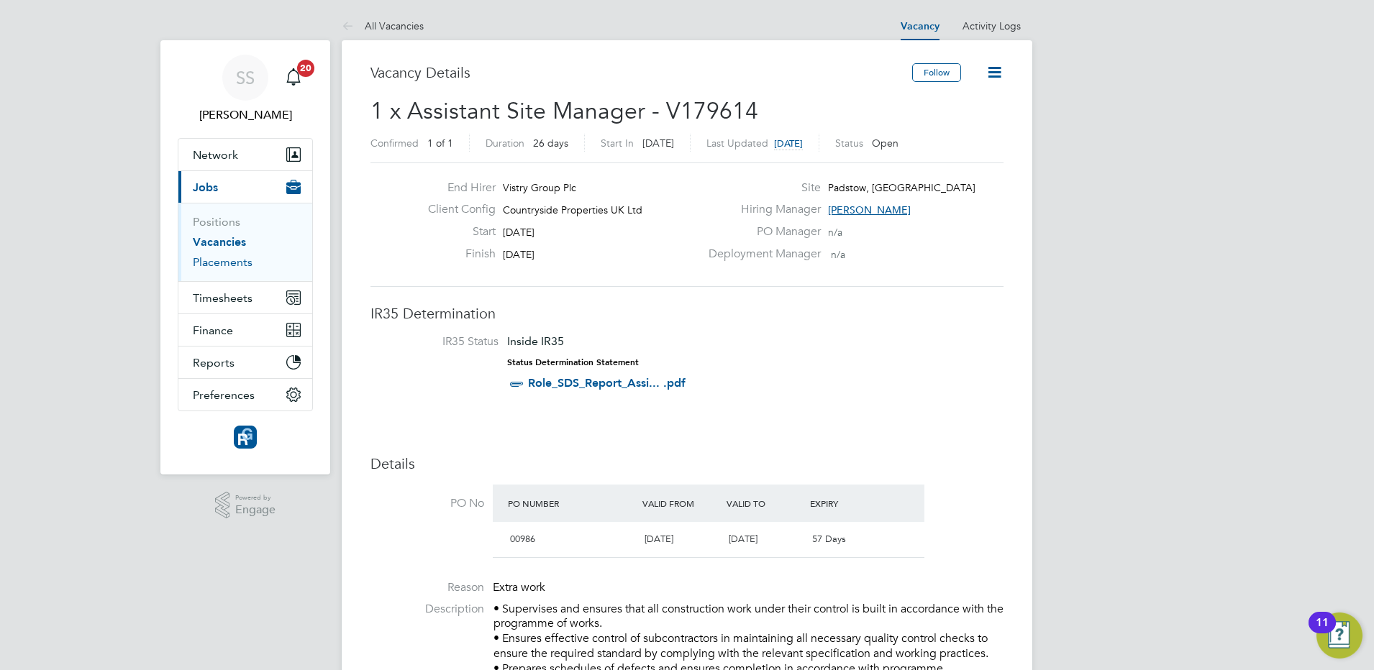
click at [229, 264] on link "Placements" at bounding box center [223, 262] width 60 height 14
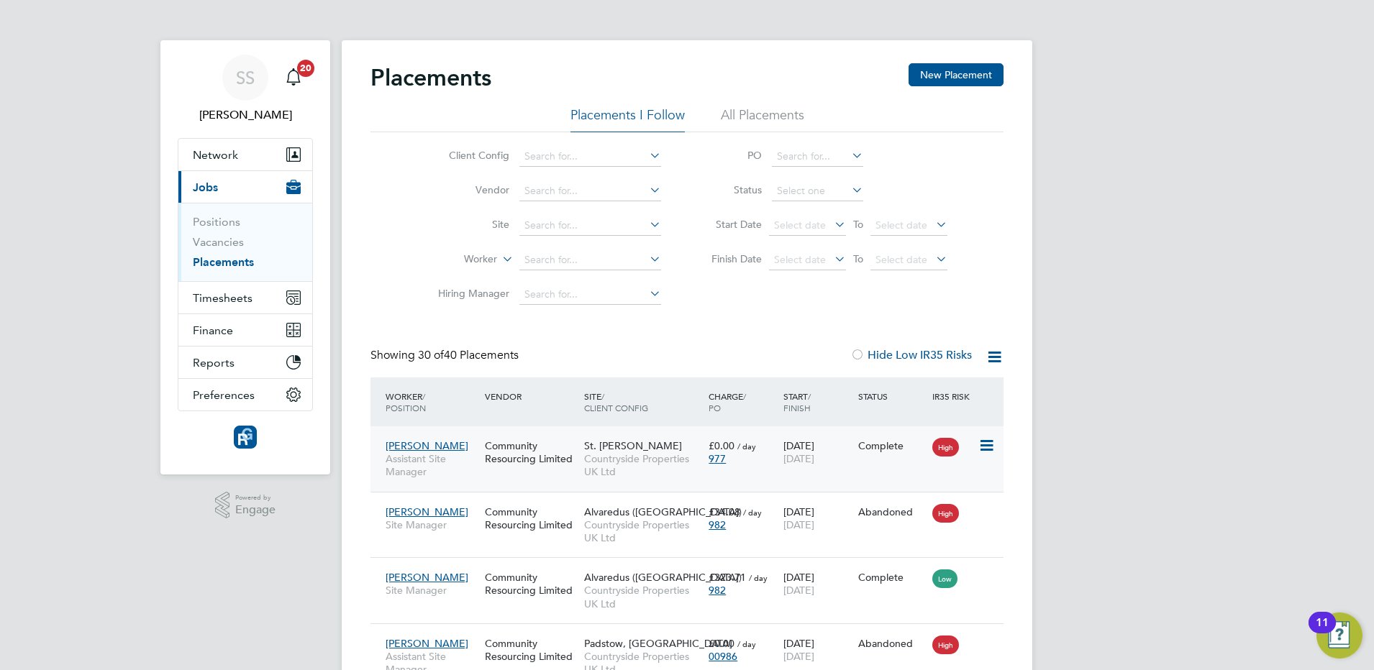
scroll to position [55, 124]
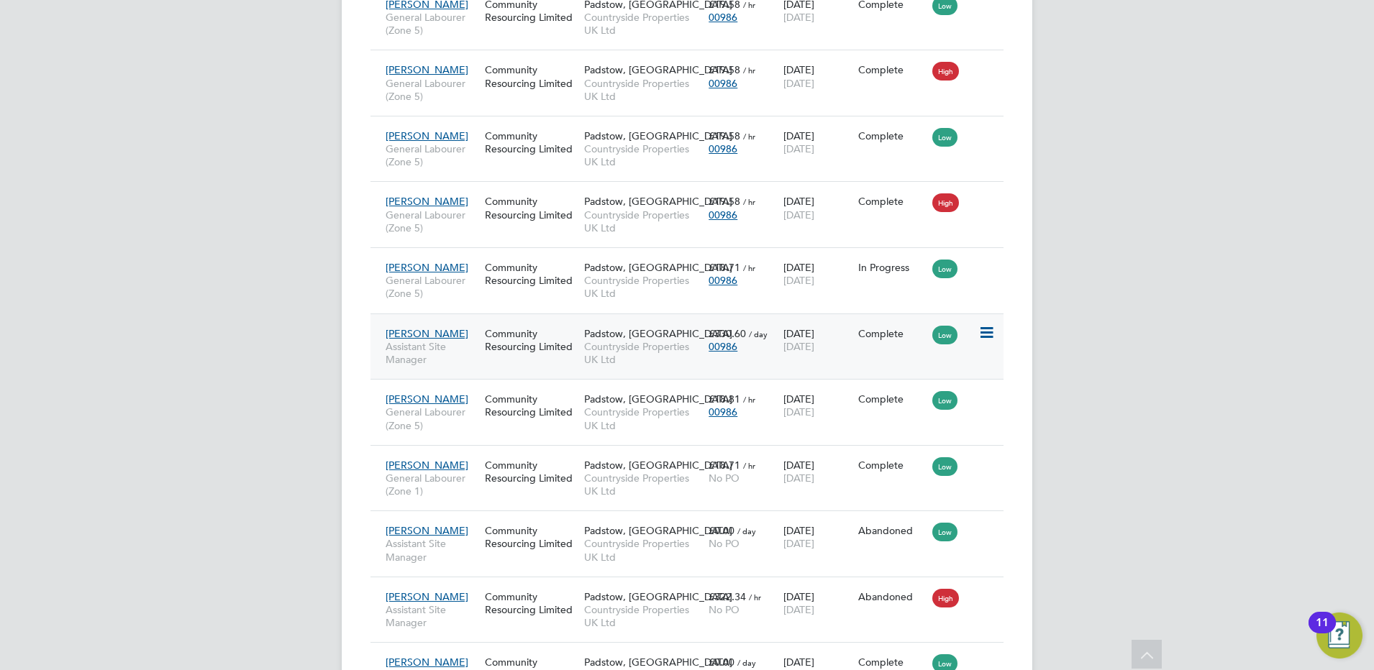
click at [988, 332] on icon at bounding box center [985, 332] width 14 height 17
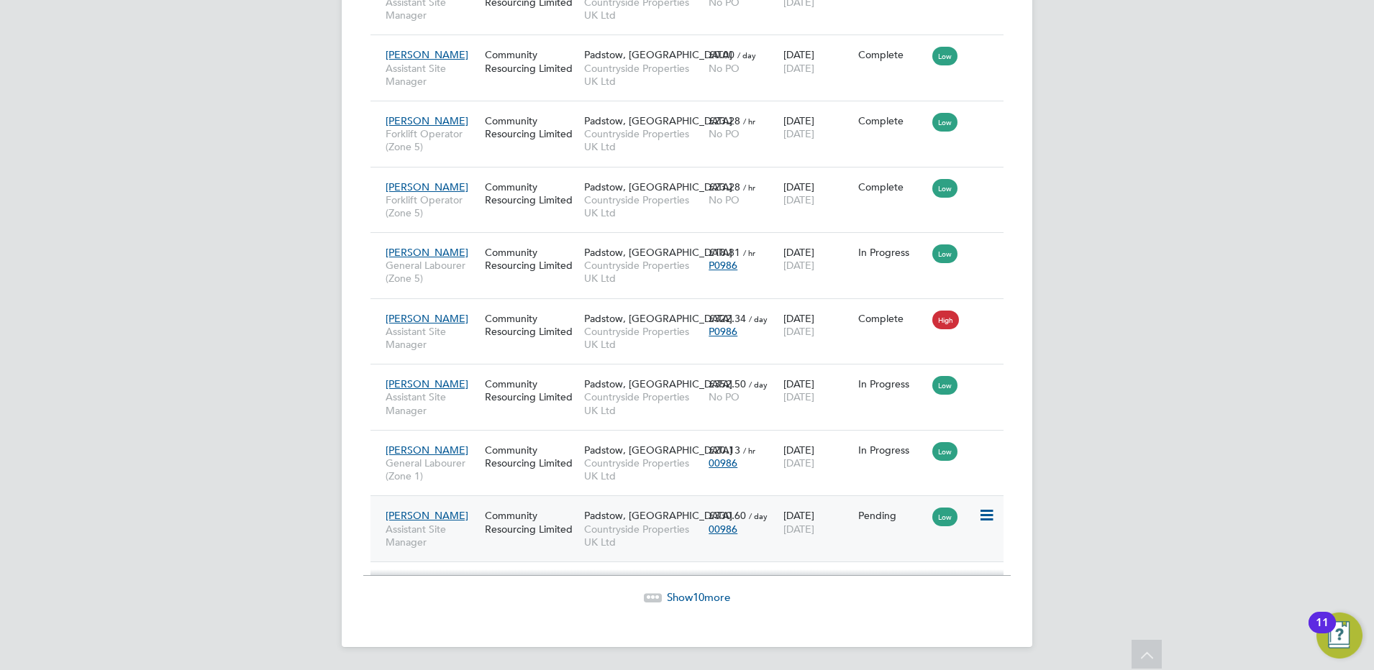
click at [983, 516] on icon at bounding box center [985, 515] width 14 height 17
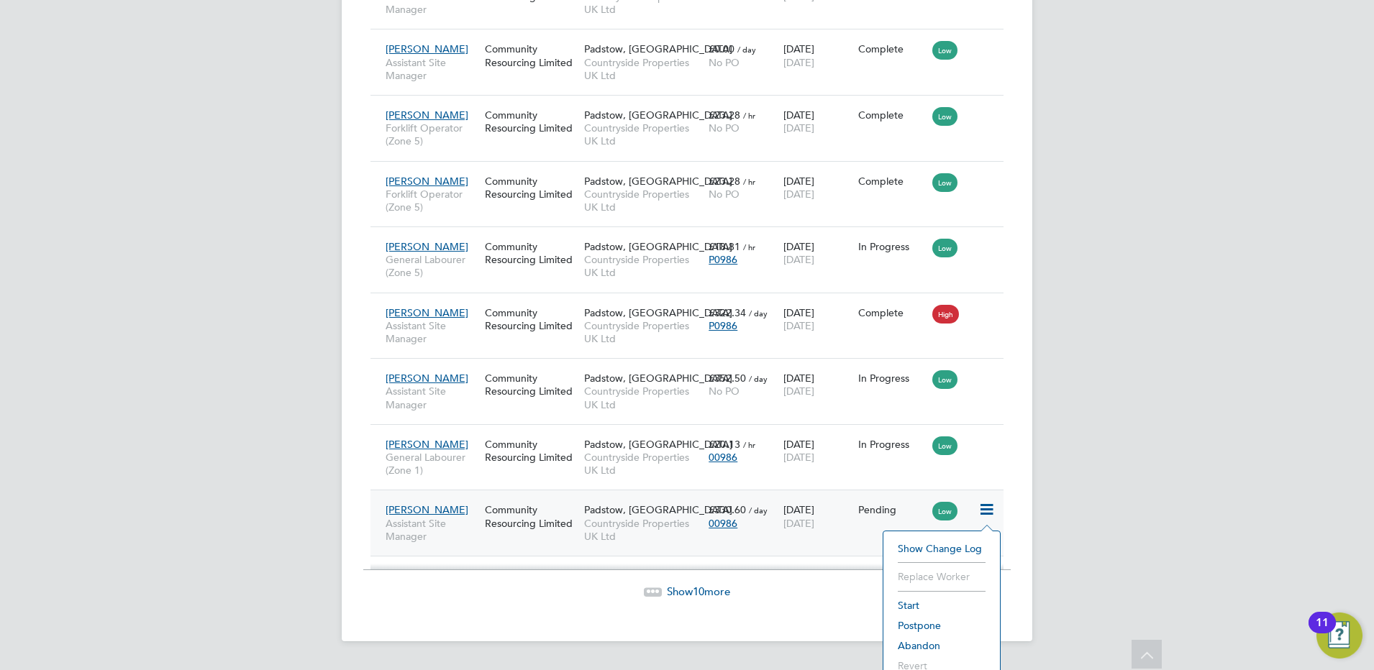
click at [910, 602] on li "Start" at bounding box center [942, 606] width 102 height 20
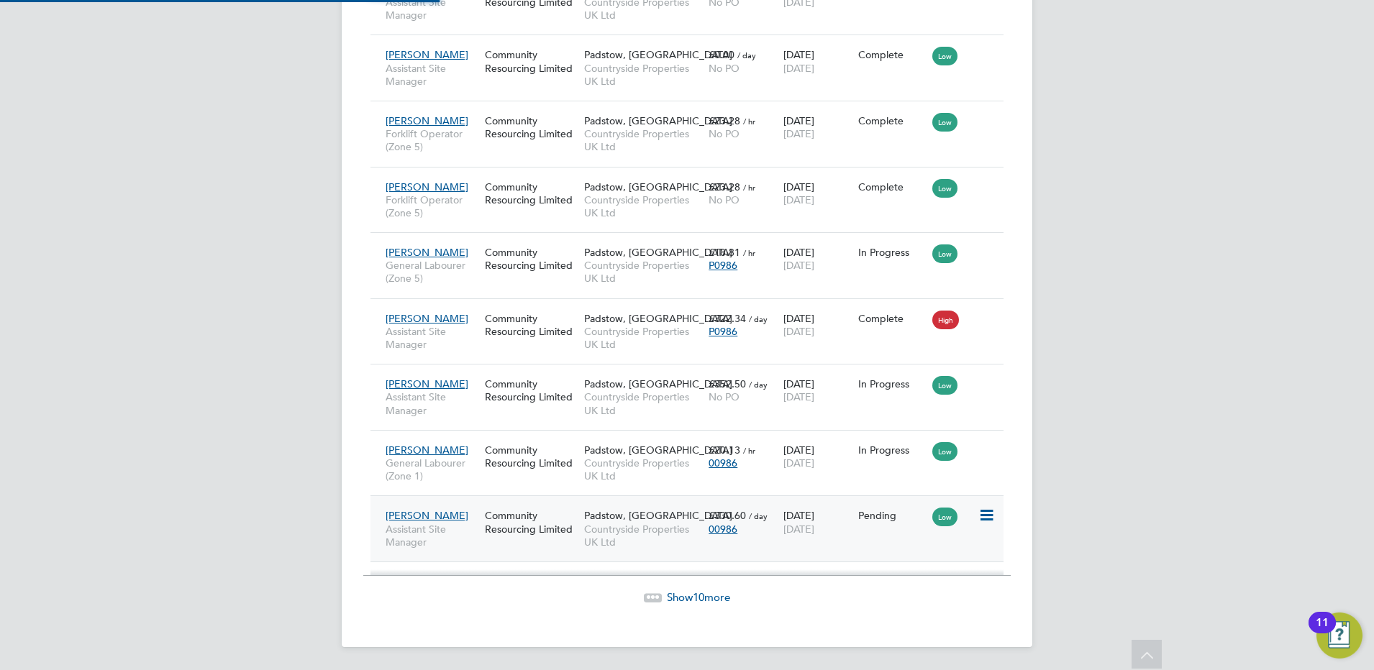
type input "[PERSON_NAME]"
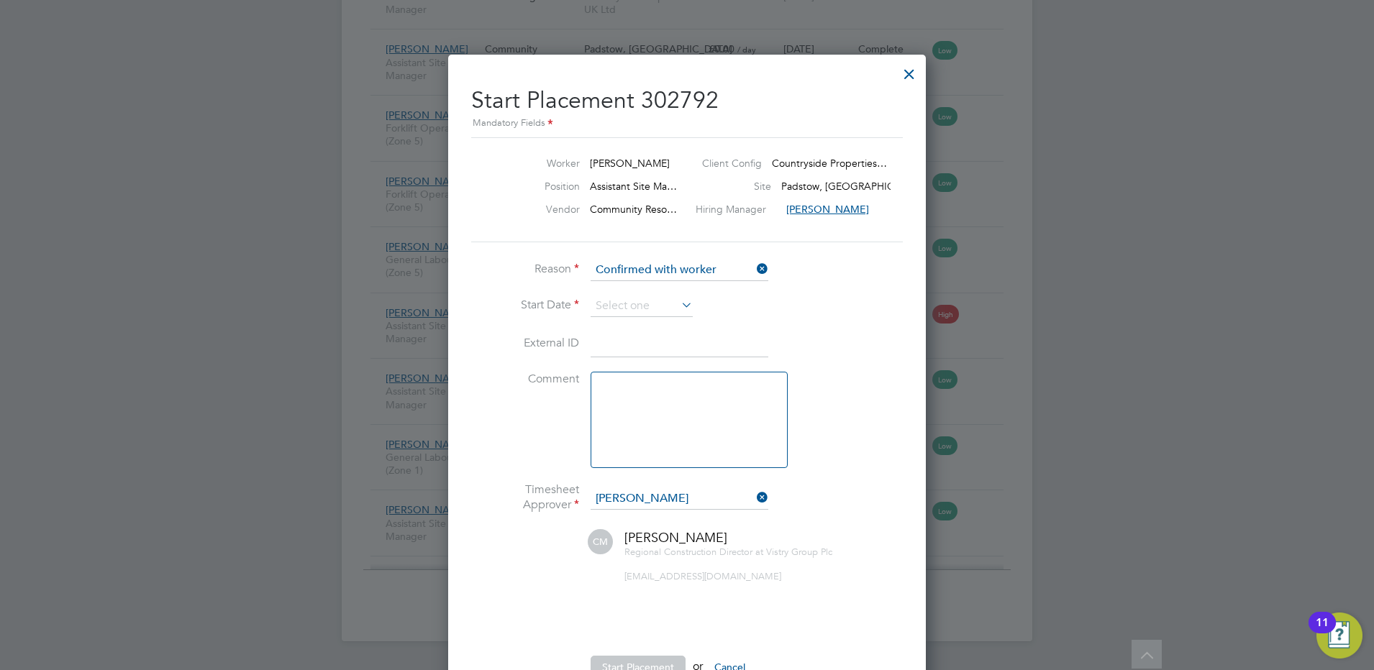
click at [678, 304] on icon at bounding box center [678, 305] width 0 height 20
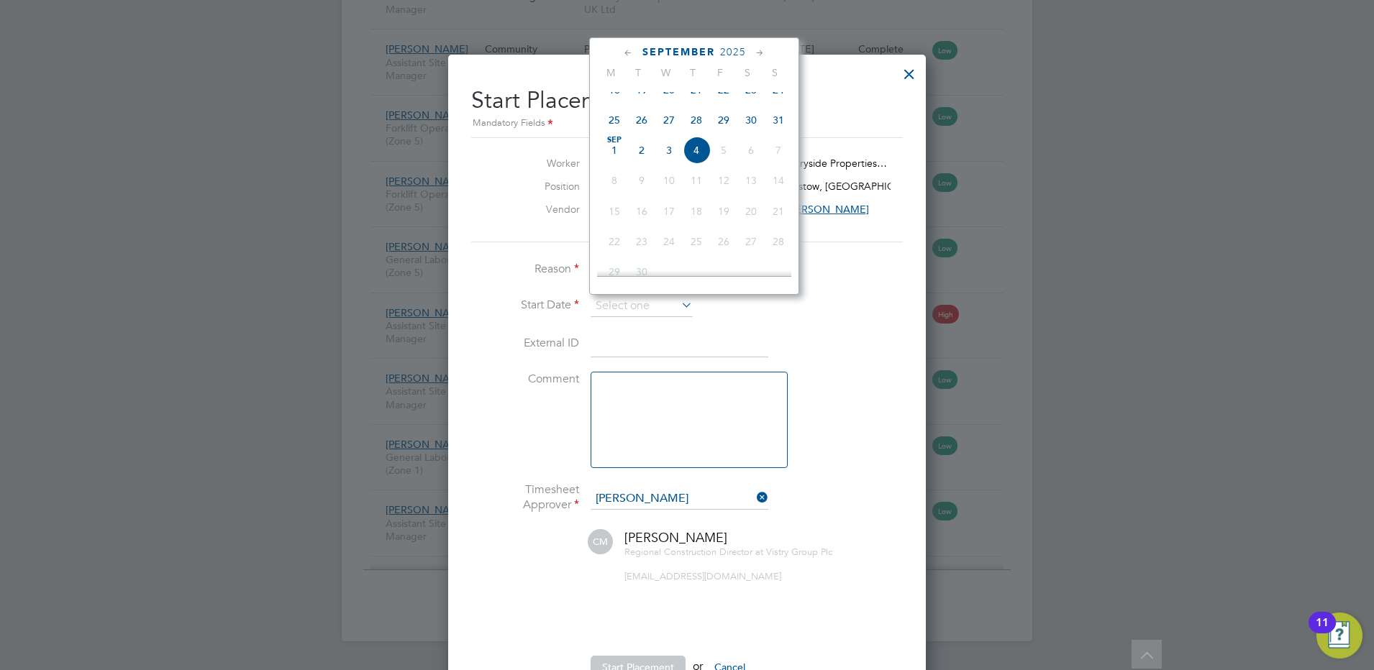
click at [609, 134] on span "25" at bounding box center [614, 119] width 27 height 27
type input "[DATE]"
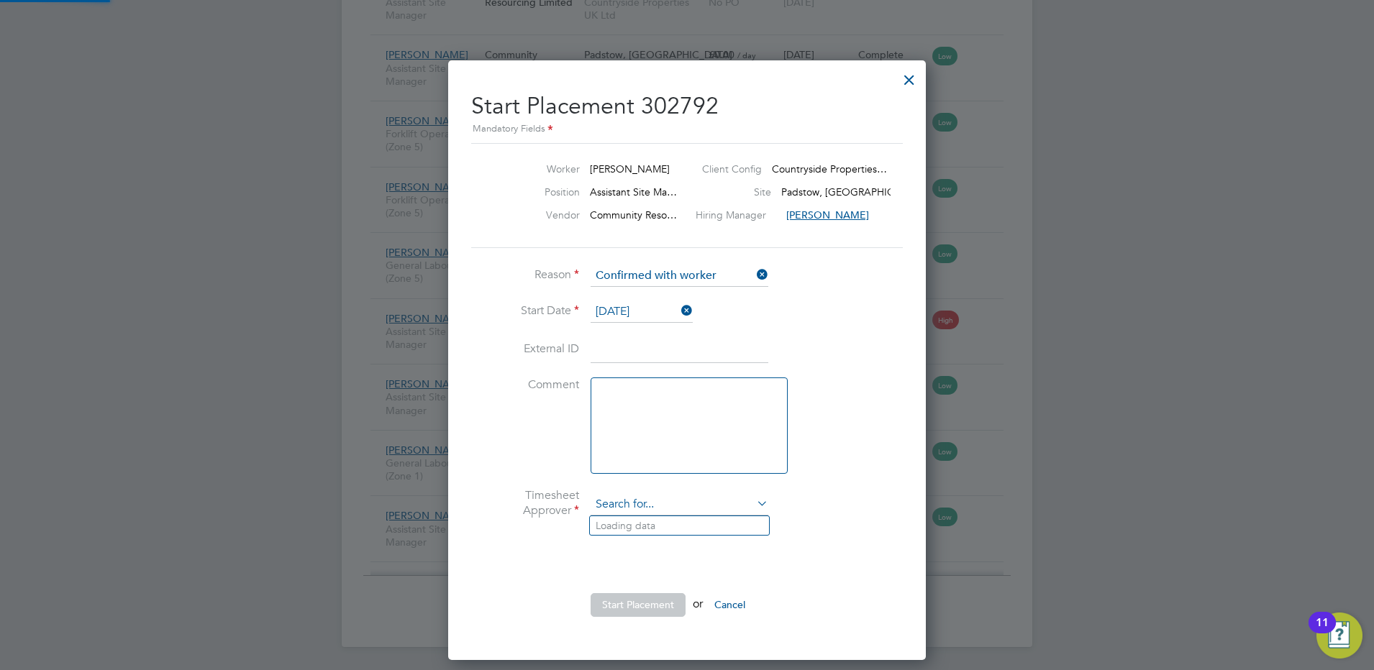
click at [707, 488] on li "Timesheet Approver" at bounding box center [687, 511] width 432 height 47
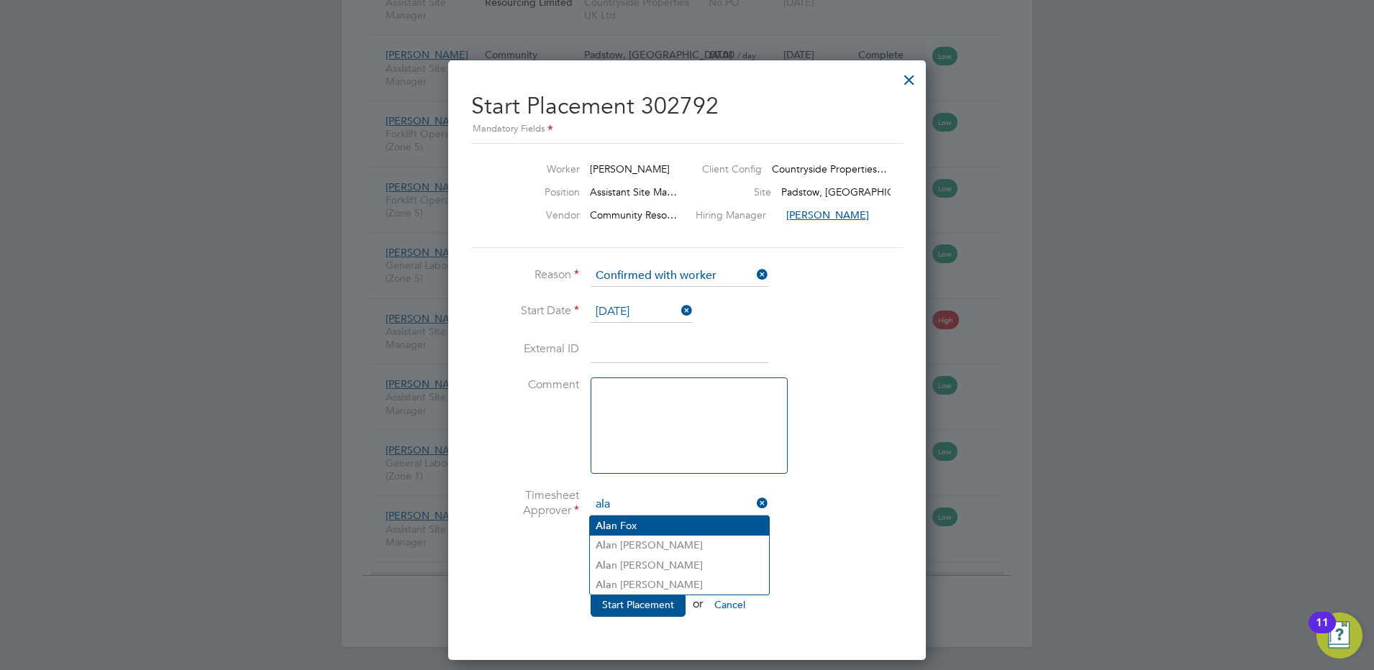
click at [656, 520] on li "Ala n Fox" at bounding box center [679, 525] width 179 height 19
type input "[PERSON_NAME]"
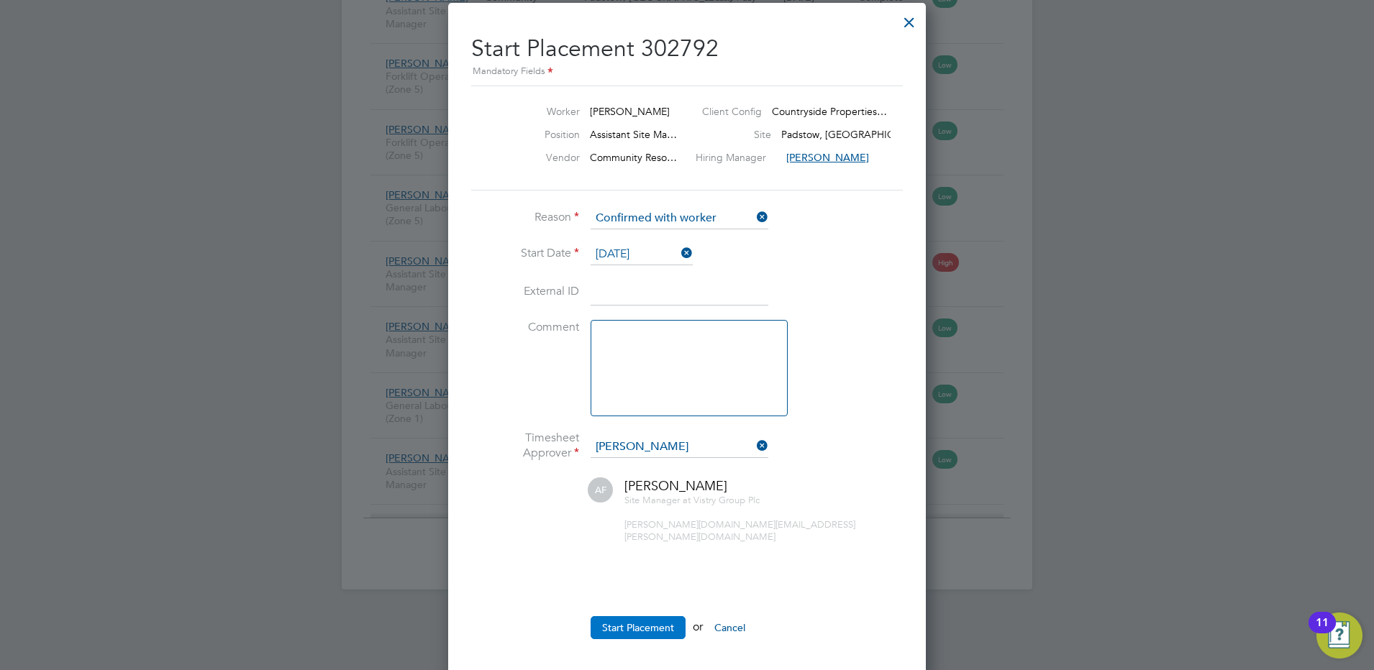
click at [660, 616] on button "Start Placement" at bounding box center [638, 627] width 95 height 23
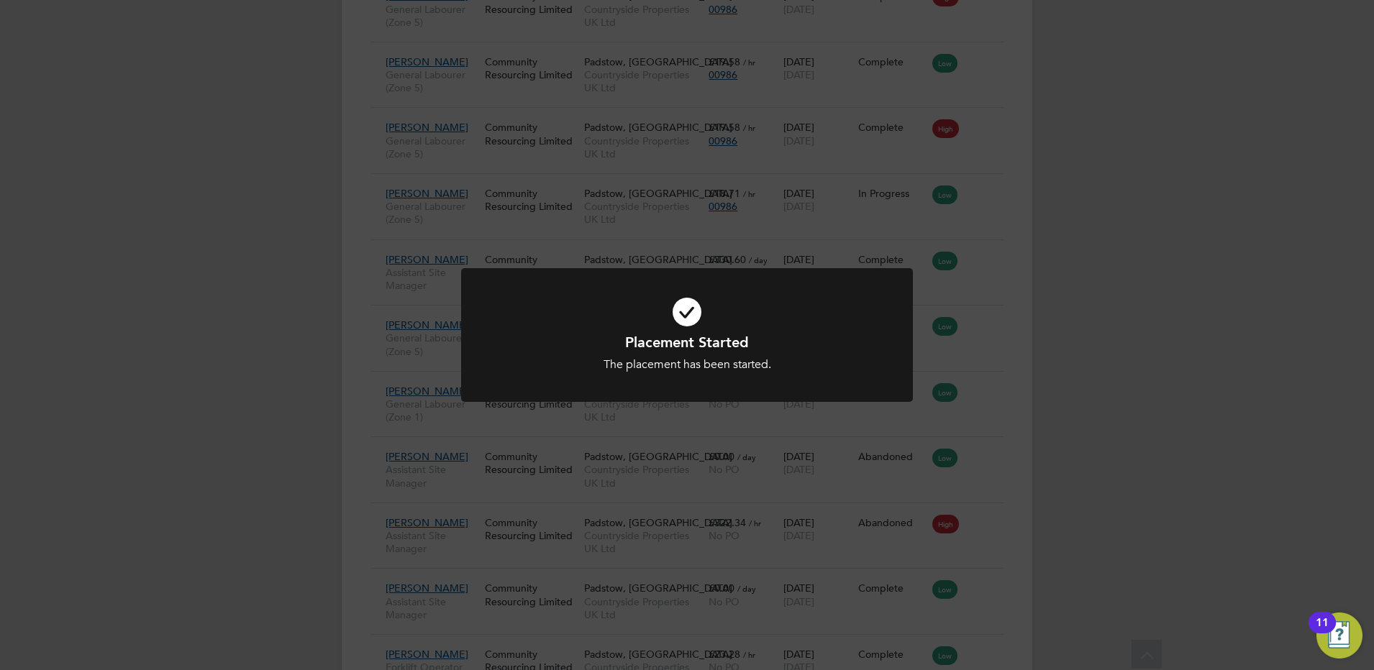
click at [250, 310] on div "Placement Started The placement has been started. Cancel Okay" at bounding box center [687, 335] width 1374 height 670
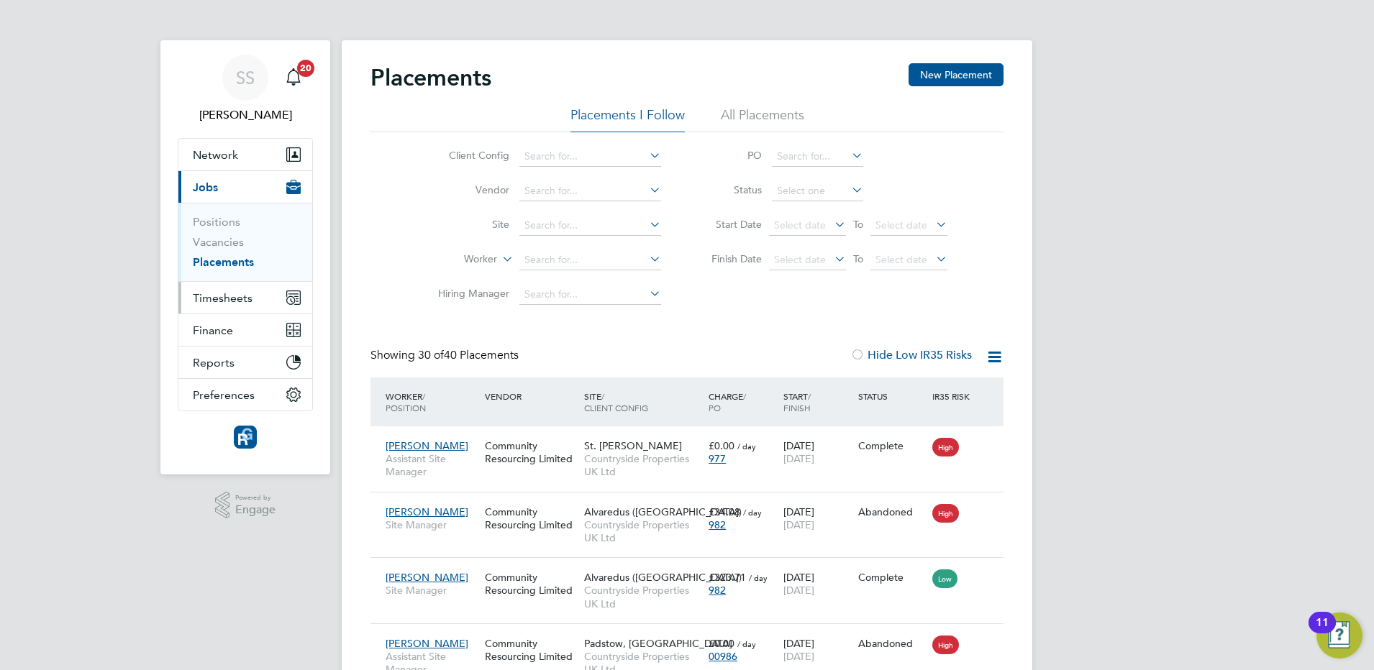
click at [216, 299] on span "Timesheets" at bounding box center [223, 298] width 60 height 14
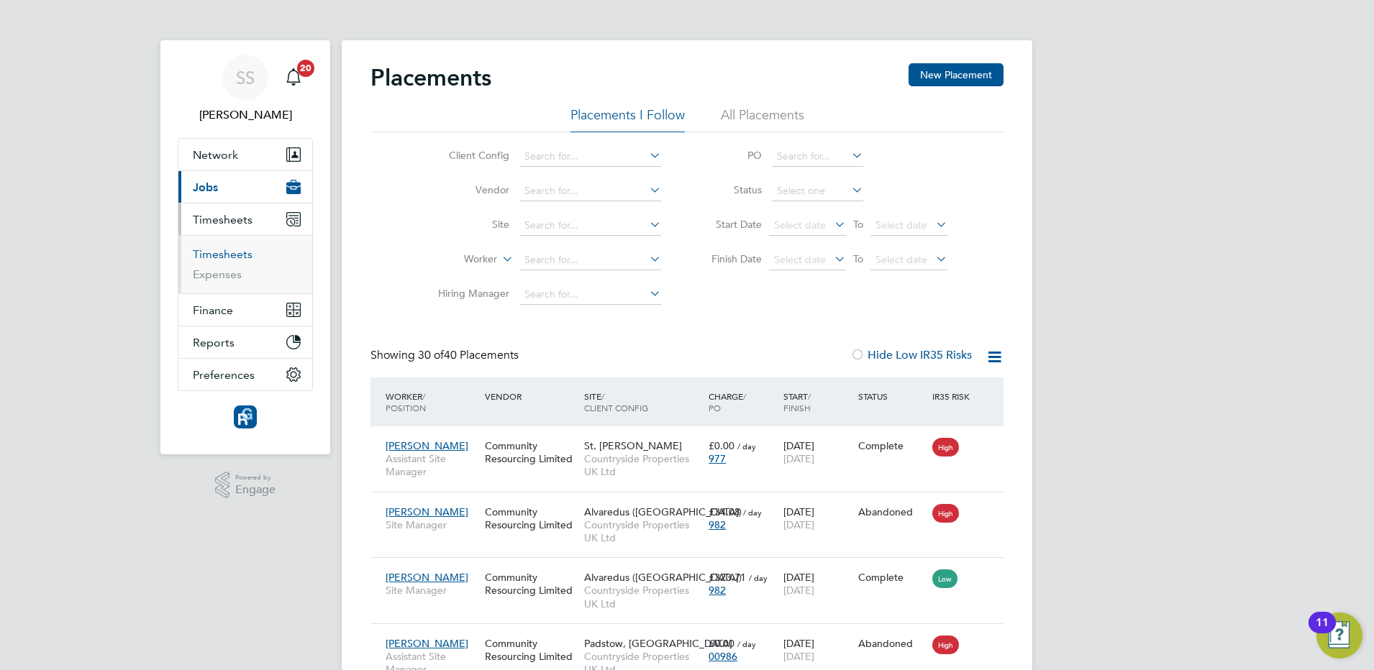
click at [227, 255] on link "Timesheets" at bounding box center [223, 254] width 60 height 14
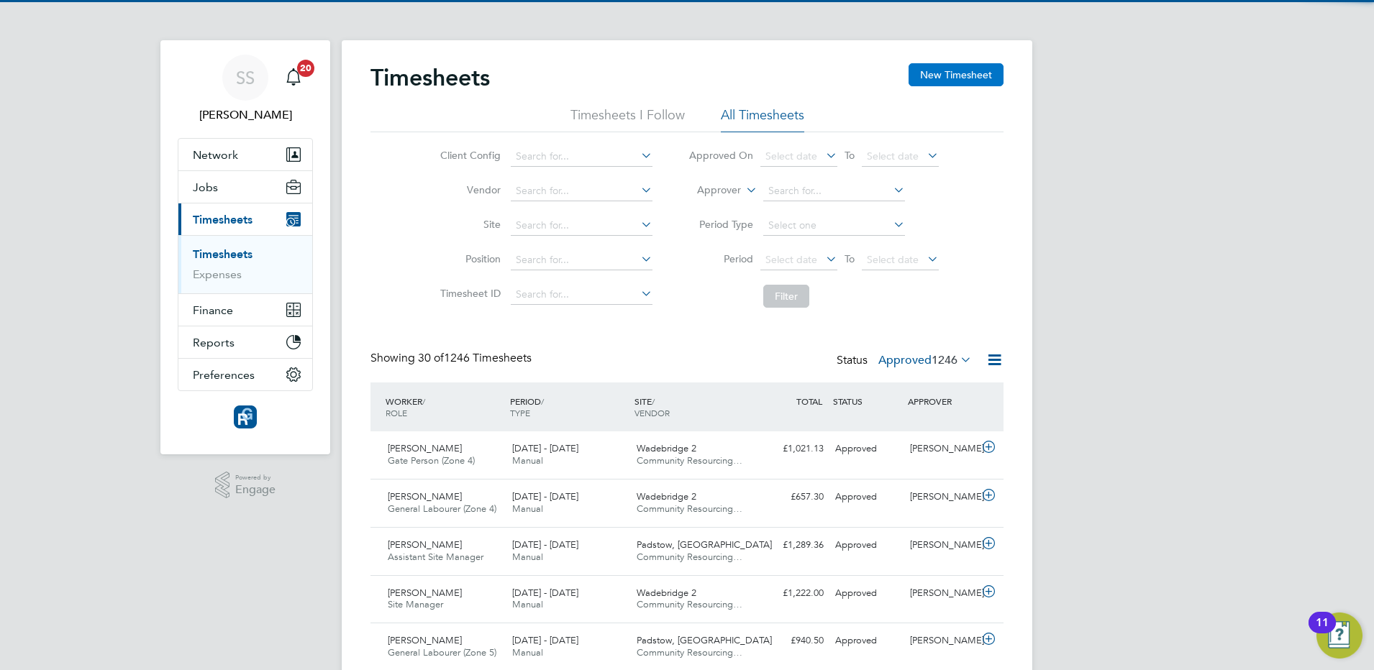
click at [932, 77] on button "New Timesheet" at bounding box center [956, 74] width 95 height 23
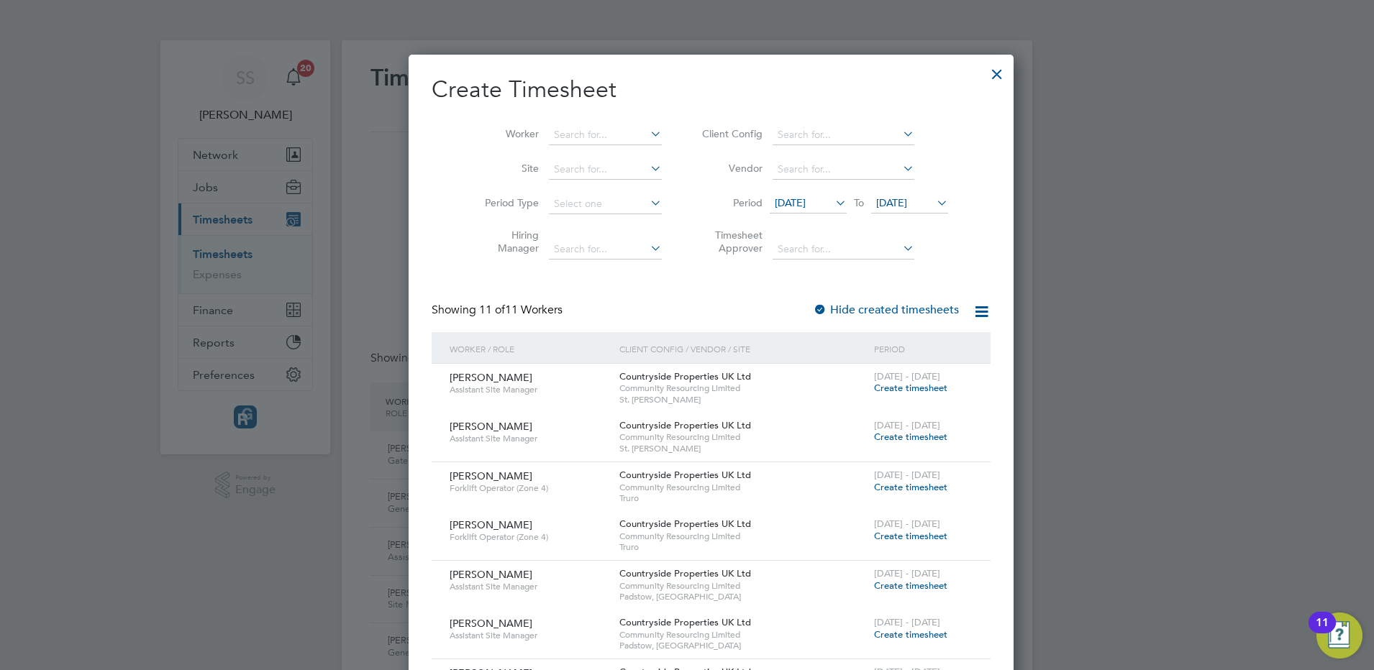
click at [798, 206] on span "[DATE]" at bounding box center [790, 202] width 31 height 13
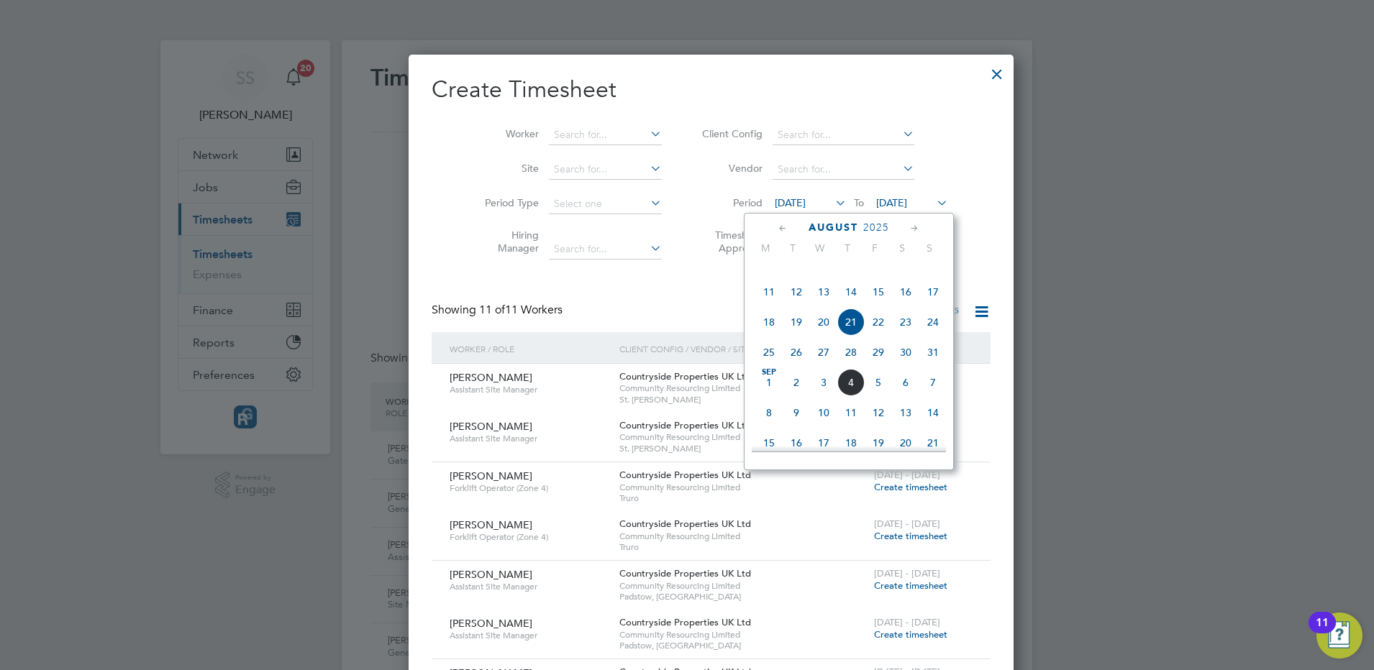
click at [764, 366] on span "25" at bounding box center [768, 352] width 27 height 27
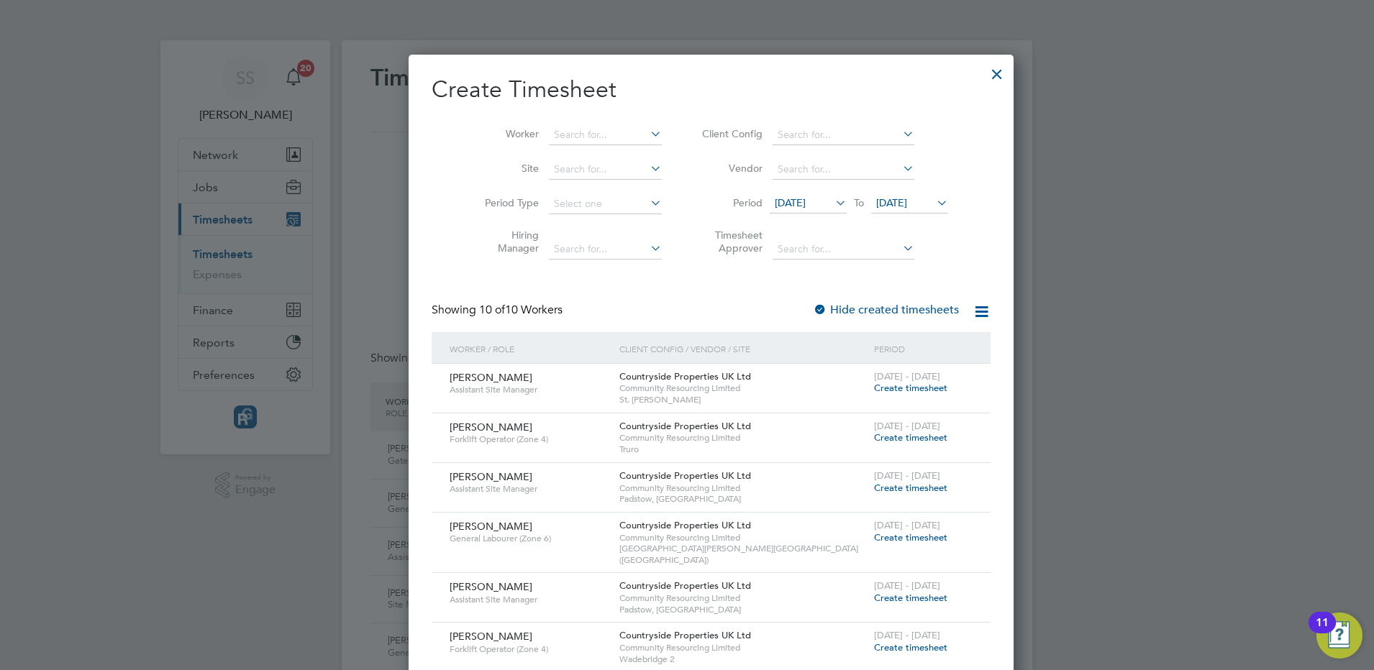
click at [899, 199] on span "[DATE]" at bounding box center [891, 202] width 31 height 13
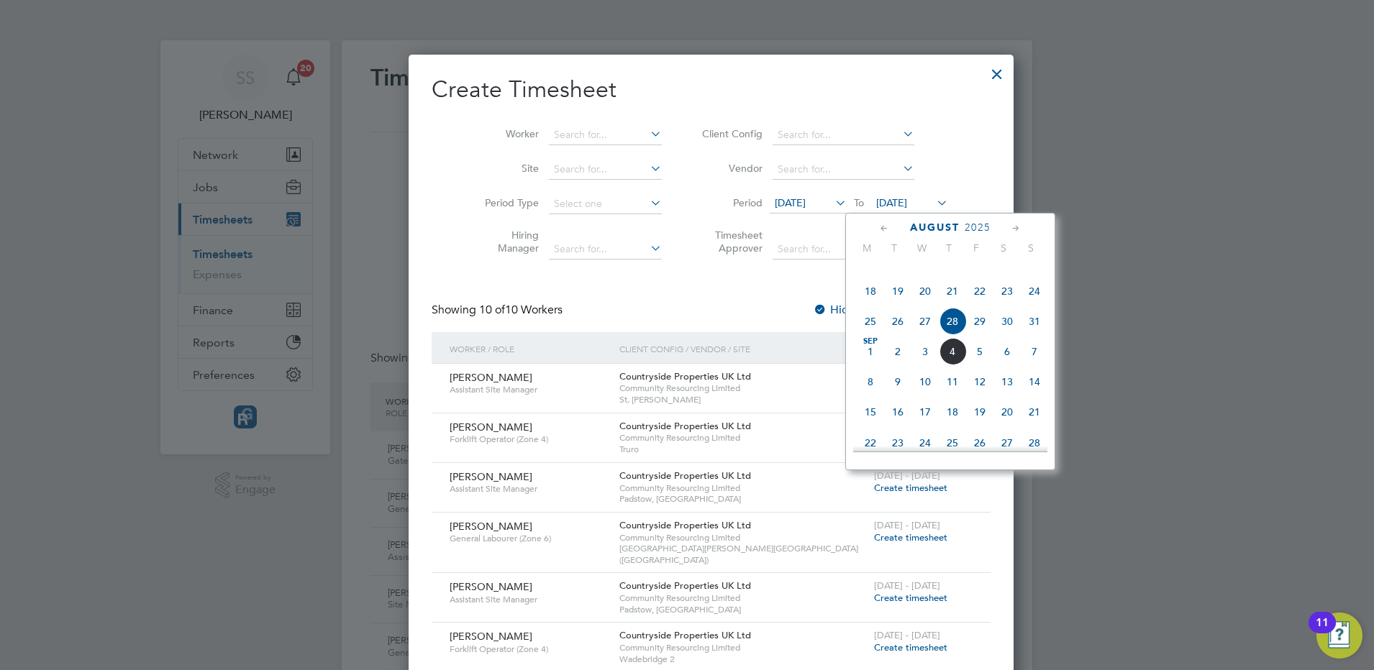
click at [1037, 335] on span "31" at bounding box center [1034, 321] width 27 height 27
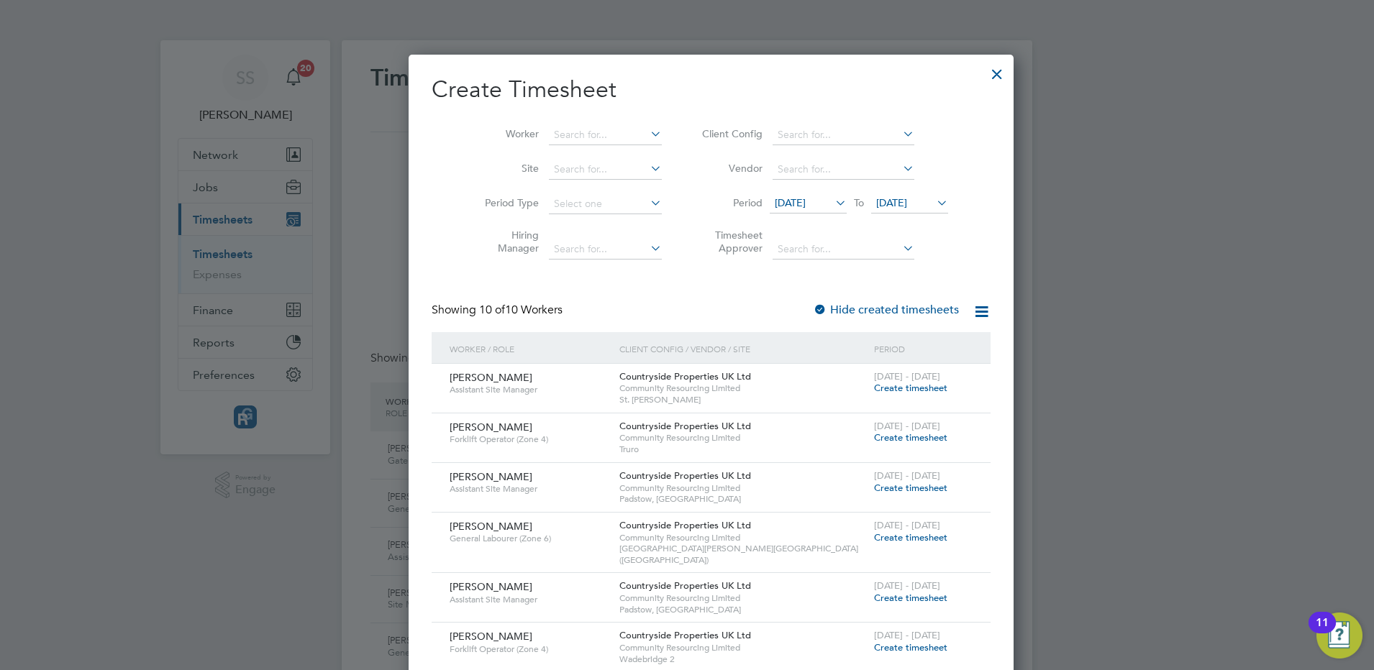
click at [642, 260] on li "Hiring Manager" at bounding box center [568, 244] width 224 height 45
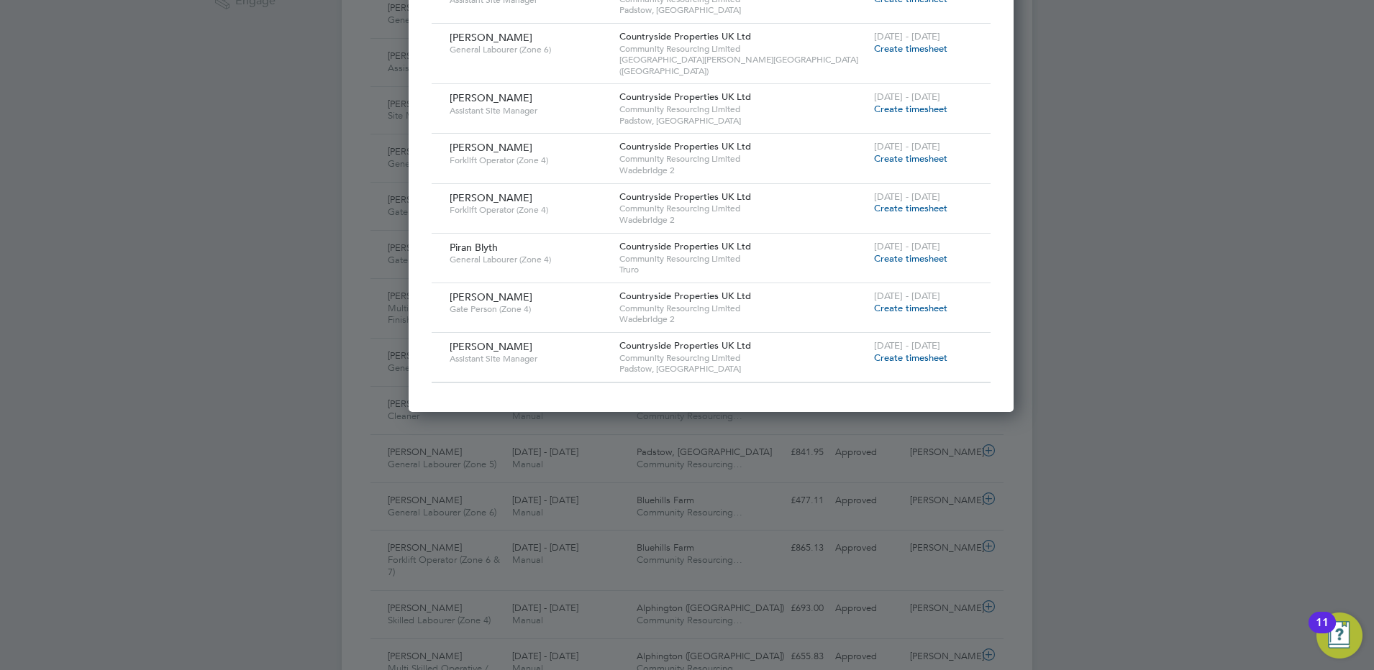
click at [870, 353] on div "[DATE] - [DATE] Create timesheet" at bounding box center [923, 352] width 106 height 39
click at [874, 352] on span "Create timesheet" at bounding box center [910, 358] width 73 height 12
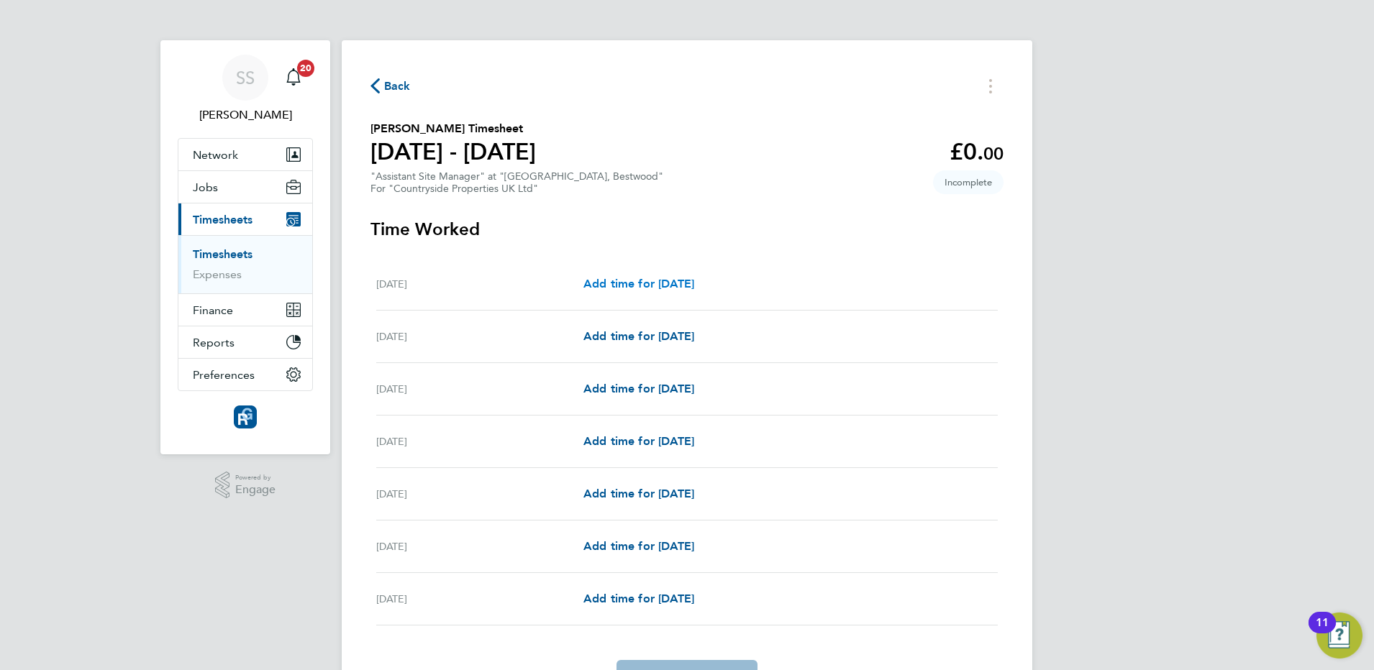
click at [634, 282] on span "Add time for [DATE]" at bounding box center [638, 284] width 111 height 14
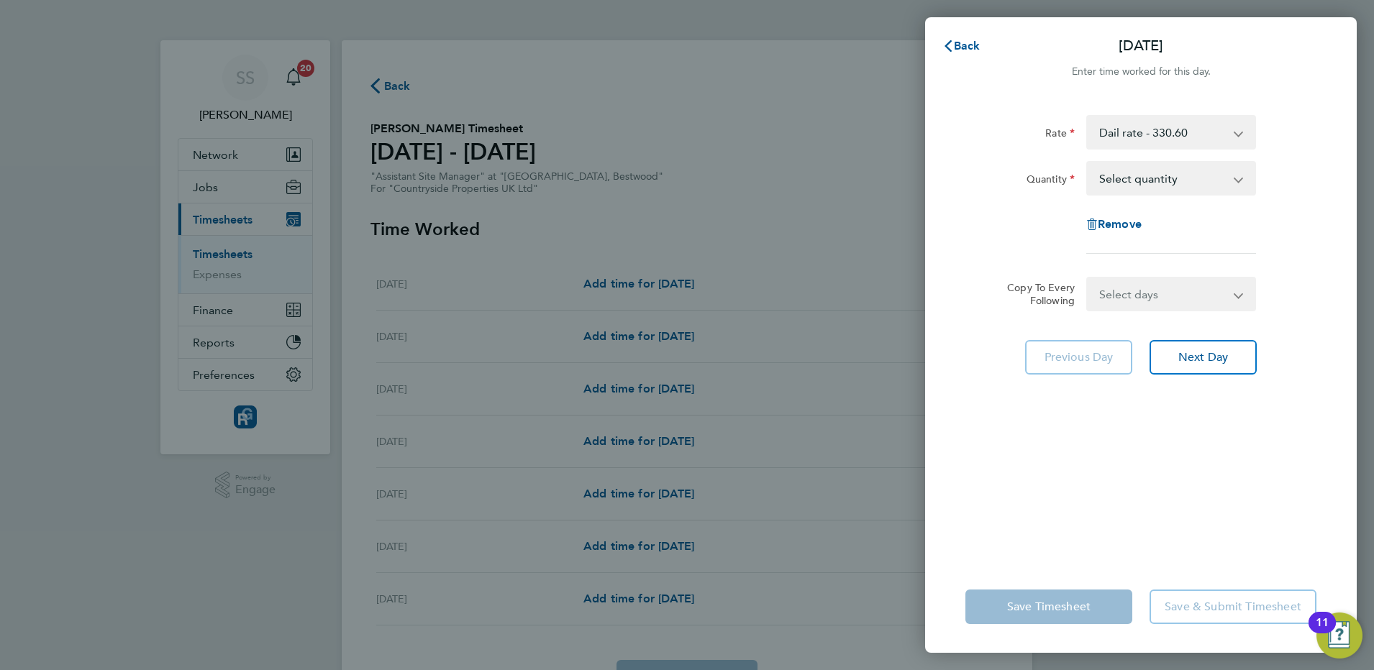
click at [1196, 178] on select "Select quantity 0.5 1" at bounding box center [1163, 179] width 150 height 32
select select "1"
click at [1088, 163] on select "Select quantity 0.5 1" at bounding box center [1163, 179] width 150 height 32
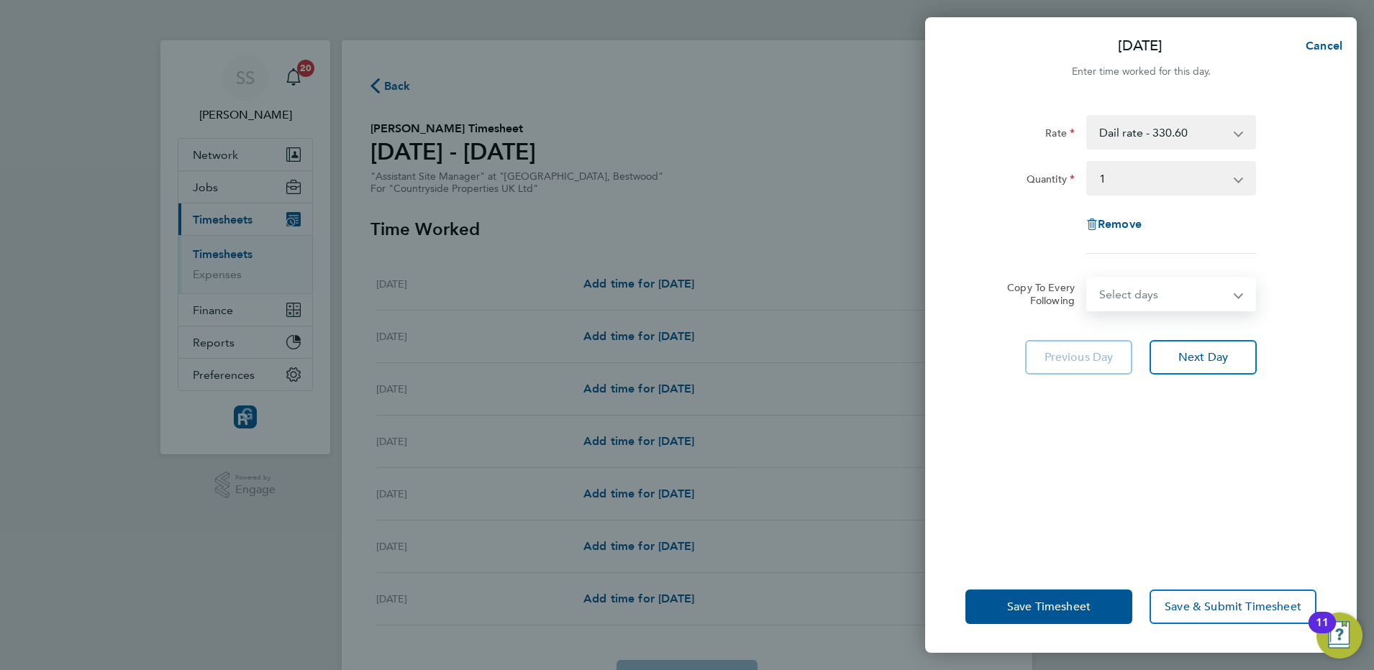
click at [1156, 296] on select "Select days Day Weekday (Mon-Fri) Weekend (Sat-Sun) [DATE] [DATE] [DATE] [DATE]…" at bounding box center [1163, 294] width 151 height 32
select select "DAY"
click at [1088, 278] on select "Select days Day Weekday (Mon-Fri) Weekend (Sat-Sun) [DATE] [DATE] [DATE] [DATE]…" at bounding box center [1163, 294] width 151 height 32
select select "[DATE]"
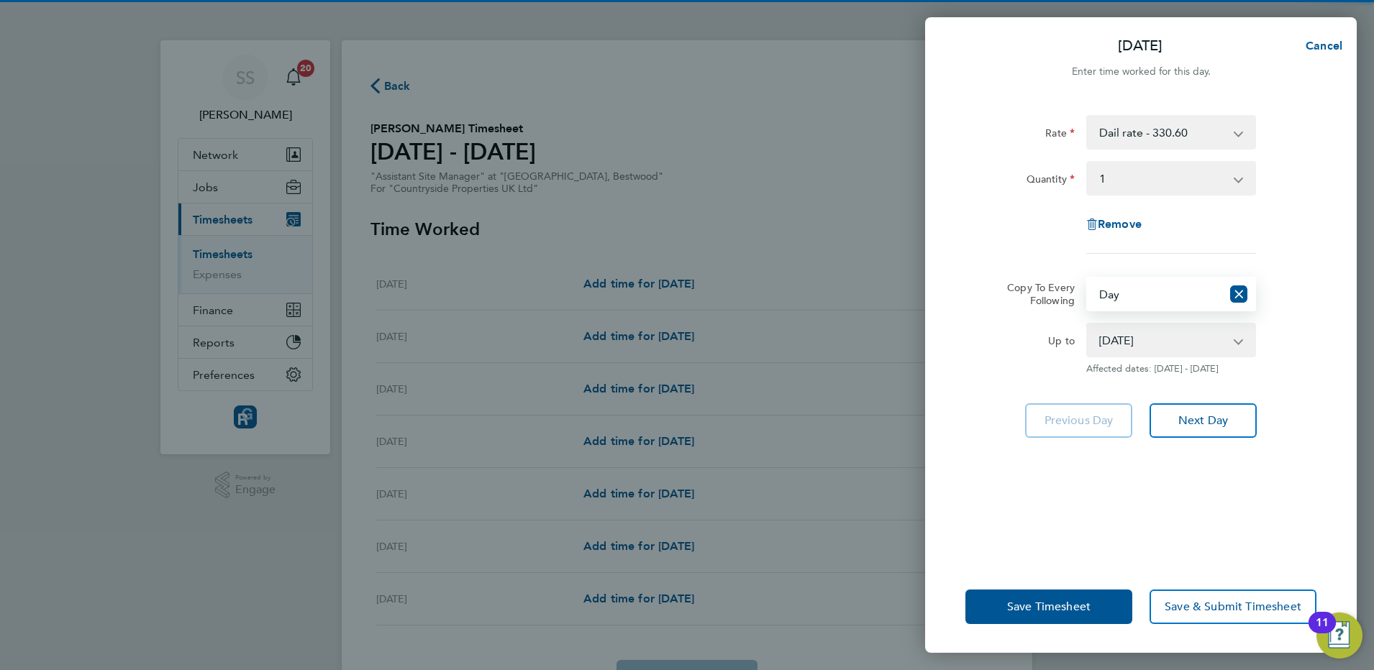
click at [1135, 339] on select "[DATE] [DATE] [DATE] [DATE] [DATE] [DATE]" at bounding box center [1163, 340] width 150 height 32
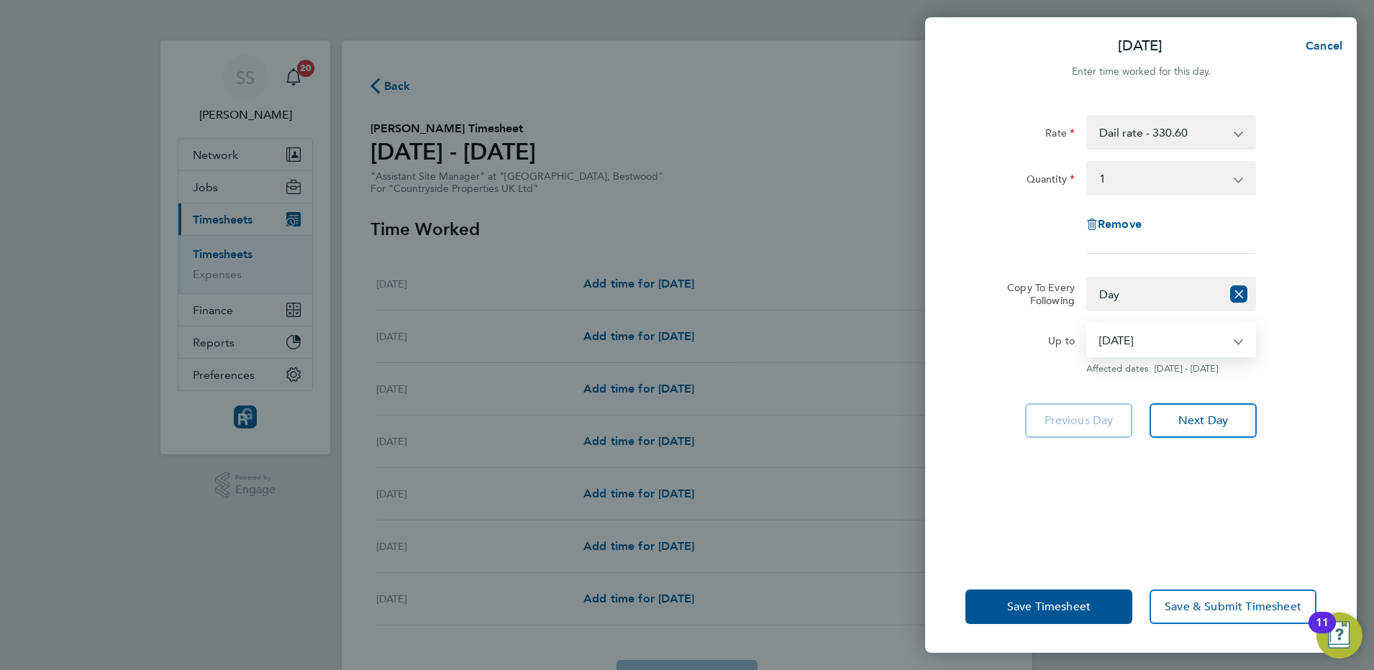
click at [1288, 401] on div "Rate Dail rate - 330.60 Quantity Select quantity 0.5 1 Remove Copy To Every Fol…" at bounding box center [1141, 329] width 432 height 463
click at [1181, 191] on select "Select quantity 0.5 1" at bounding box center [1163, 179] width 150 height 32
click at [1292, 173] on div "Quantity Select quantity 0.5 1" at bounding box center [1141, 178] width 363 height 35
click at [1194, 421] on span "Next Day" at bounding box center [1203, 421] width 50 height 14
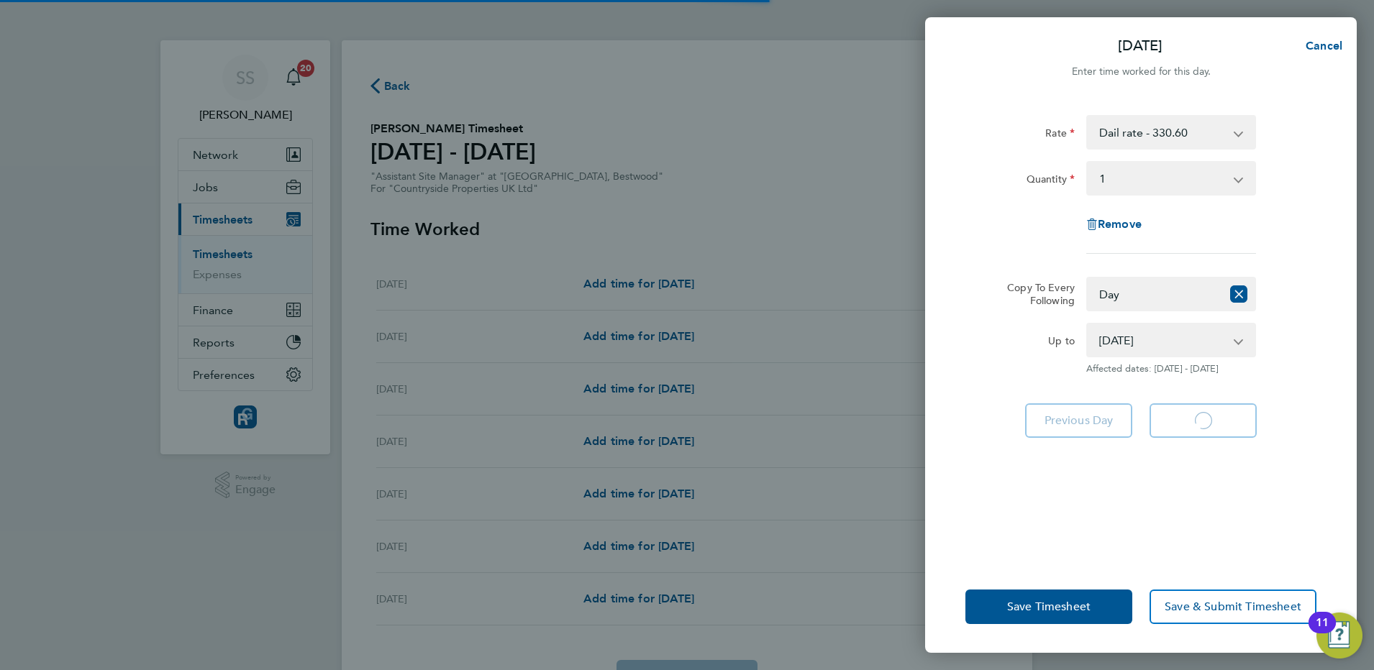
select select "1"
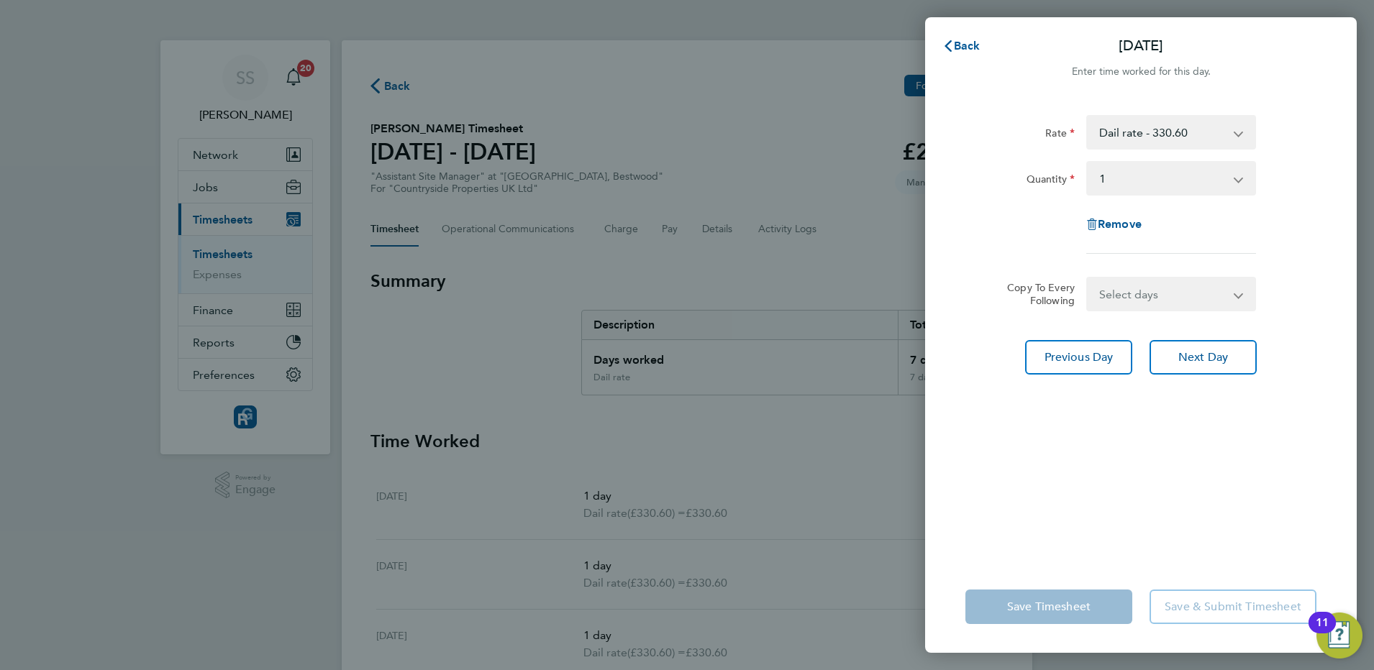
click at [1153, 296] on select "Select days Day Weekday (Mon-Fri) Weekend (Sat-Sun) [DATE] [DATE] [DATE] [DATE]…" at bounding box center [1163, 294] width 151 height 32
select select "WEEKDAY"
click at [1088, 278] on select "Select days Day Weekday (Mon-Fri) Weekend (Sat-Sun) [DATE] [DATE] [DATE] [DATE]…" at bounding box center [1163, 294] width 151 height 32
select select "[DATE]"
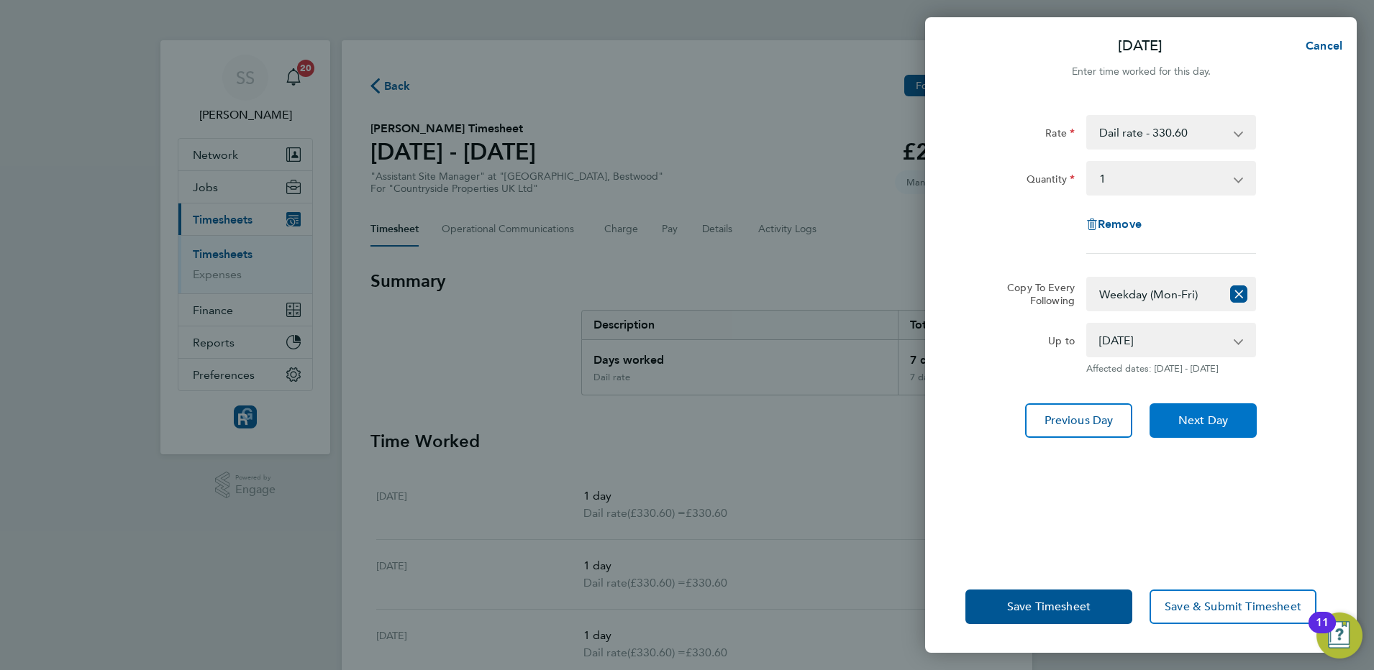
click at [1201, 429] on button "Next Day" at bounding box center [1202, 421] width 107 height 35
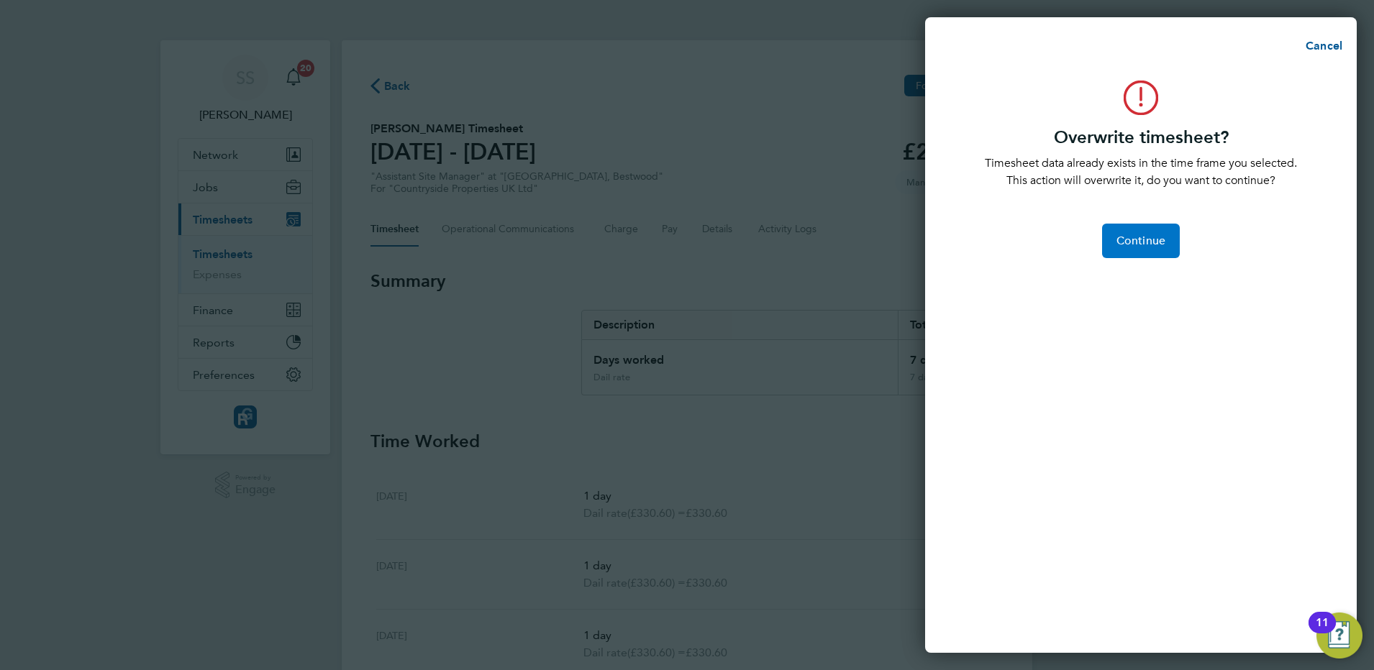
click at [1149, 248] on button "Continue" at bounding box center [1141, 241] width 78 height 35
select select "0: null"
select select "1"
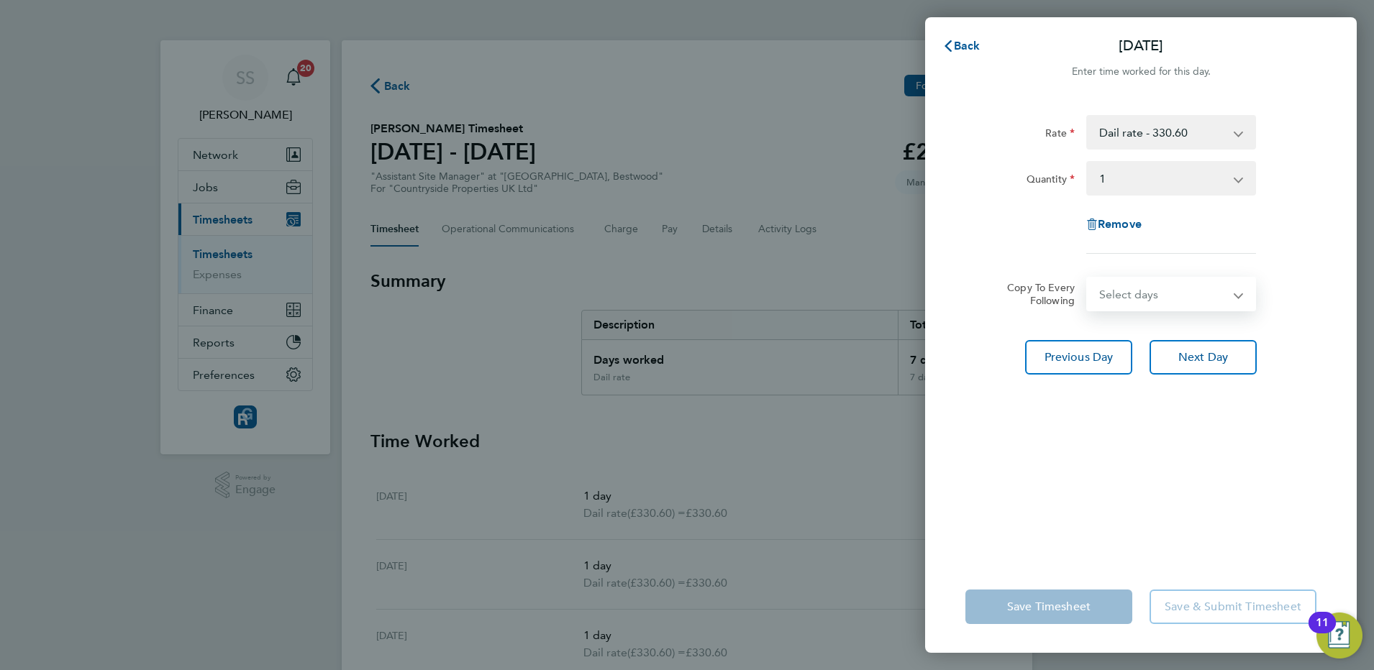
click at [1153, 304] on select "Select days Day Weekday (Mon-Fri) Weekend (Sat-Sun) [DATE] [DATE] [DATE] [DATE]" at bounding box center [1163, 294] width 151 height 32
select select "SAT"
click at [1088, 278] on select "Select days Day Weekday (Mon-Fri) Weekend (Sat-Sun) [DATE] [DATE] [DATE] [DATE]" at bounding box center [1163, 294] width 151 height 32
select select "[DATE]"
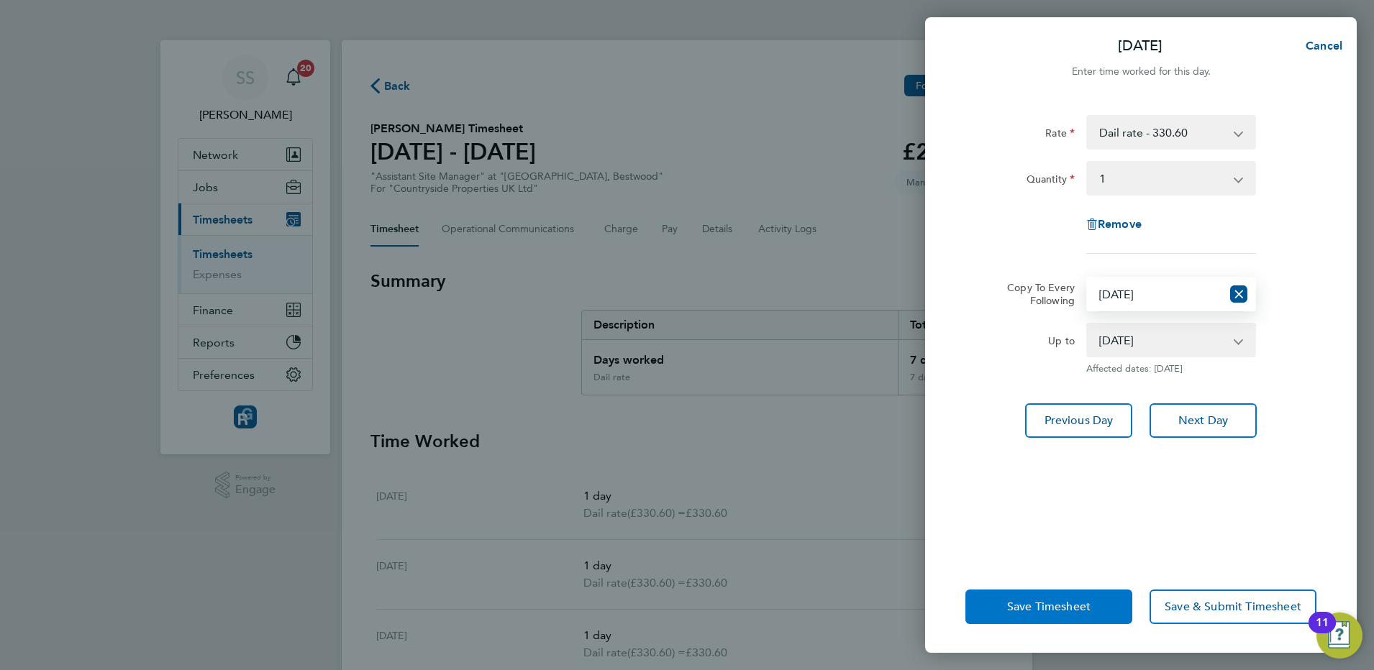
click at [1075, 602] on span "Save Timesheet" at bounding box center [1048, 607] width 83 height 14
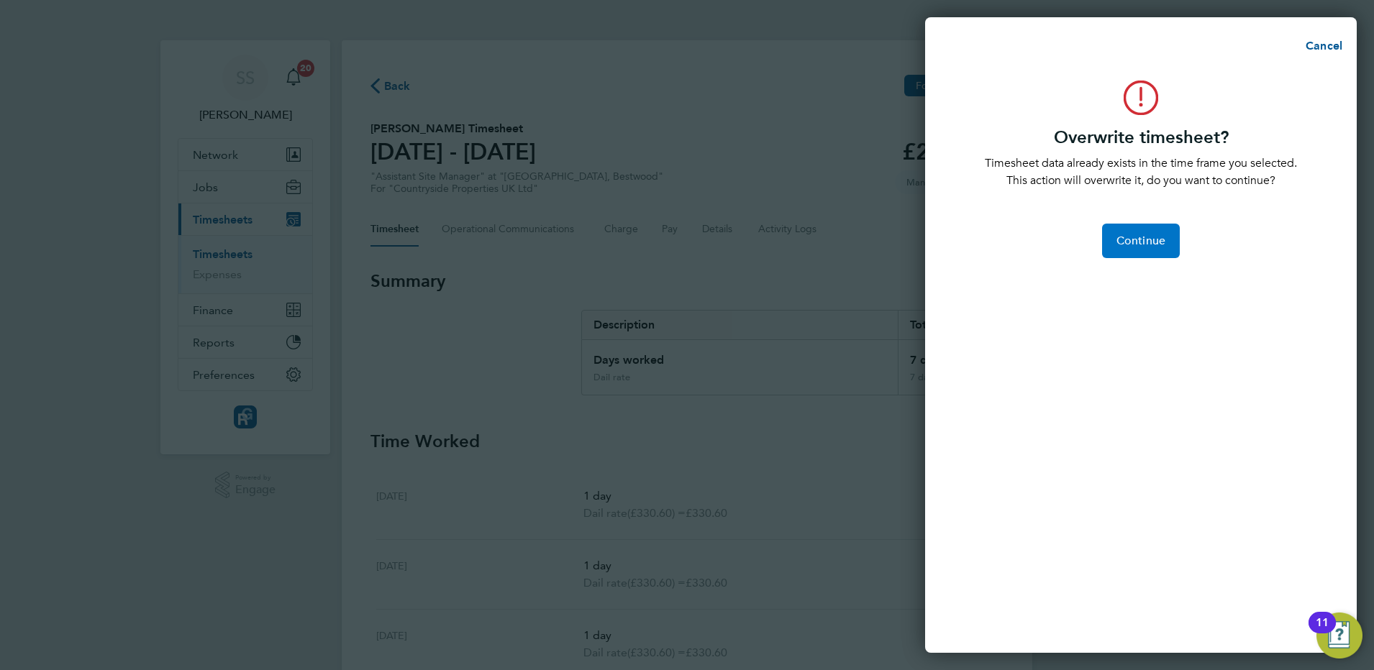
click at [1132, 245] on span "Continue" at bounding box center [1140, 241] width 49 height 14
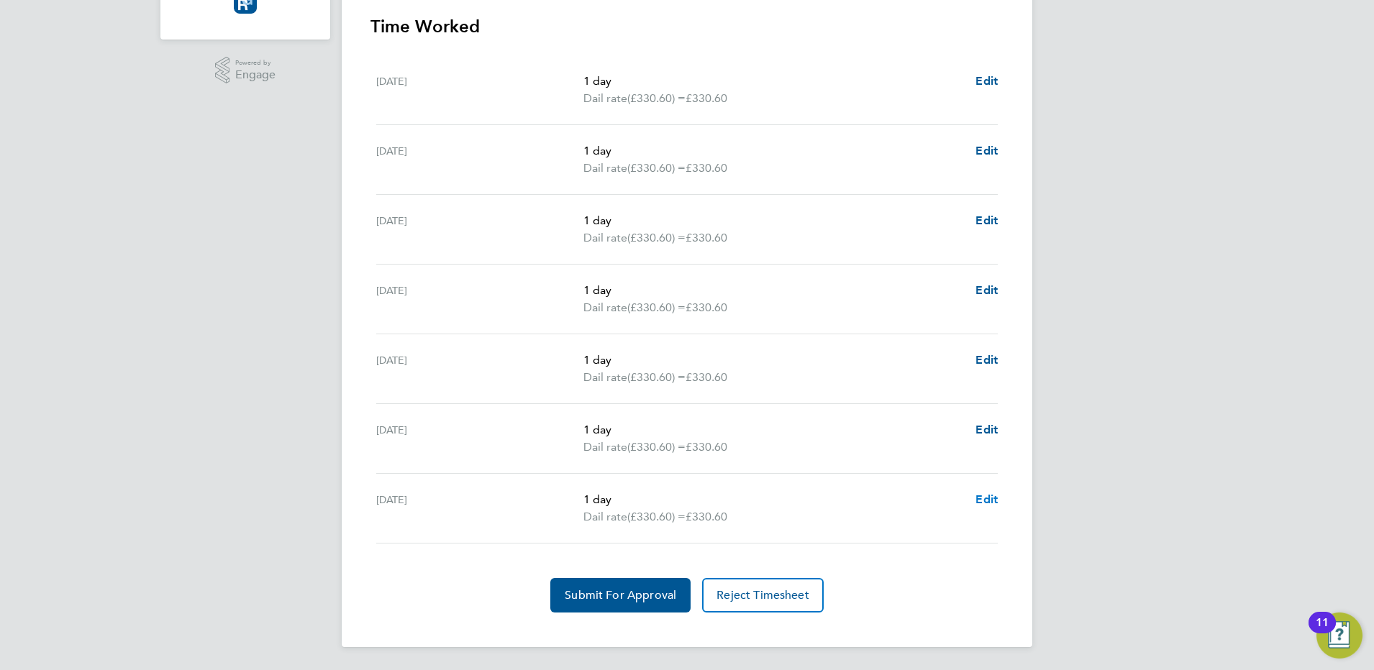
click at [988, 501] on span "Edit" at bounding box center [986, 500] width 22 height 14
select select "1"
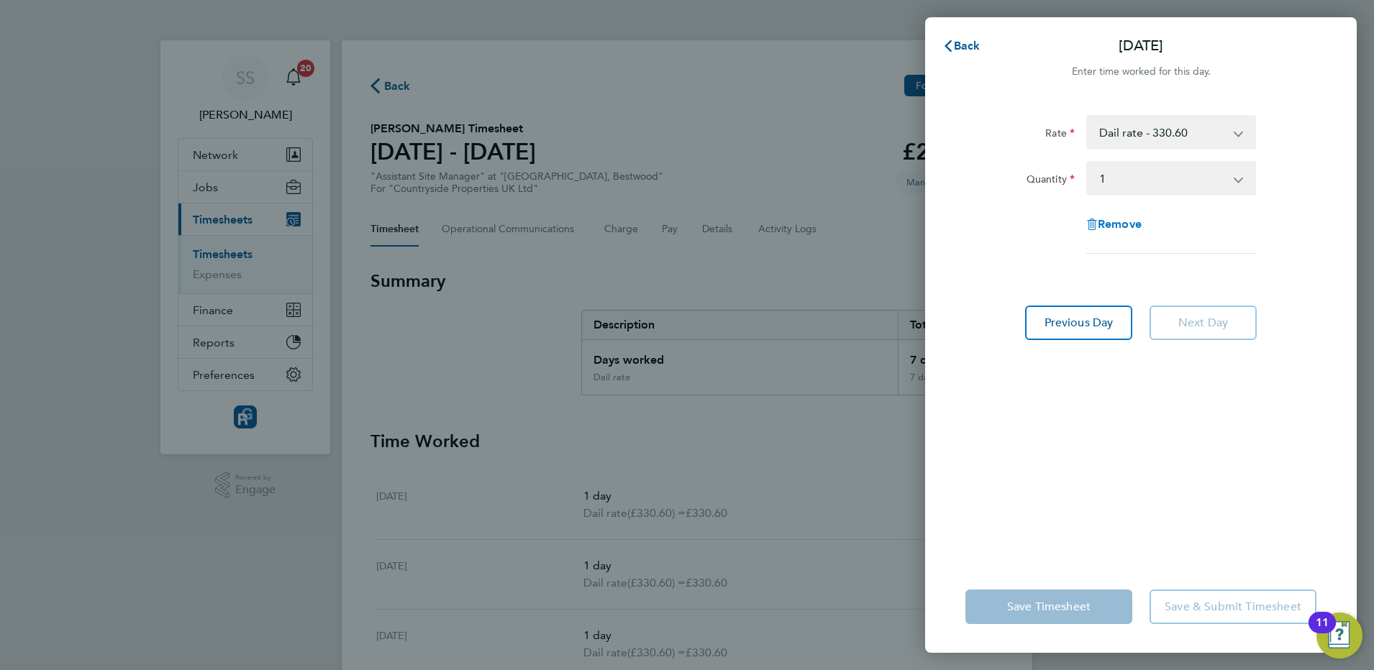
click at [1122, 220] on span "Remove" at bounding box center [1120, 224] width 44 height 14
select select "null"
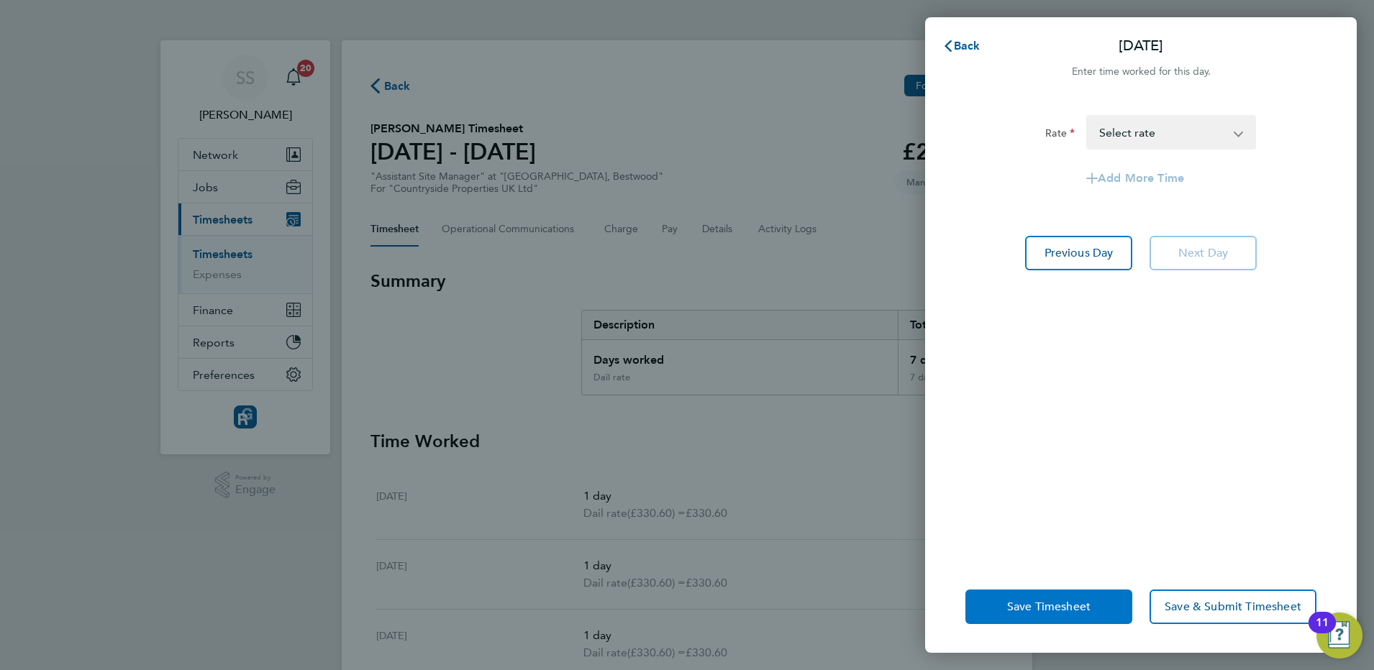
click at [1055, 605] on span "Save Timesheet" at bounding box center [1048, 607] width 83 height 14
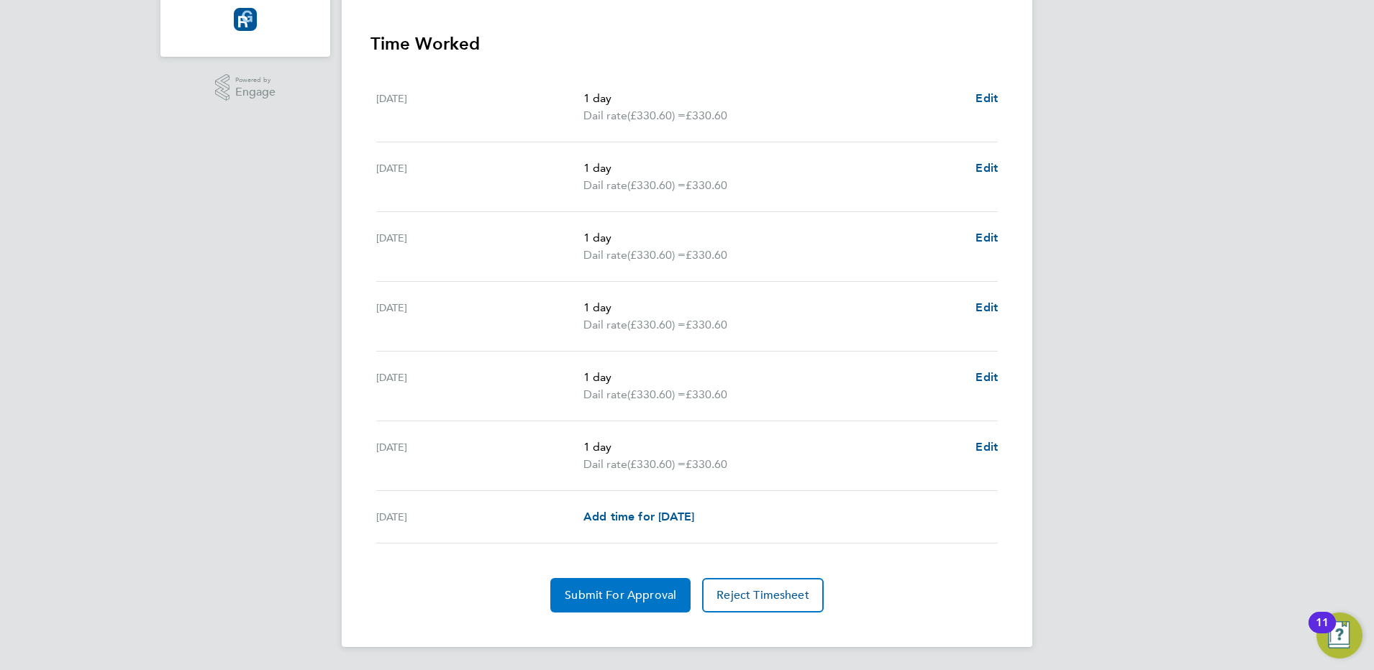
click at [614, 596] on span "Submit For Approval" at bounding box center [620, 595] width 111 height 14
